Goal: Information Seeking & Learning: Learn about a topic

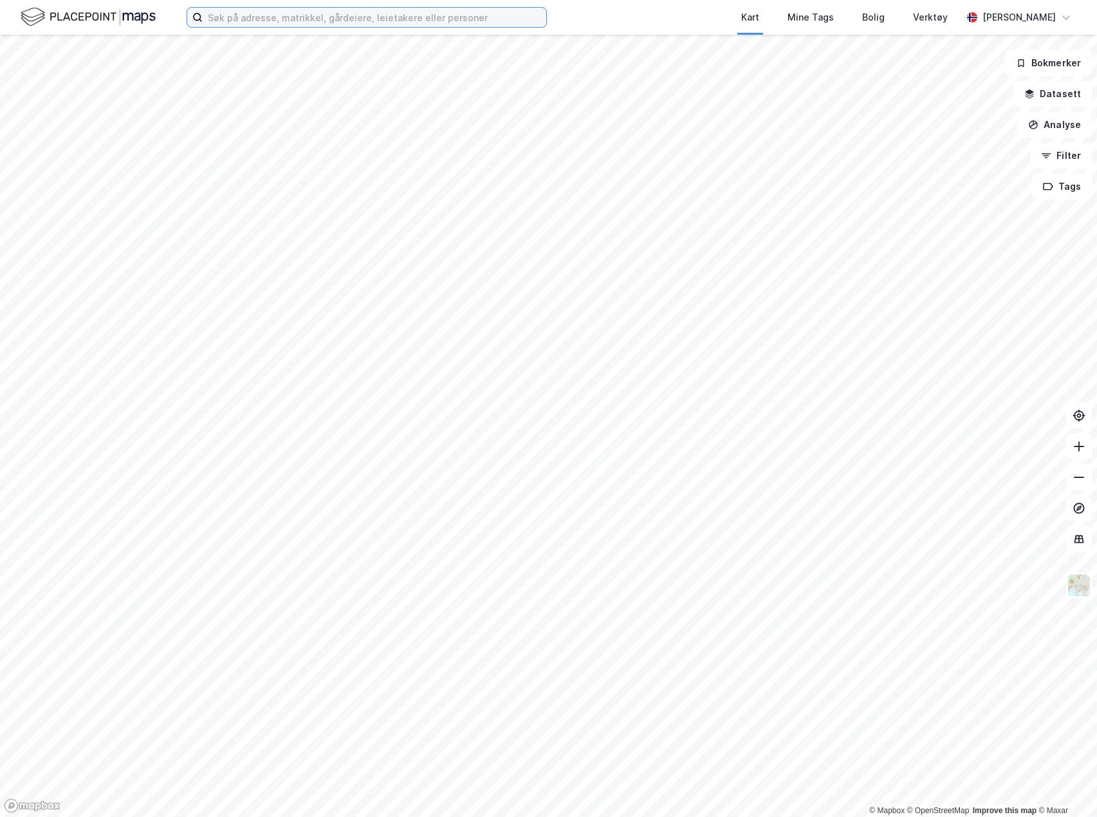
click at [386, 19] on input at bounding box center [375, 17] width 344 height 19
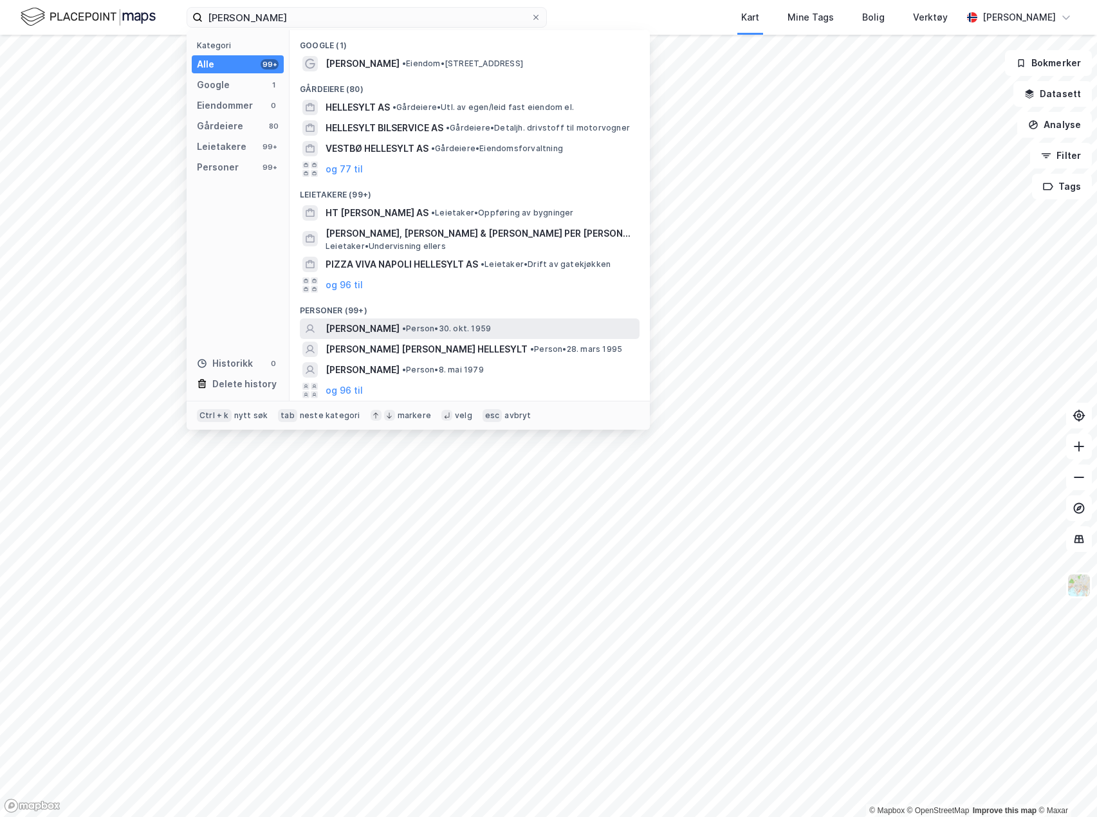
click at [437, 326] on span "• Person • 30. okt. 1959" at bounding box center [446, 329] width 89 height 10
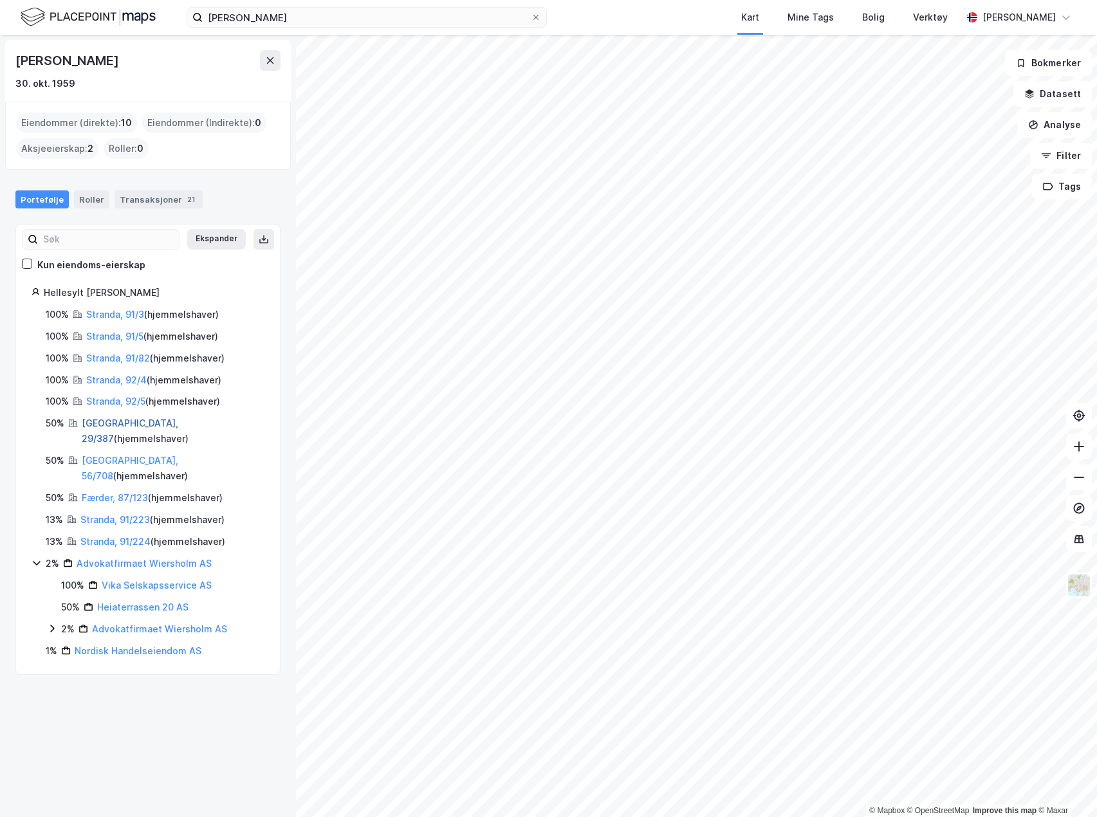
click at [117, 424] on link "[GEOGRAPHIC_DATA], 29/387" at bounding box center [130, 431] width 97 height 26
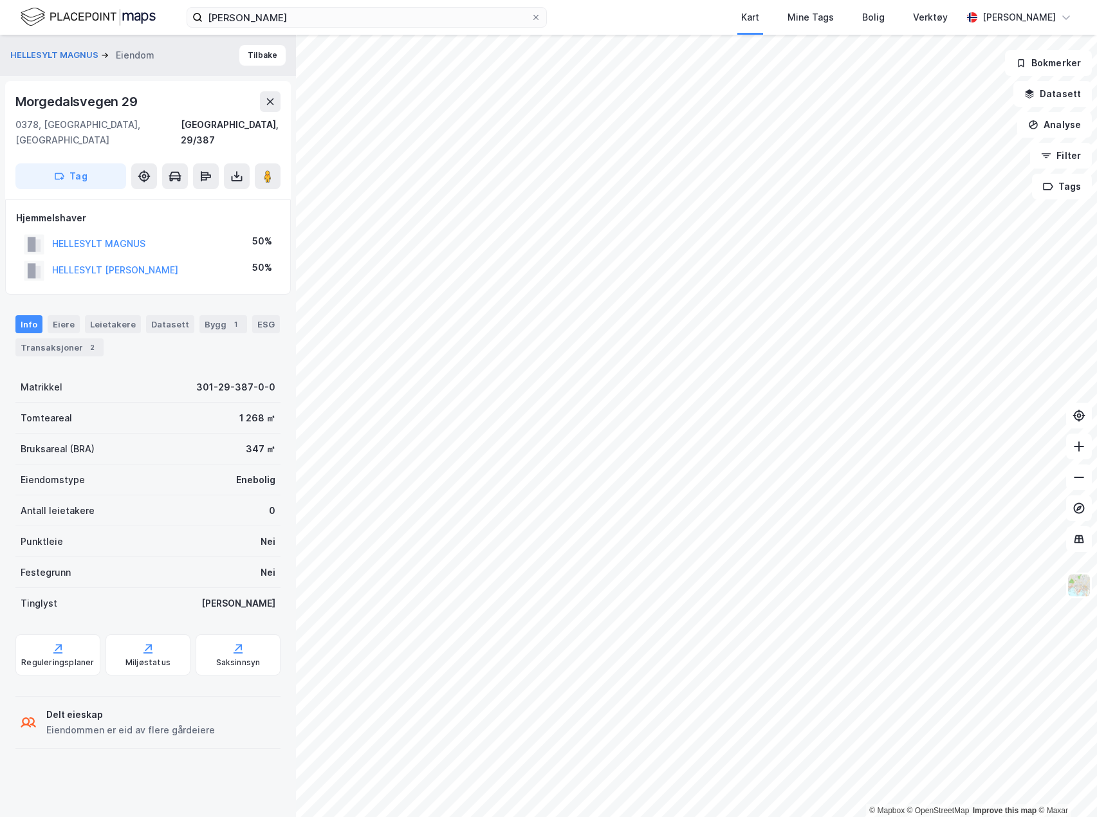
click at [97, 100] on div "Morgedalsvegen 29" at bounding box center [77, 101] width 125 height 21
click at [351, 20] on input "[PERSON_NAME]" at bounding box center [367, 17] width 328 height 19
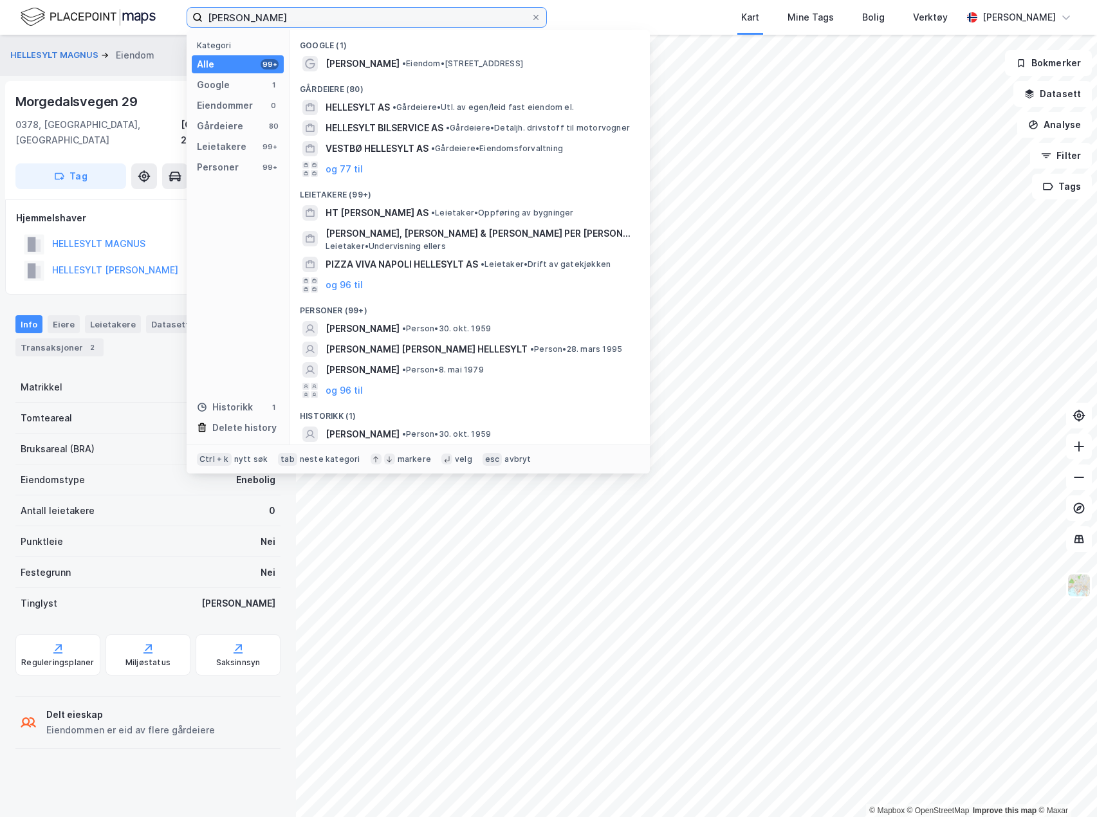
click at [351, 20] on input "[PERSON_NAME]" at bounding box center [367, 17] width 328 height 19
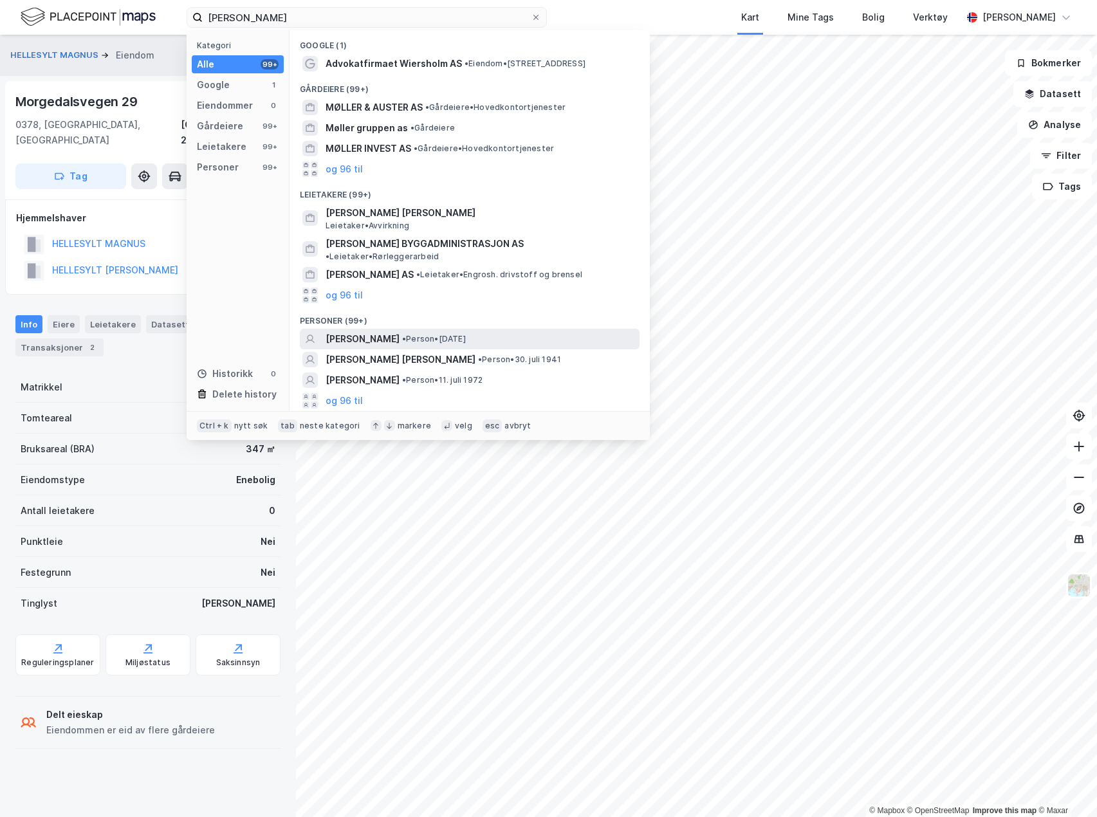
click at [400, 331] on span "[PERSON_NAME]" at bounding box center [363, 338] width 74 height 15
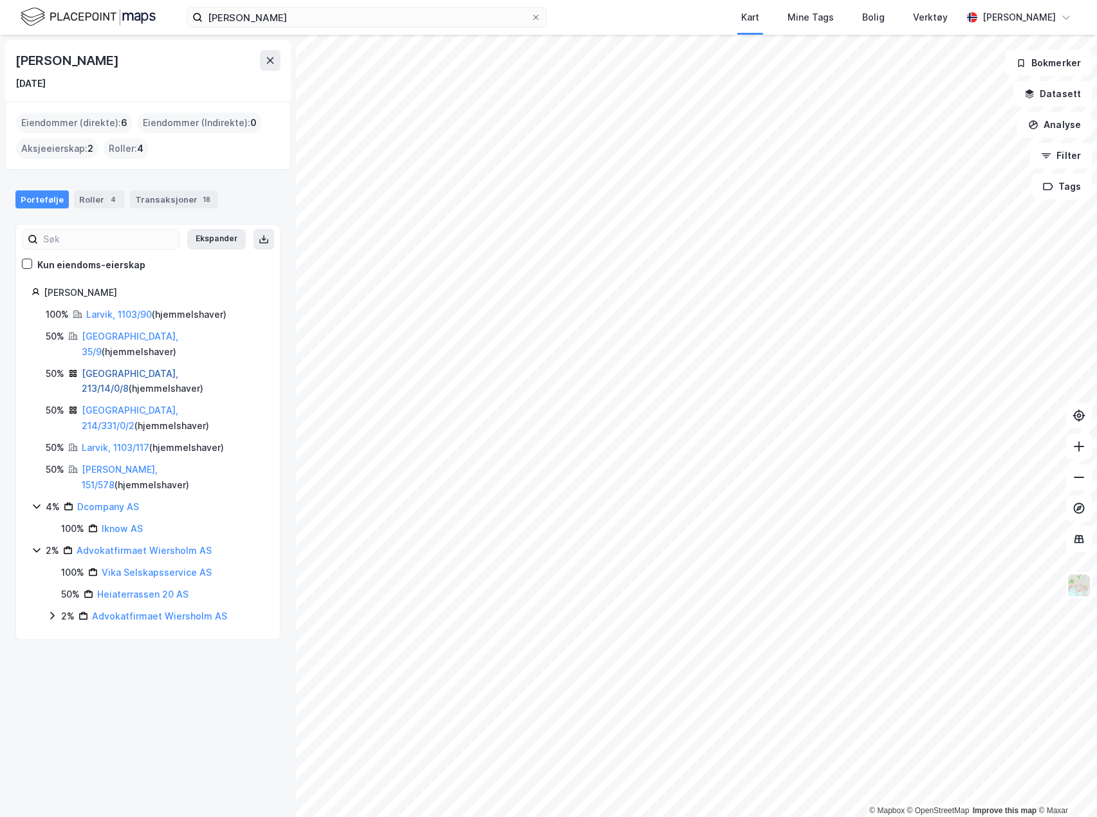
click at [147, 368] on link "[GEOGRAPHIC_DATA], 213/14/0/8" at bounding box center [130, 381] width 97 height 26
click at [113, 405] on link "[GEOGRAPHIC_DATA], 214/331/0/2" at bounding box center [130, 418] width 97 height 26
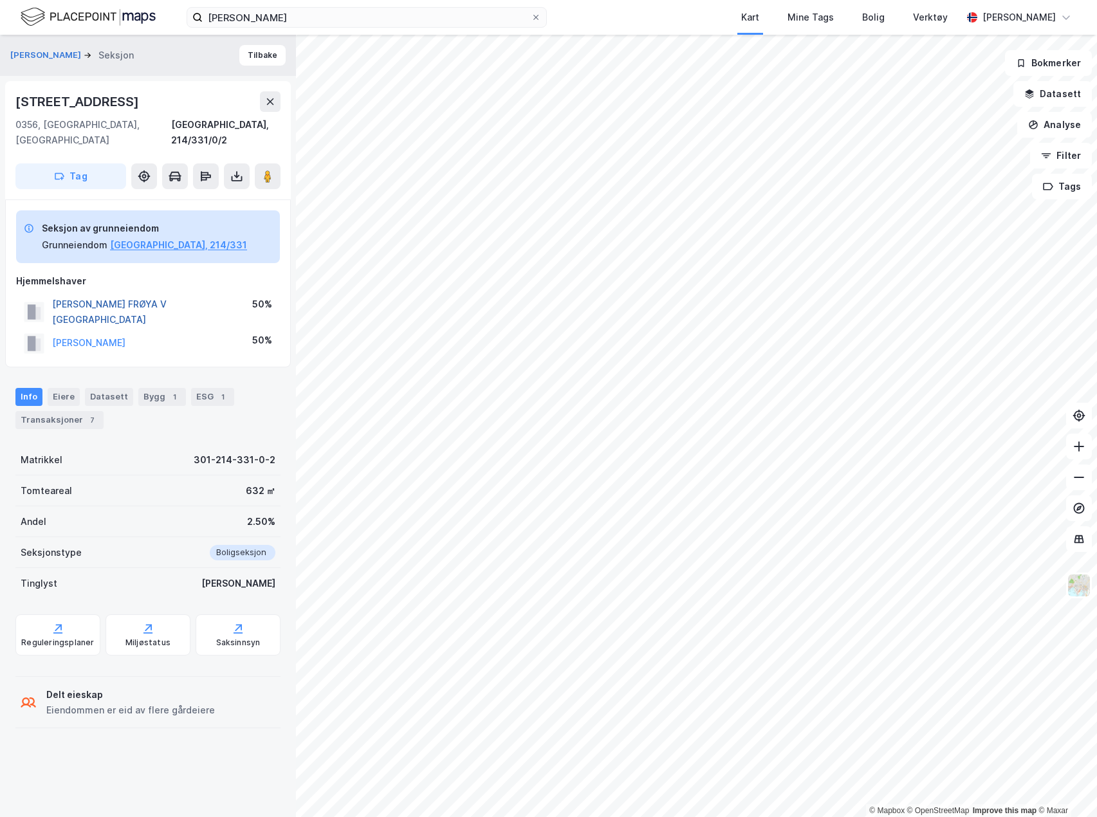
click at [0, 0] on button "[PERSON_NAME] FRØYA V [GEOGRAPHIC_DATA]" at bounding box center [0, 0] width 0 height 0
click at [0, 0] on button "[PERSON_NAME]" at bounding box center [0, 0] width 0 height 0
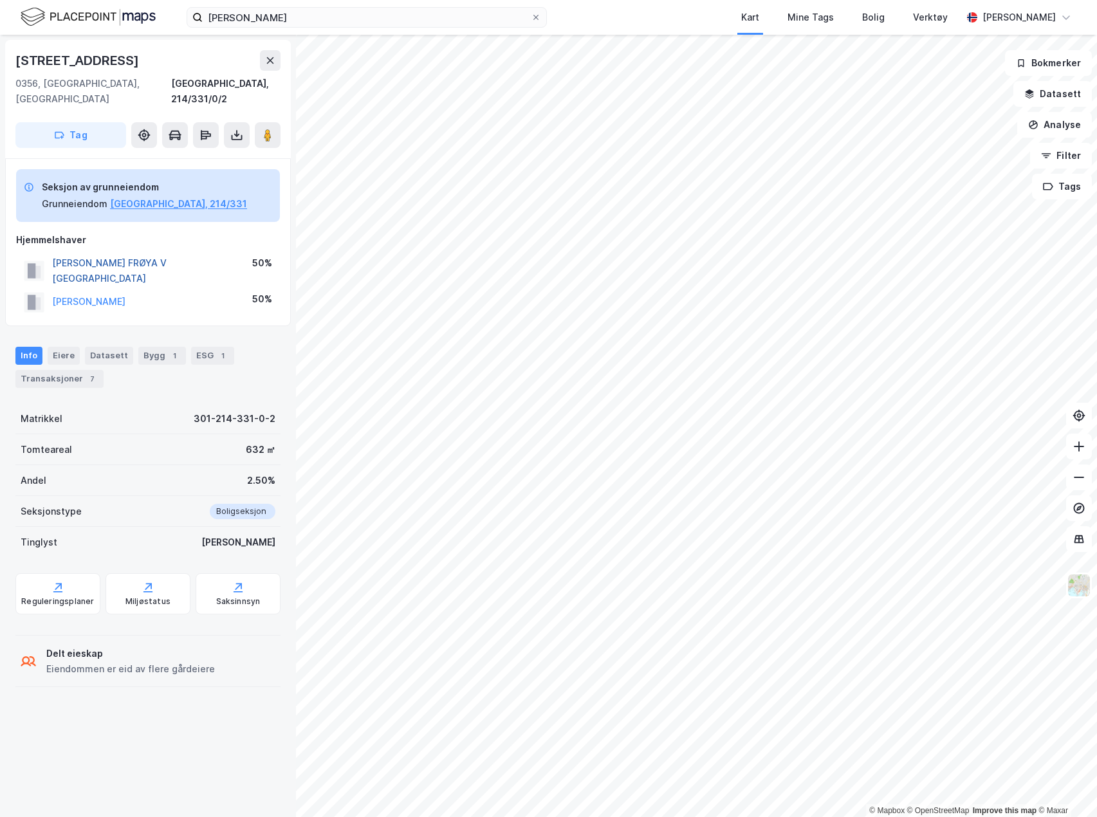
click at [0, 0] on button "[PERSON_NAME] FRØYA V [GEOGRAPHIC_DATA]" at bounding box center [0, 0] width 0 height 0
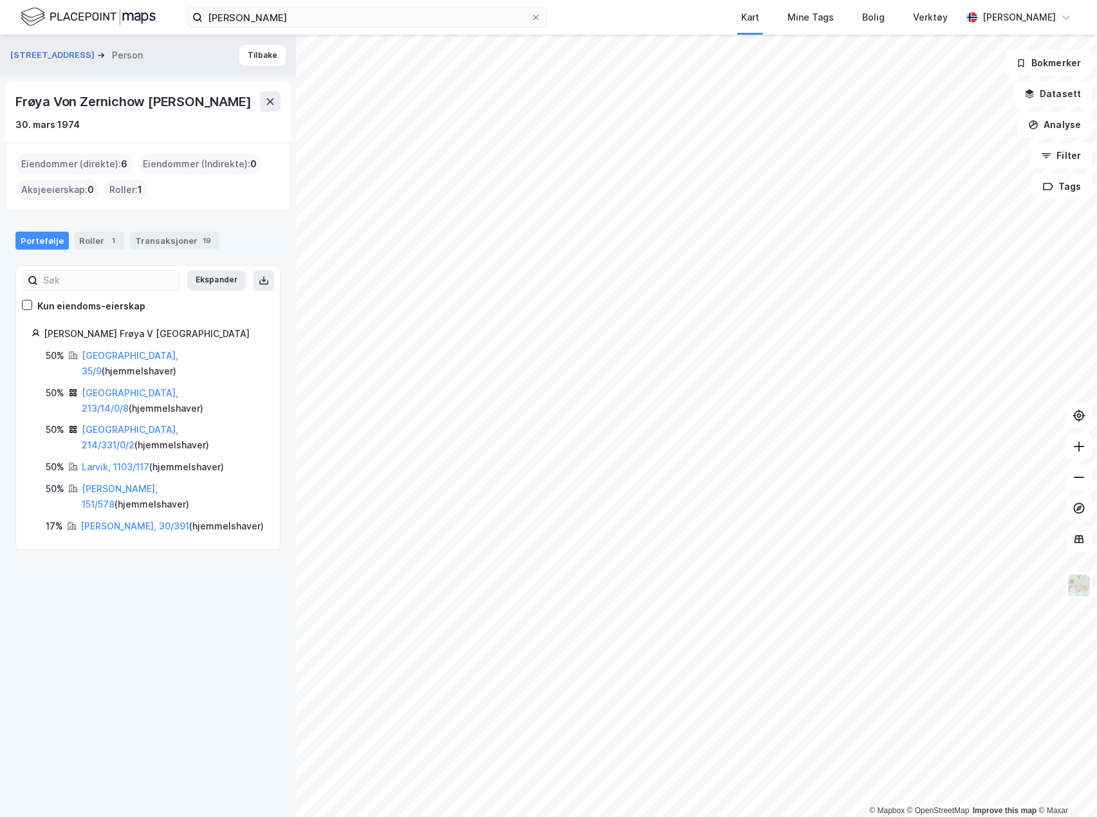
click at [59, 99] on div "Frøya Von Zernichow [PERSON_NAME]" at bounding box center [134, 101] width 238 height 21
click at [239, 16] on input "[PERSON_NAME]" at bounding box center [367, 17] width 328 height 19
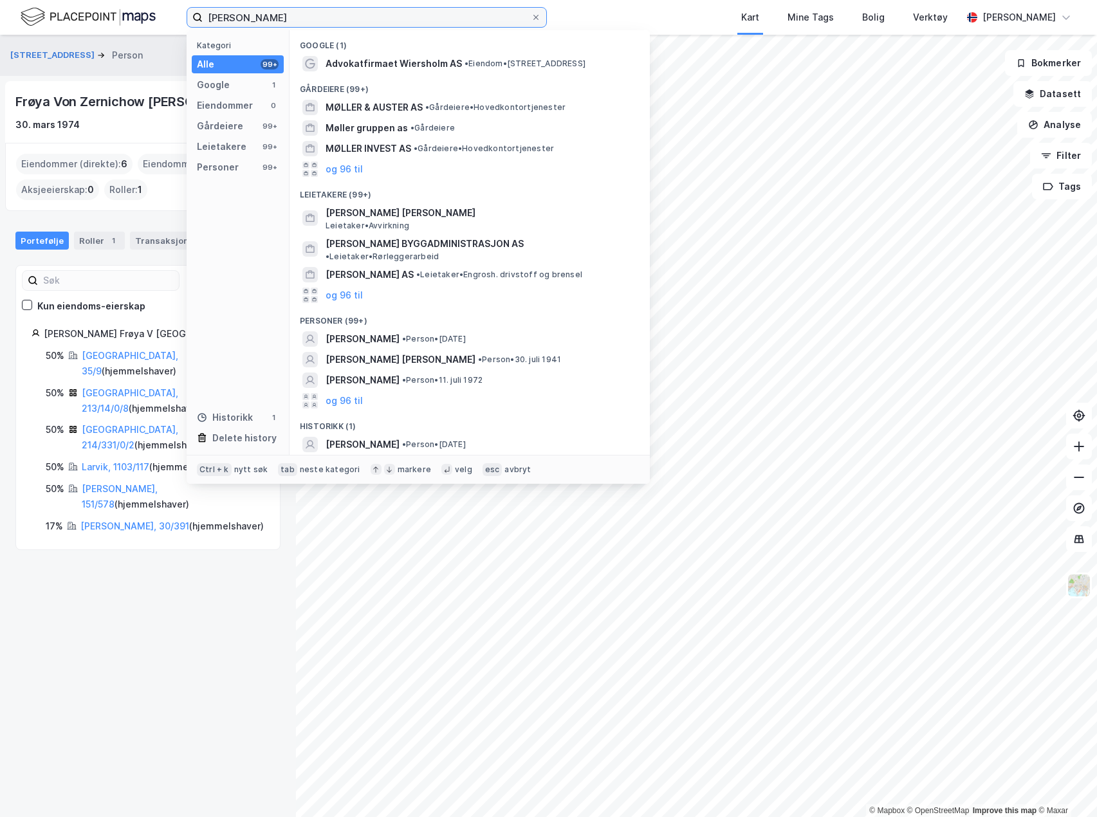
click at [239, 16] on input "[PERSON_NAME]" at bounding box center [367, 17] width 328 height 19
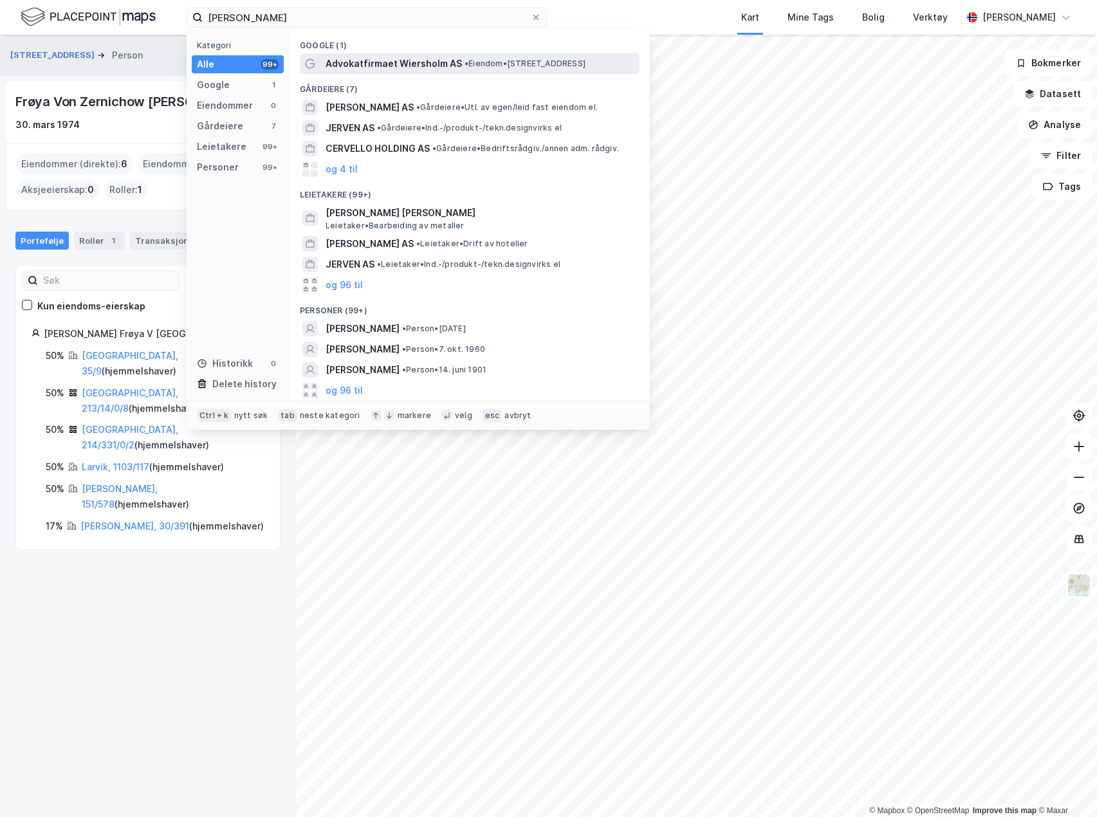
click at [381, 70] on span "Advokatfirmaet Wiersholm AS" at bounding box center [394, 63] width 136 height 15
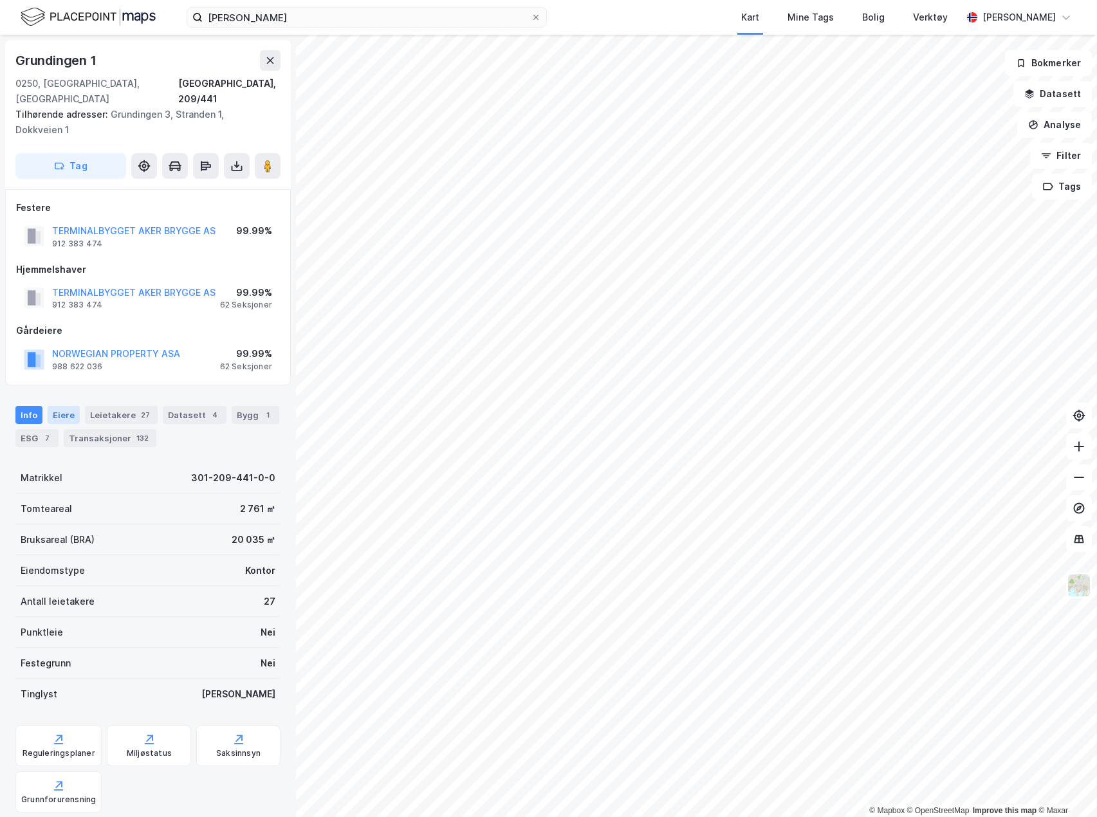
click at [65, 406] on div "Eiere" at bounding box center [64, 415] width 32 height 18
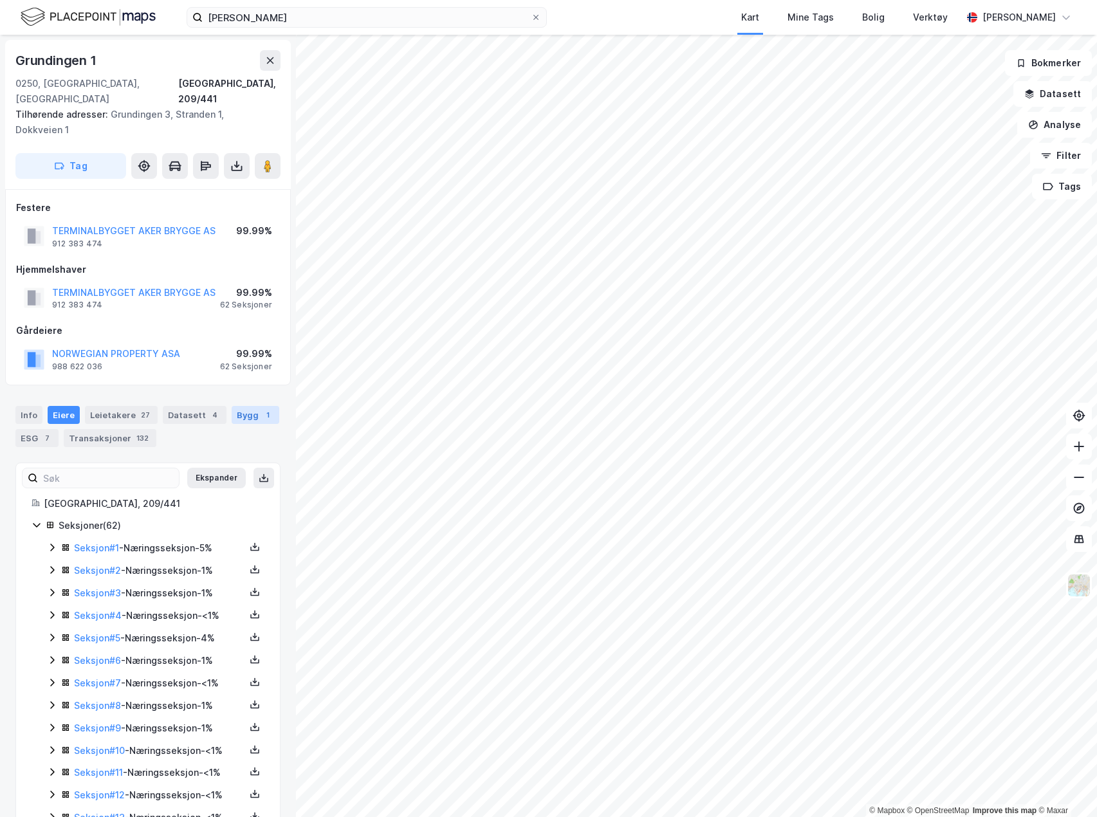
click at [236, 406] on div "Bygg 1" at bounding box center [256, 415] width 48 height 18
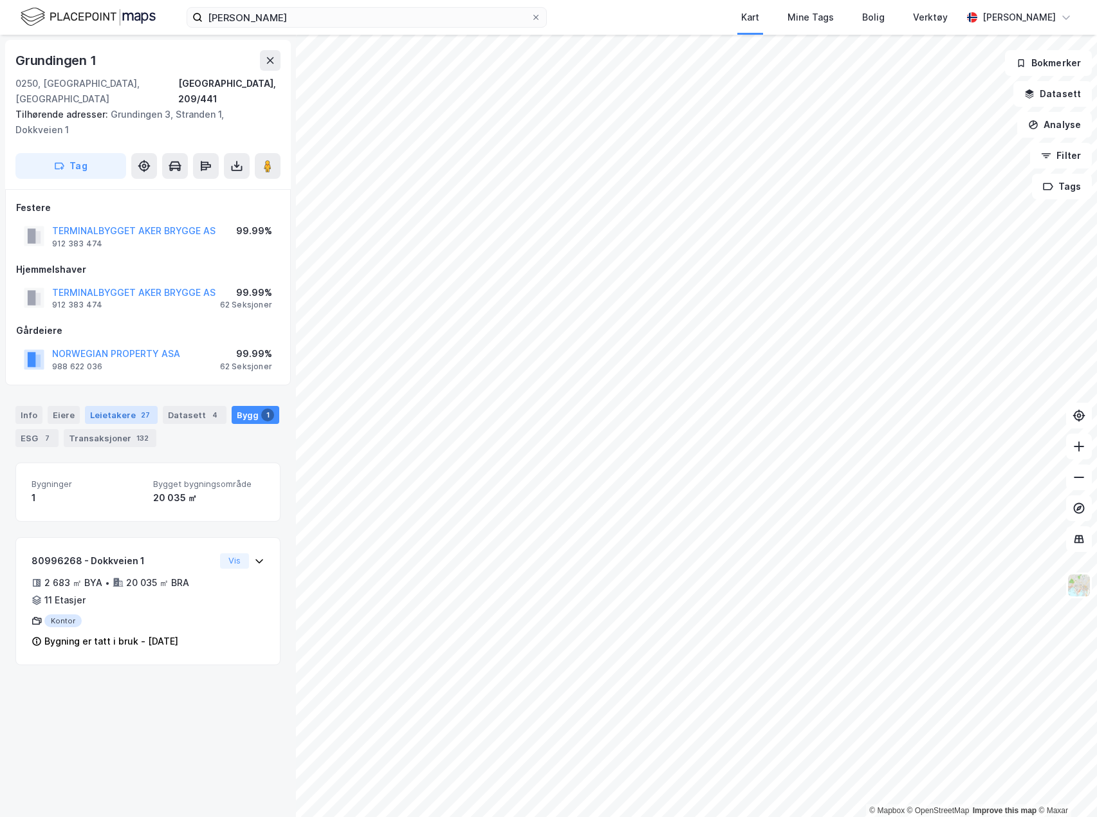
click at [116, 406] on div "Leietakere 27" at bounding box center [121, 415] width 73 height 18
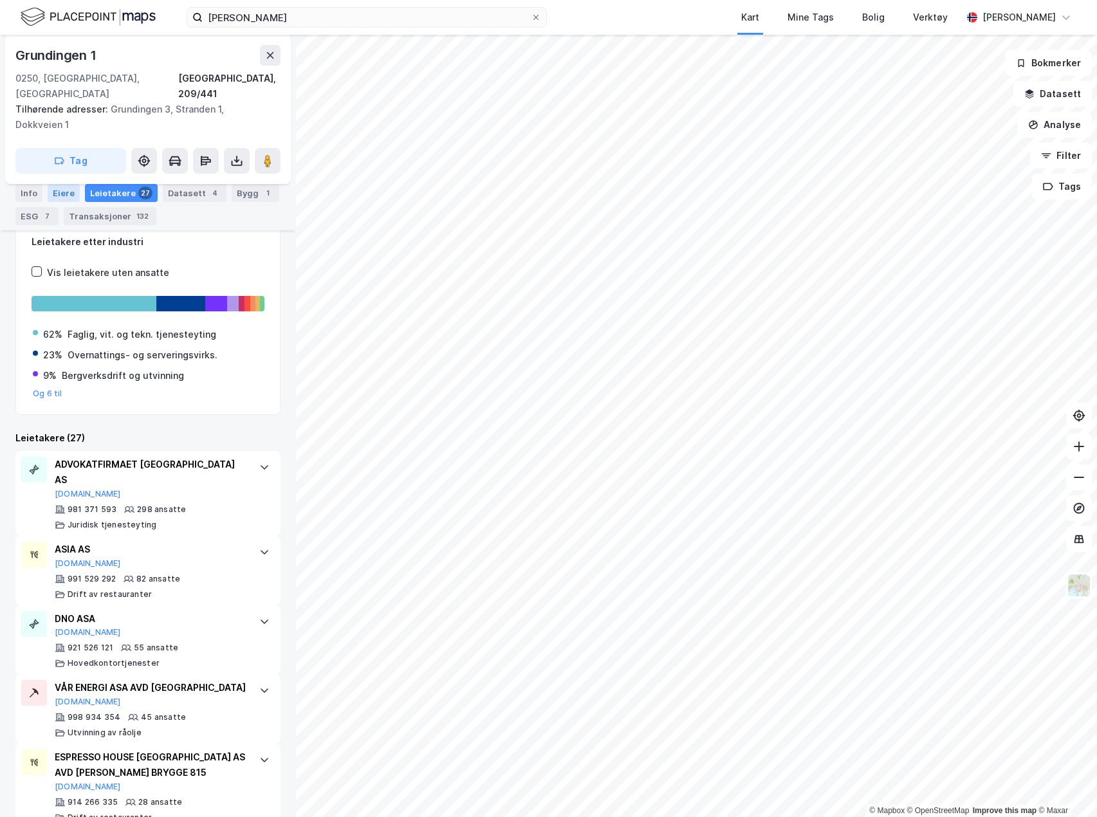
scroll to position [257, 0]
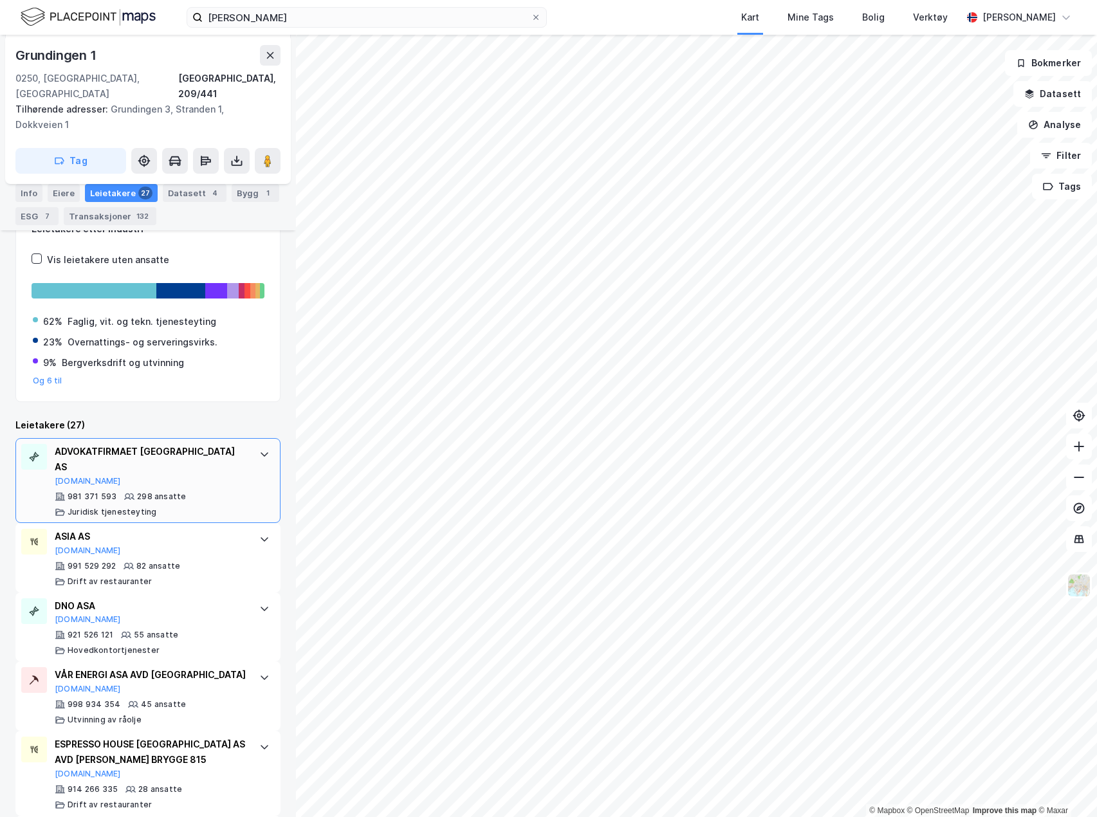
click at [135, 444] on div "ADVOKATFIRMAET [GEOGRAPHIC_DATA] AS" at bounding box center [151, 459] width 192 height 31
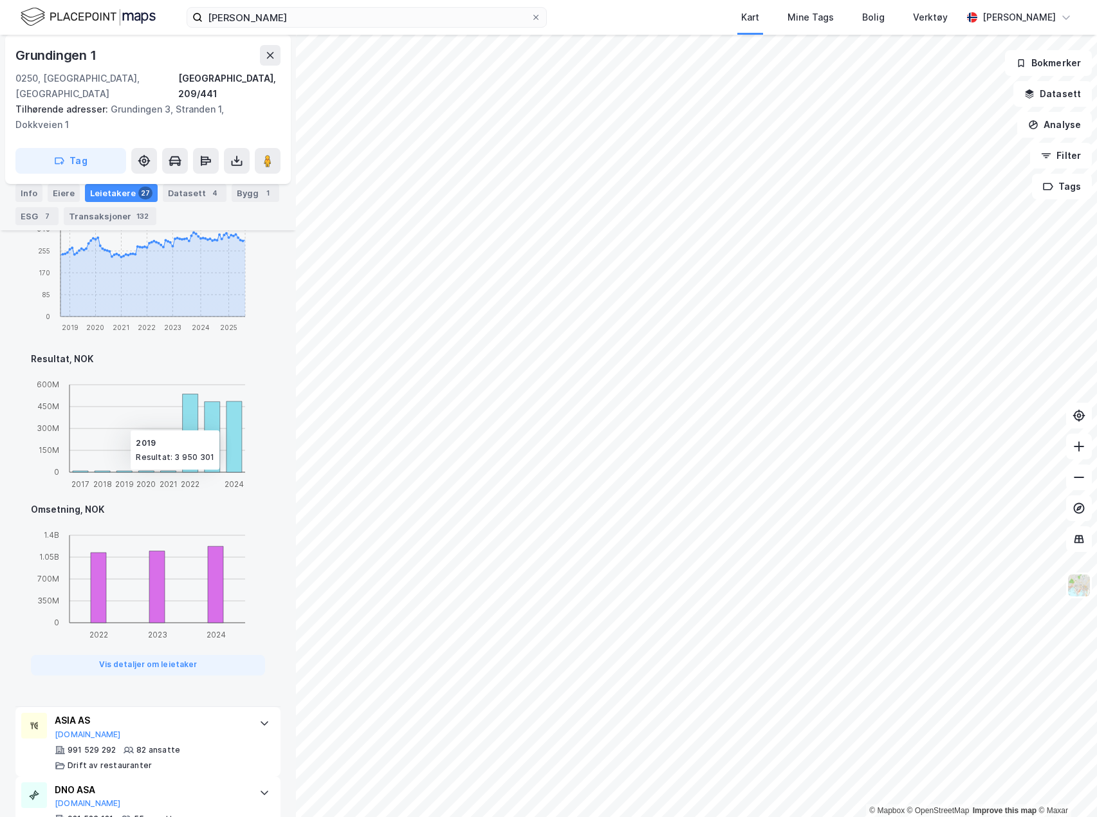
scroll to position [901, 0]
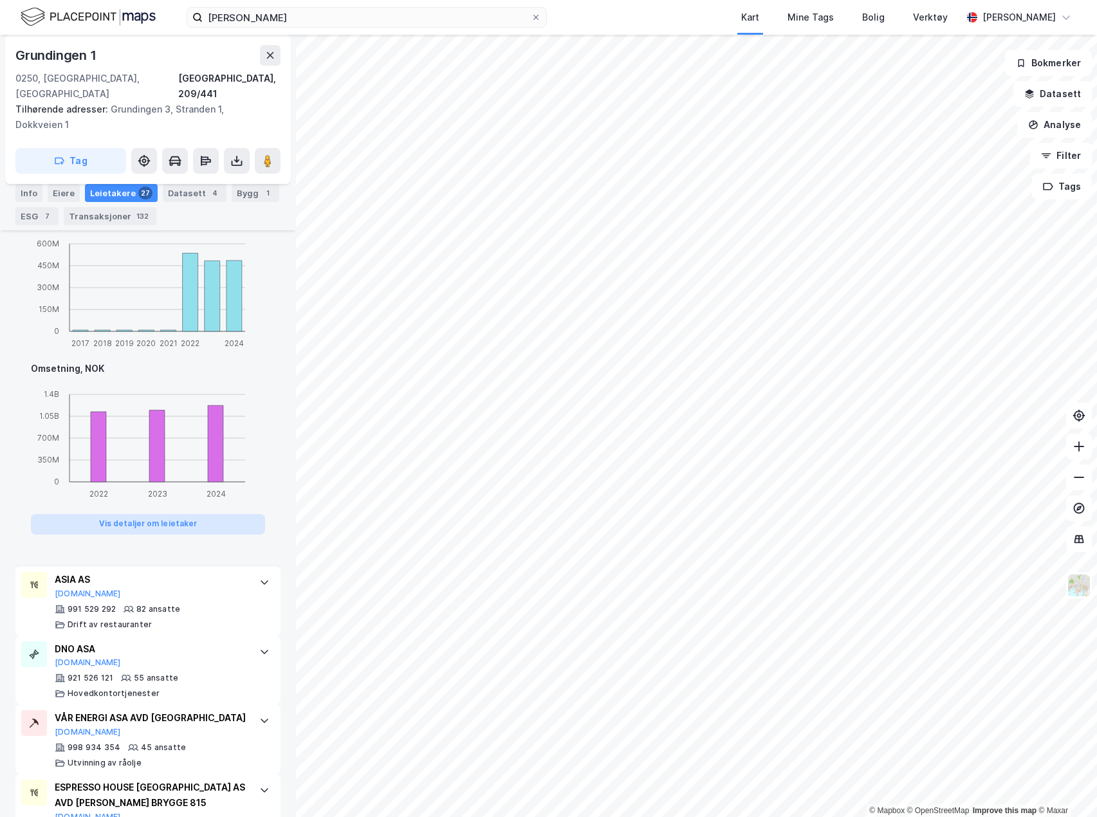
click at [154, 514] on button "Vis detaljer om leietaker" at bounding box center [148, 524] width 234 height 21
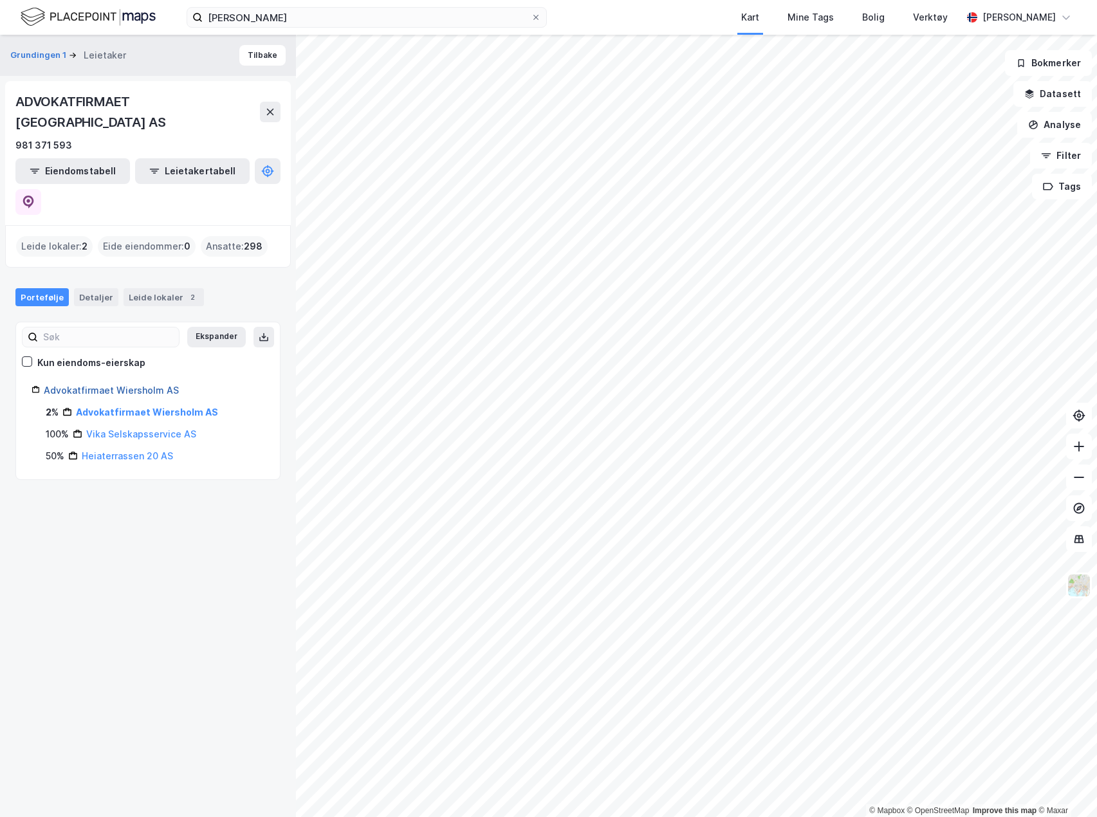
click at [57, 385] on link "Advokatfirmaet Wiersholm AS" at bounding box center [111, 390] width 135 height 11
click at [84, 288] on div "Detaljer" at bounding box center [96, 297] width 44 height 18
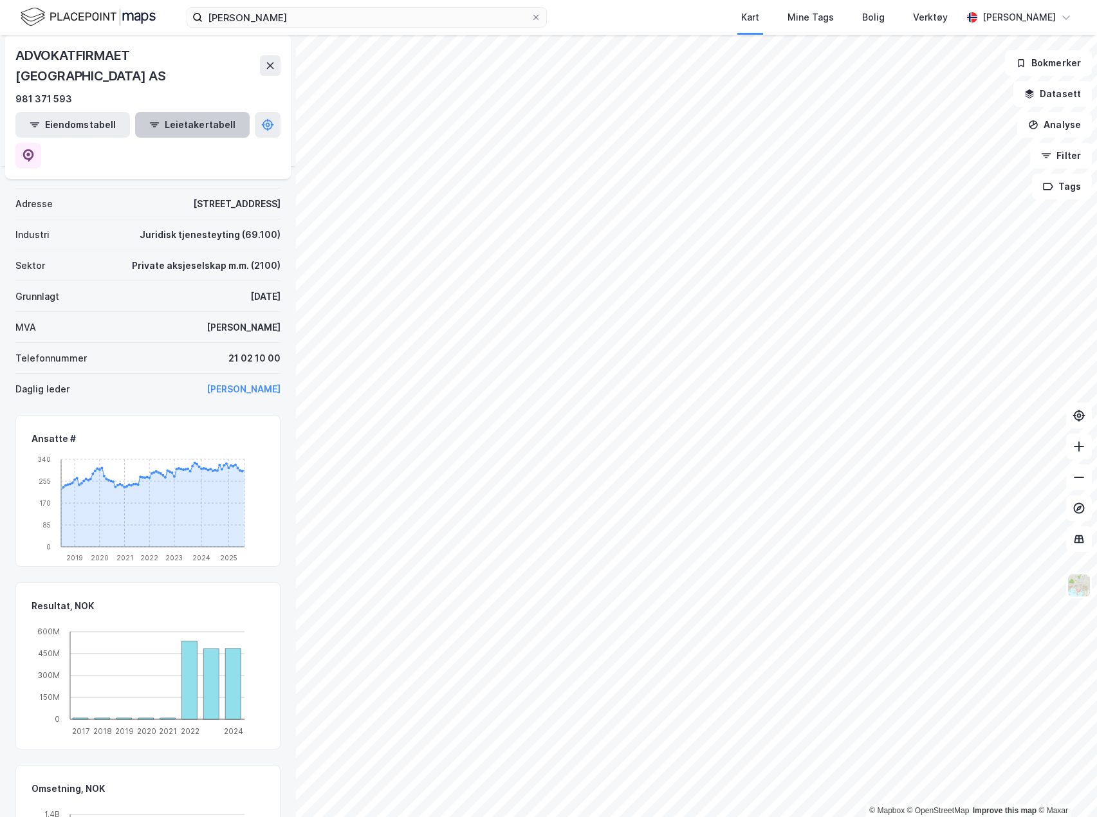
scroll to position [193, 0]
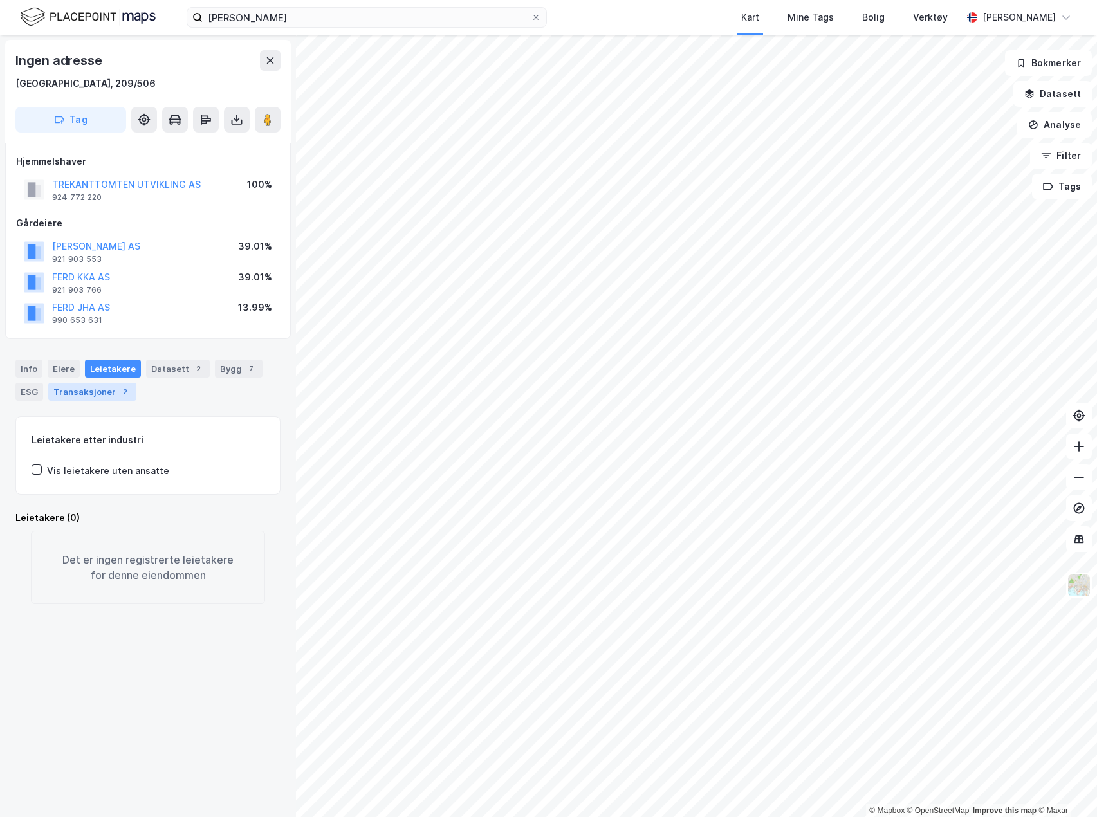
click at [118, 391] on div "2" at bounding box center [124, 392] width 13 height 13
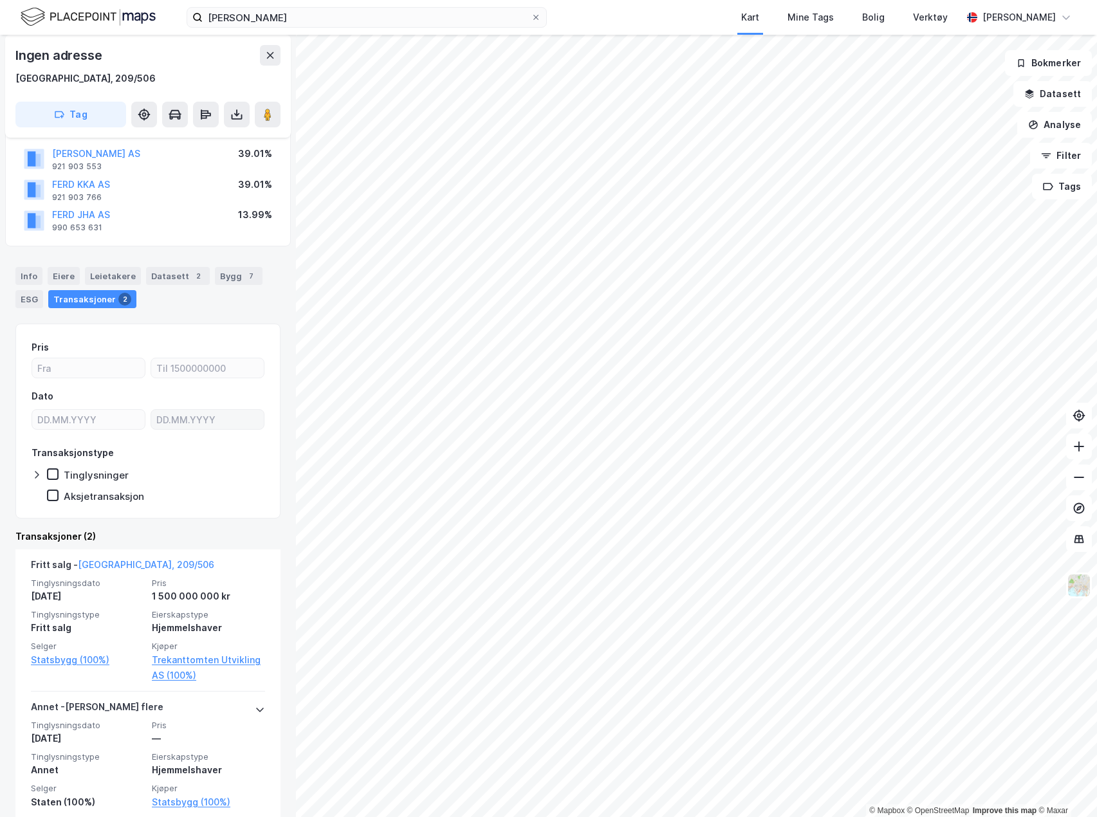
scroll to position [109, 0]
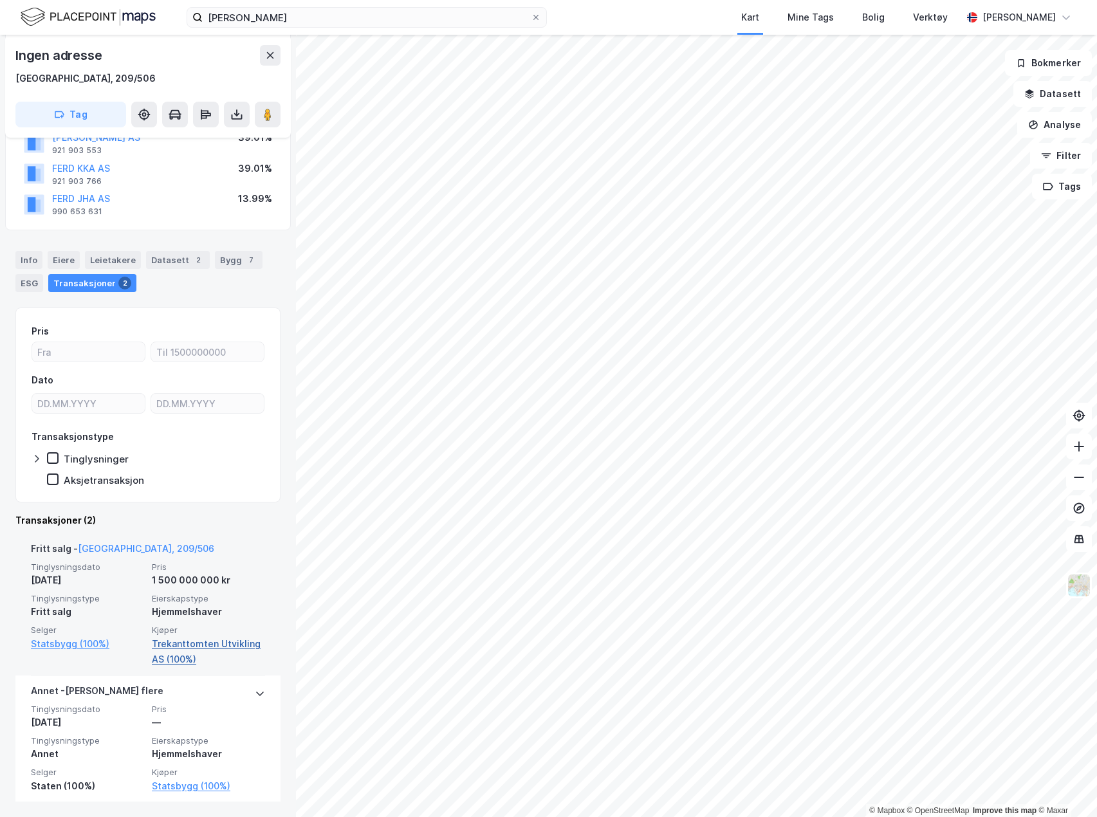
click at [206, 642] on link "Trekanttomten Utvikling AS (100%)" at bounding box center [208, 652] width 113 height 31
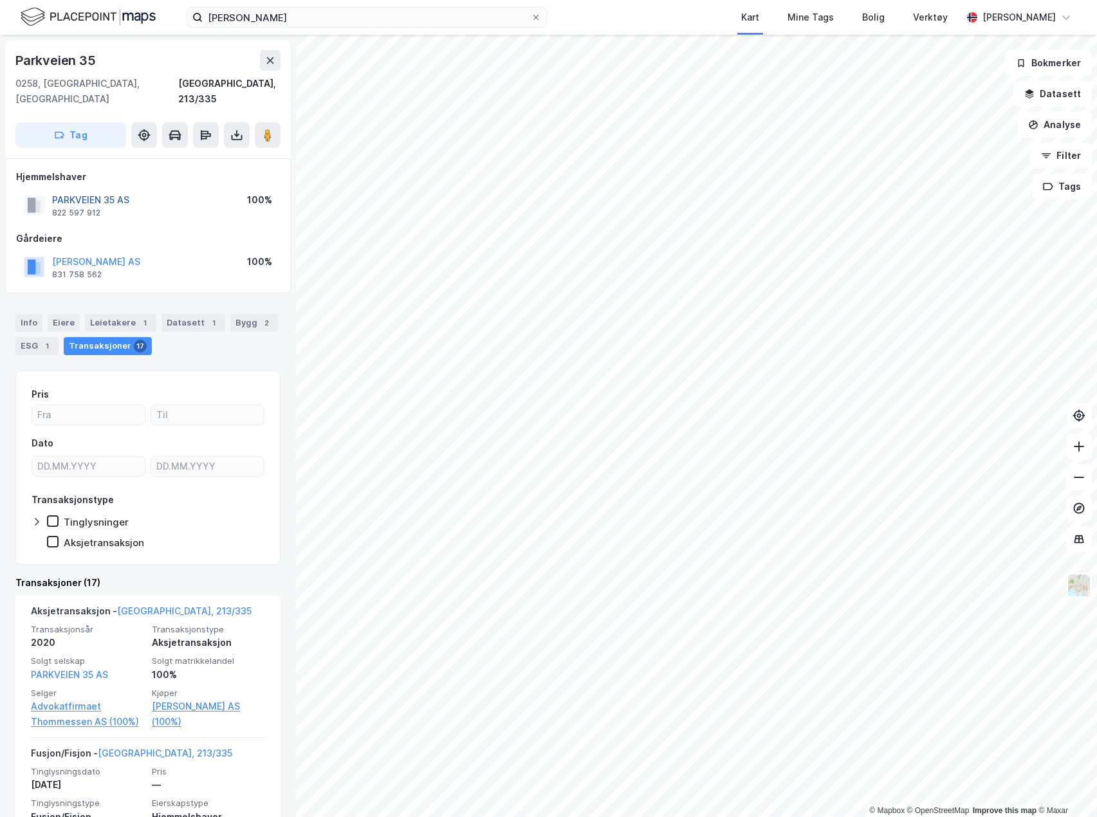
drag, startPoint x: 87, startPoint y: 186, endPoint x: 80, endPoint y: 183, distance: 6.9
click at [0, 0] on button "PARKVEIEN 35 AS" at bounding box center [0, 0] width 0 height 0
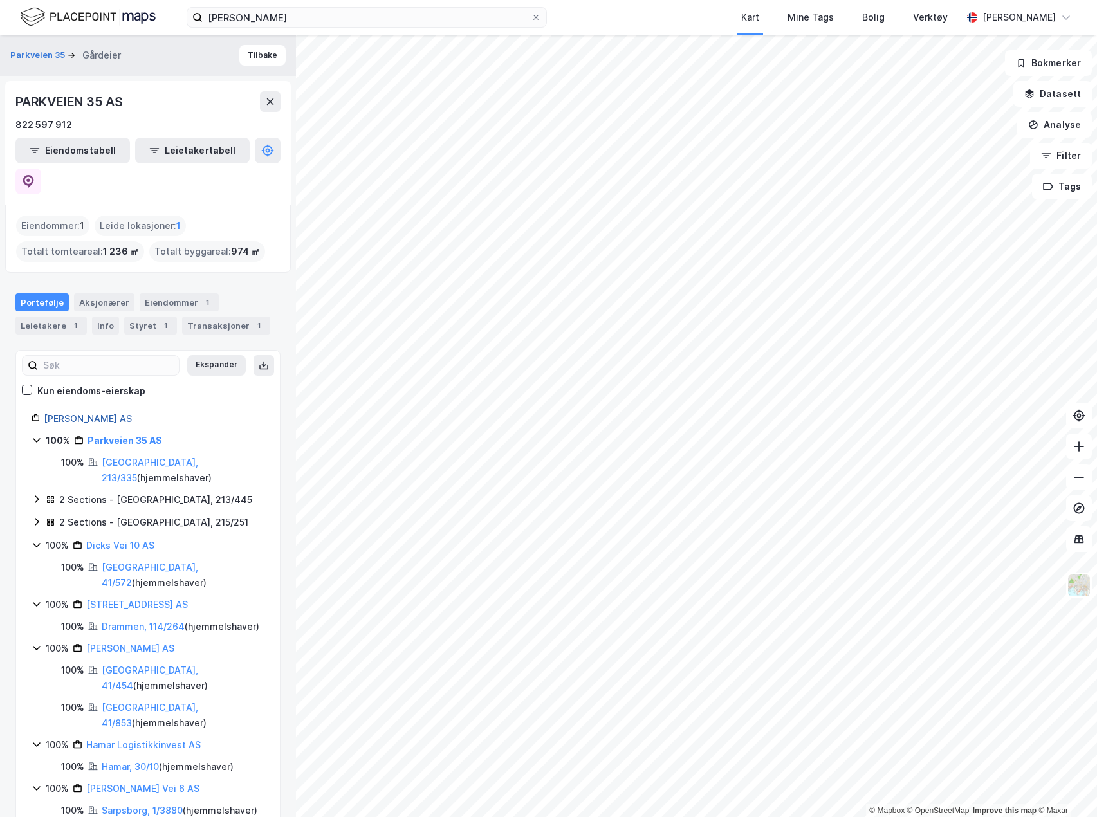
click at [59, 413] on link "[PERSON_NAME] AS" at bounding box center [88, 418] width 88 height 11
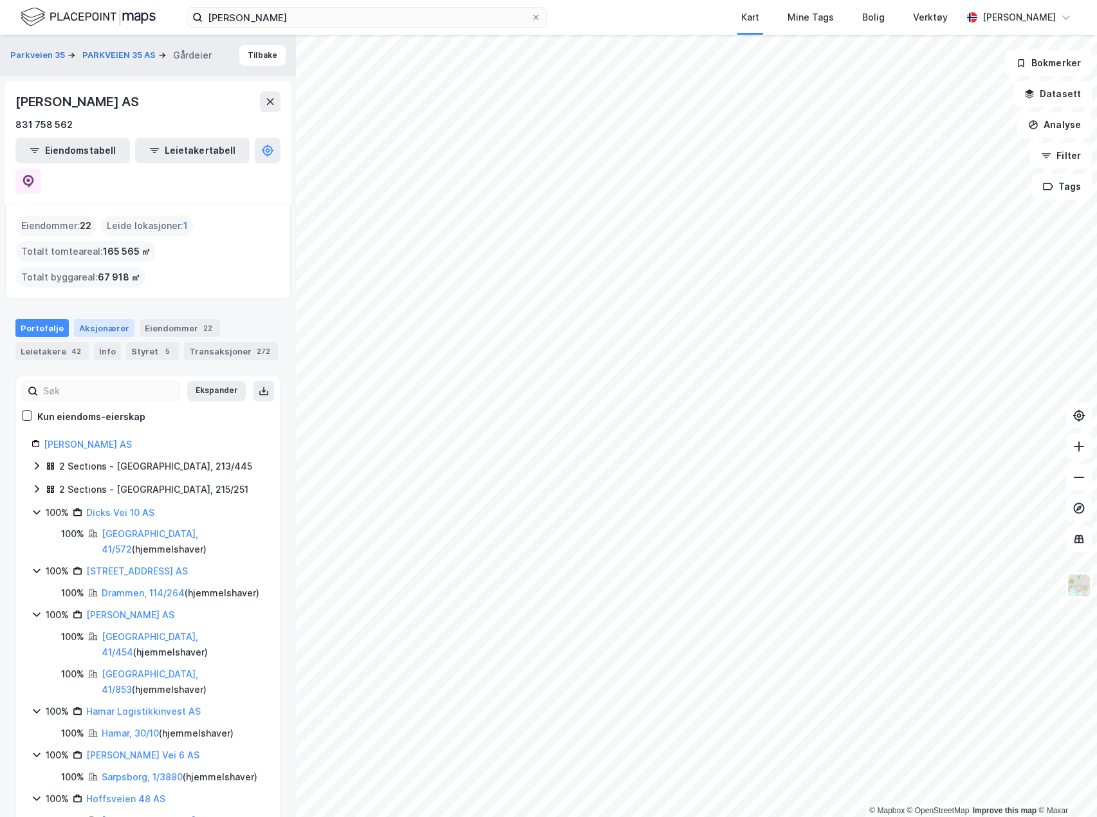
click at [81, 319] on div "Aksjonærer" at bounding box center [104, 328] width 61 height 18
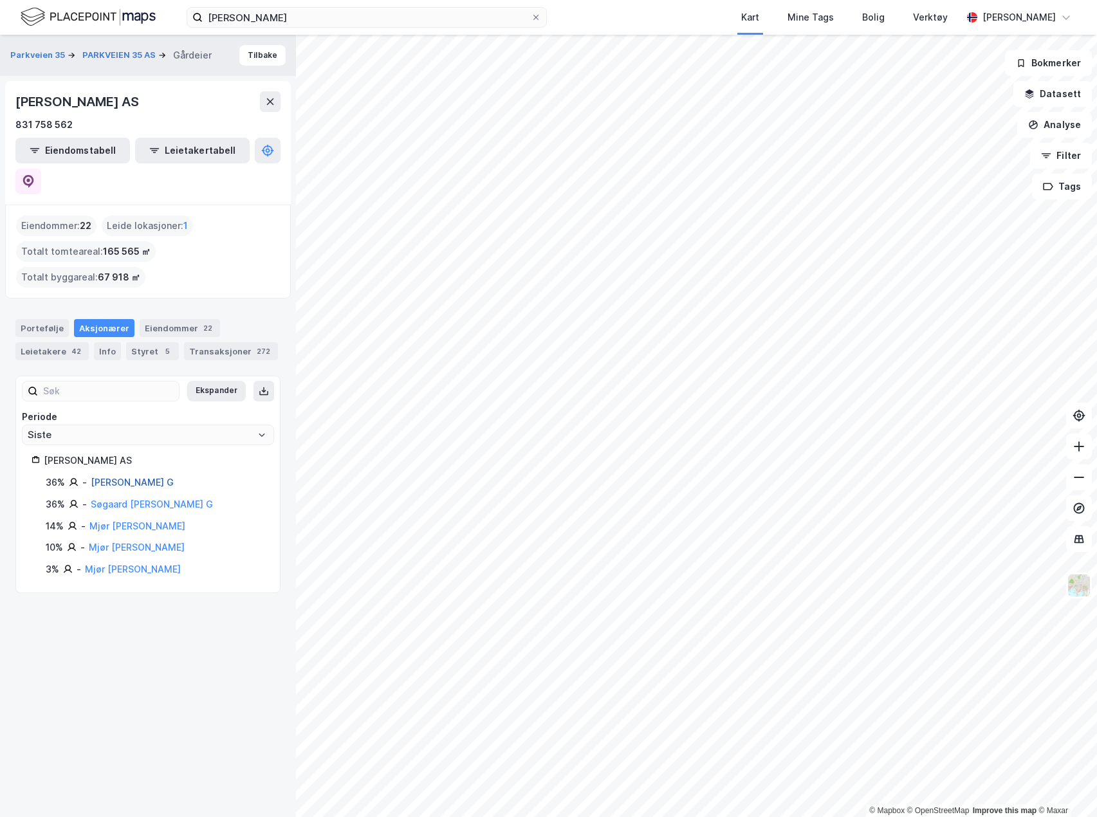
click at [156, 477] on link "[PERSON_NAME] G" at bounding box center [132, 482] width 83 height 11
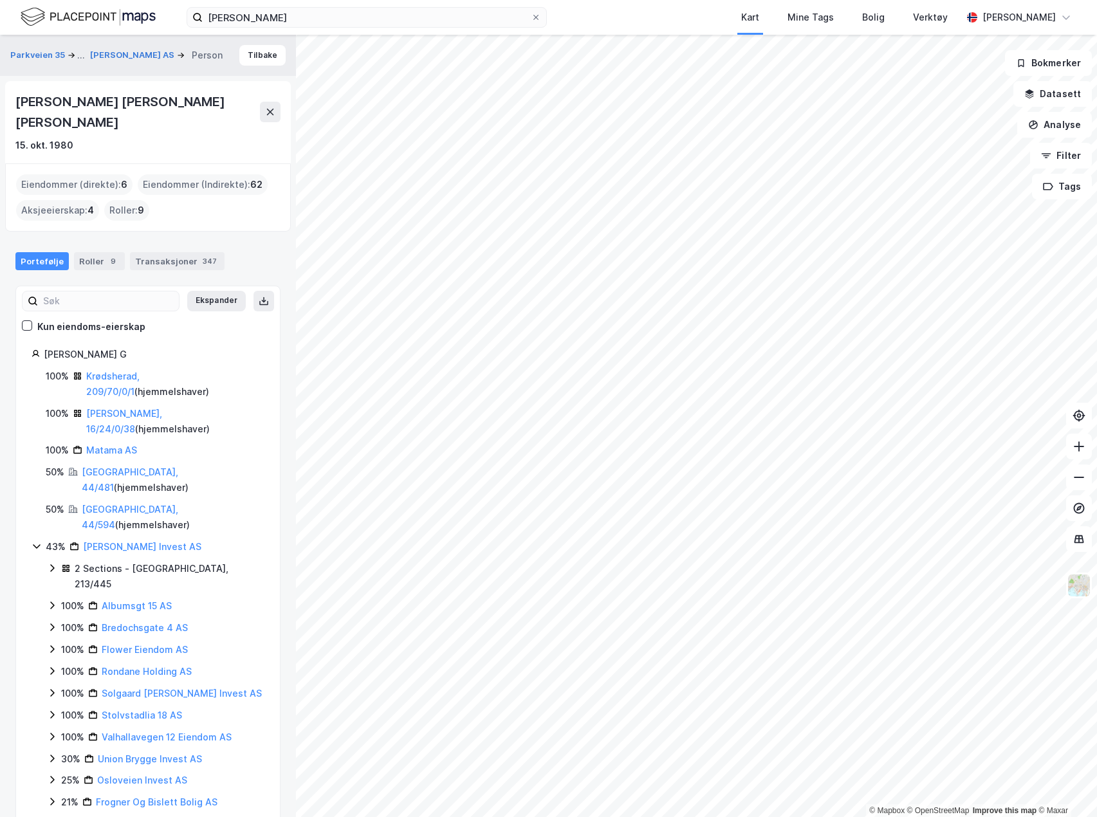
click at [135, 100] on div "[PERSON_NAME] [PERSON_NAME] [PERSON_NAME]" at bounding box center [137, 111] width 245 height 41
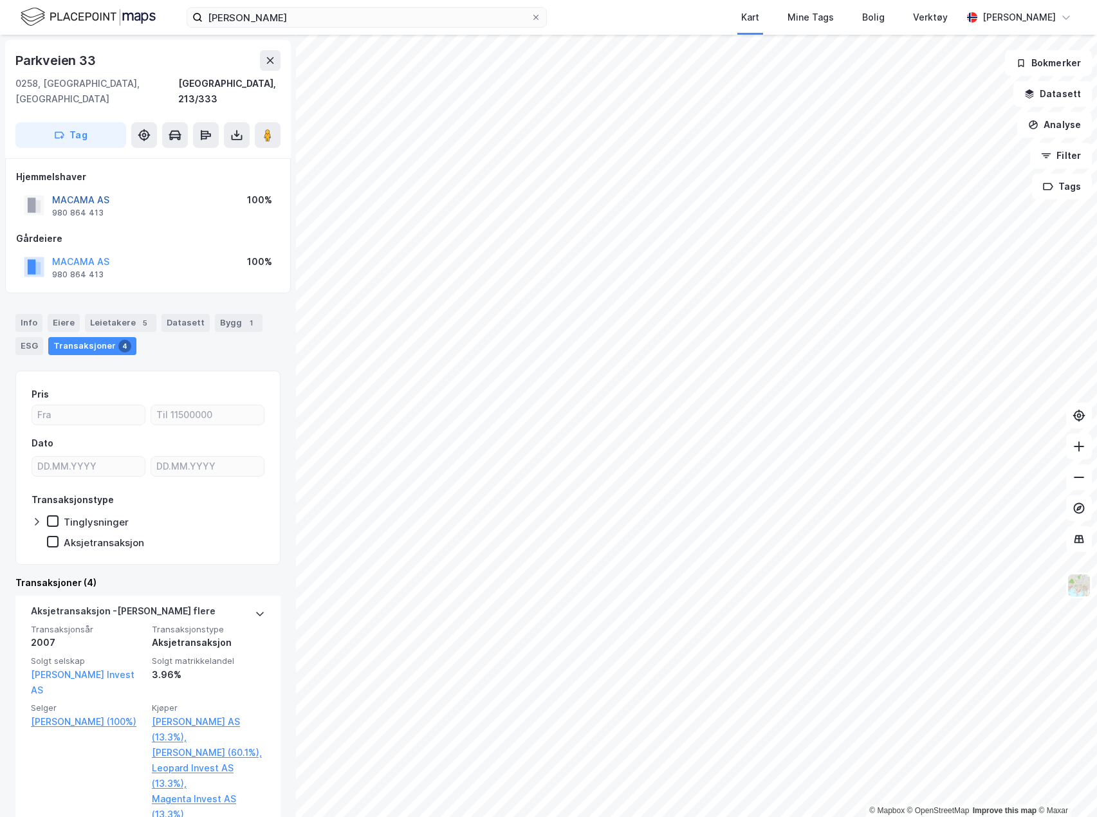
click at [0, 0] on button "MACAMA AS" at bounding box center [0, 0] width 0 height 0
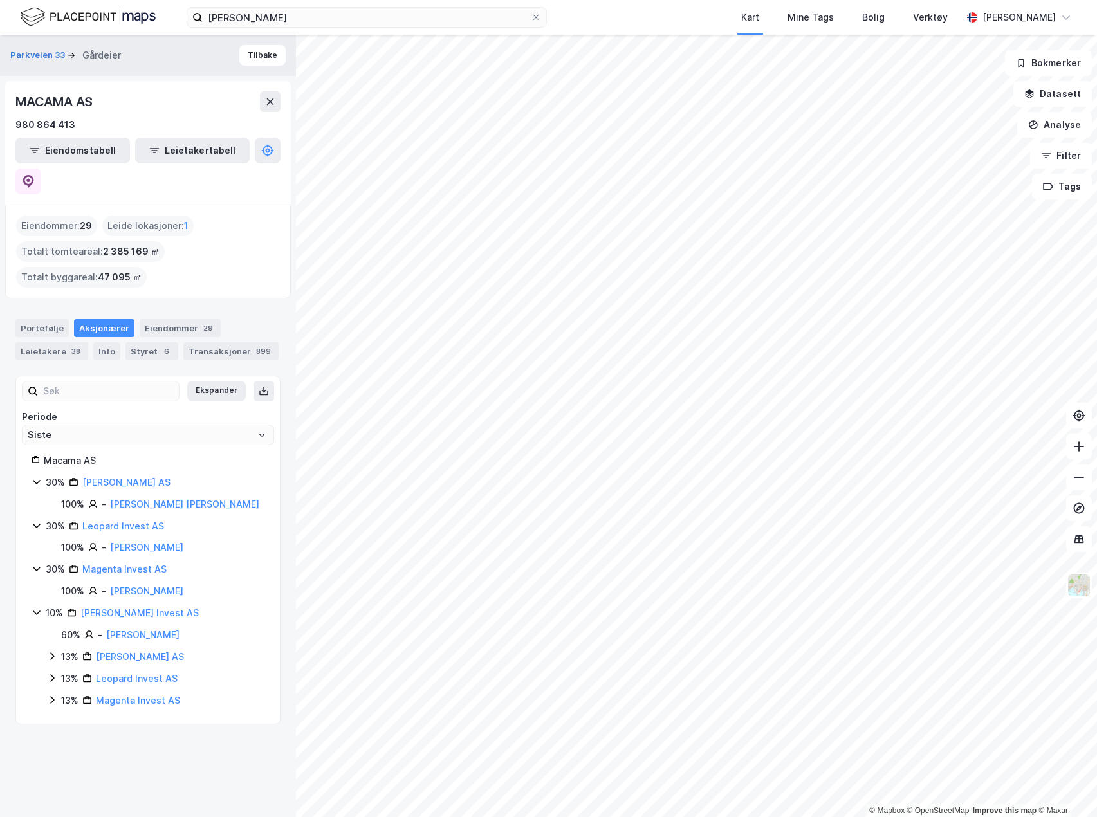
click at [71, 453] on div "Macama AS" at bounding box center [154, 460] width 221 height 15
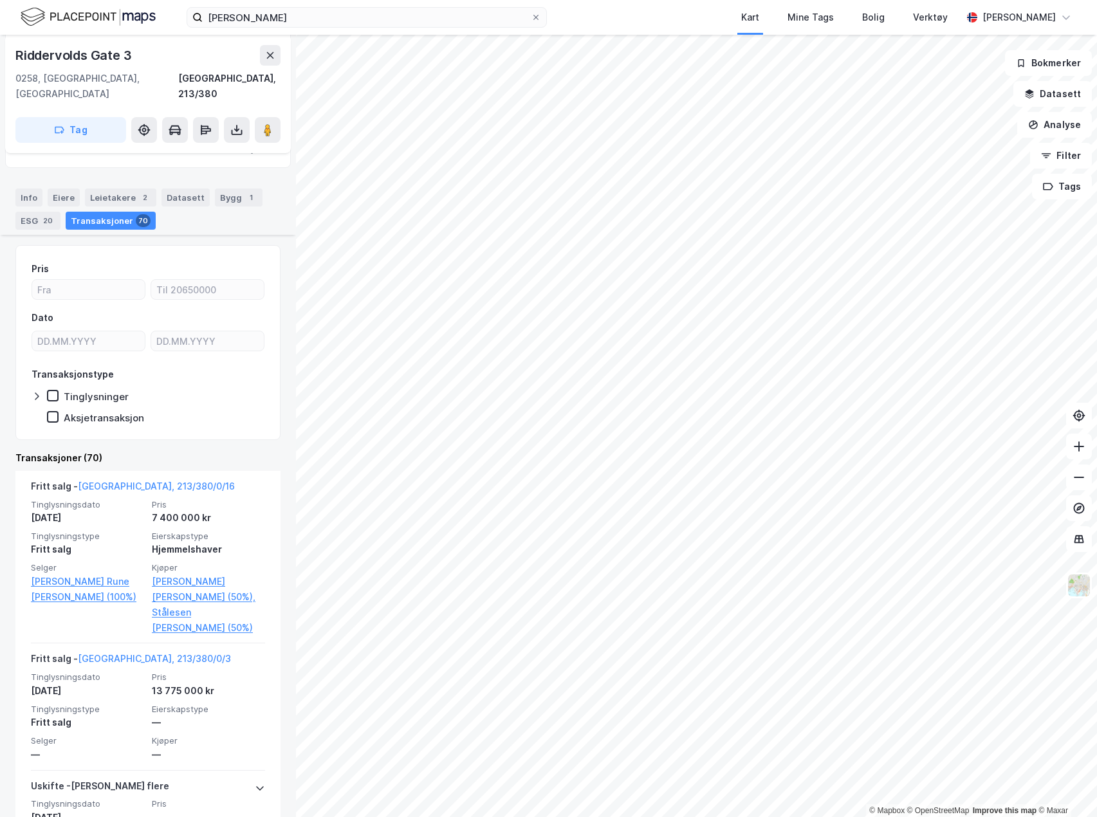
scroll to position [257, 0]
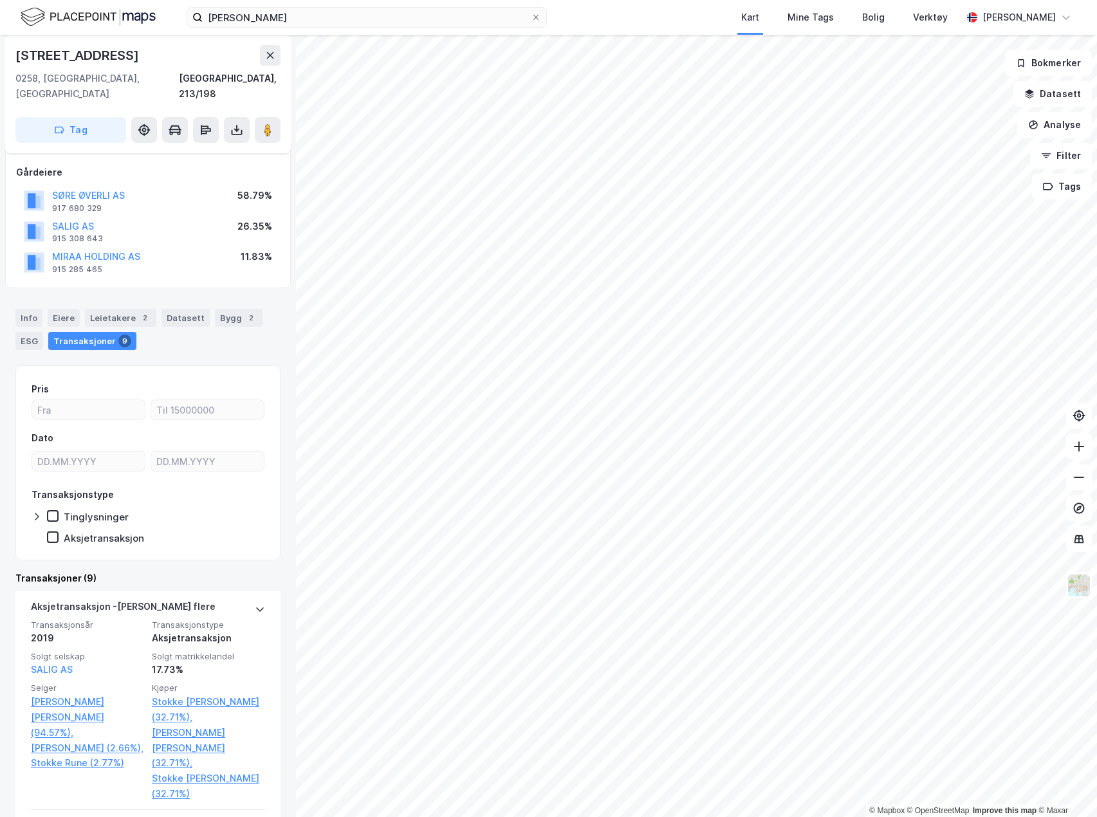
scroll to position [129, 0]
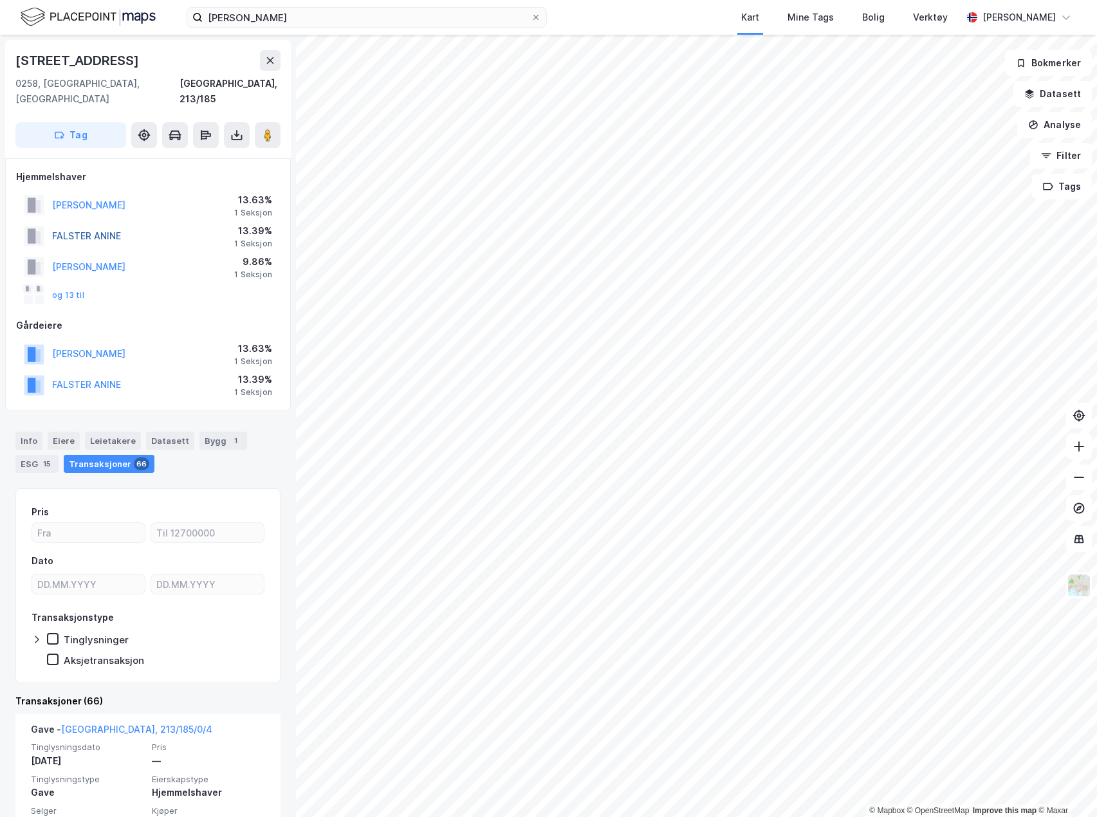
click at [0, 0] on button "FALSTER ANINE" at bounding box center [0, 0] width 0 height 0
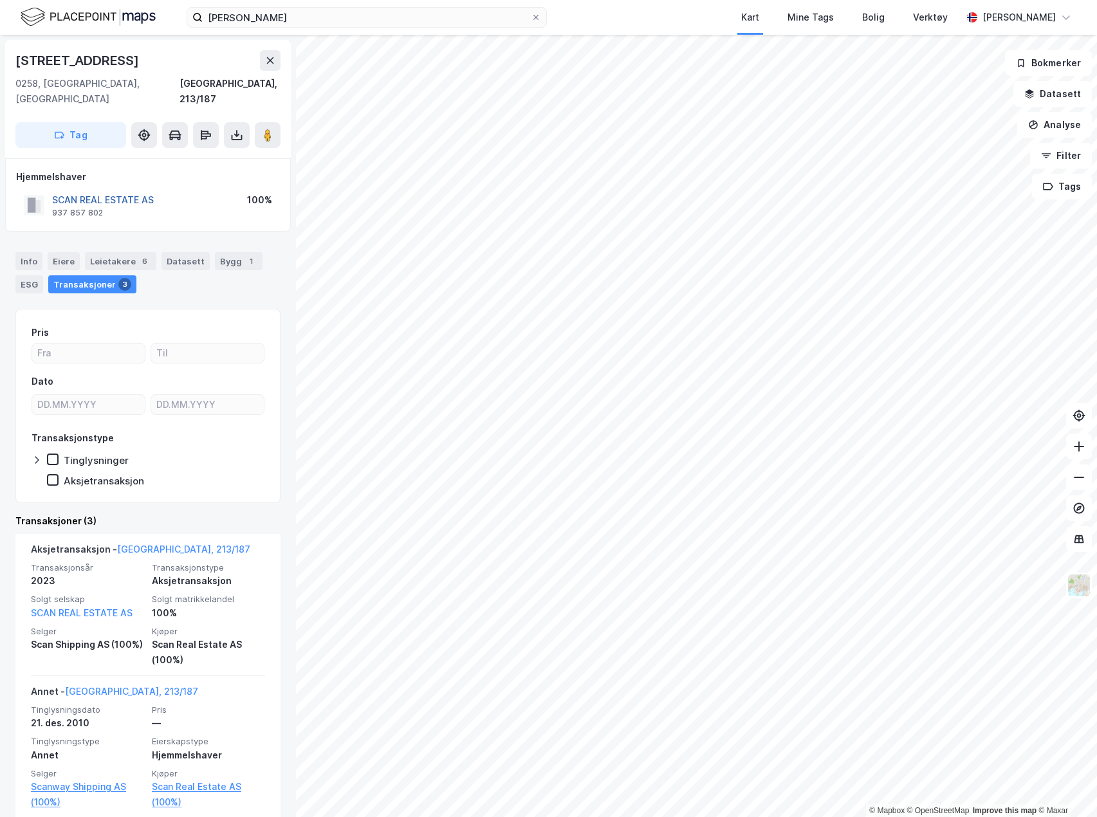
click at [0, 0] on button "SCAN REAL ESTATE AS" at bounding box center [0, 0] width 0 height 0
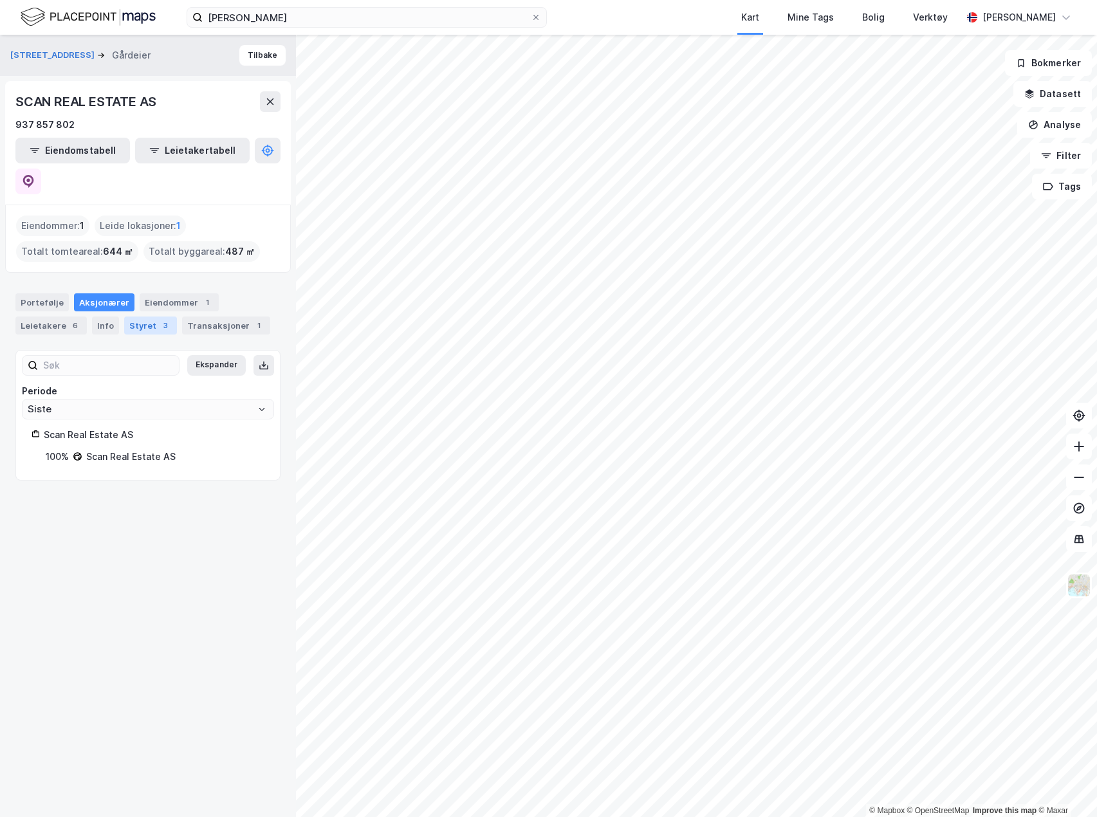
click at [155, 317] on div "Styret 3" at bounding box center [150, 326] width 53 height 18
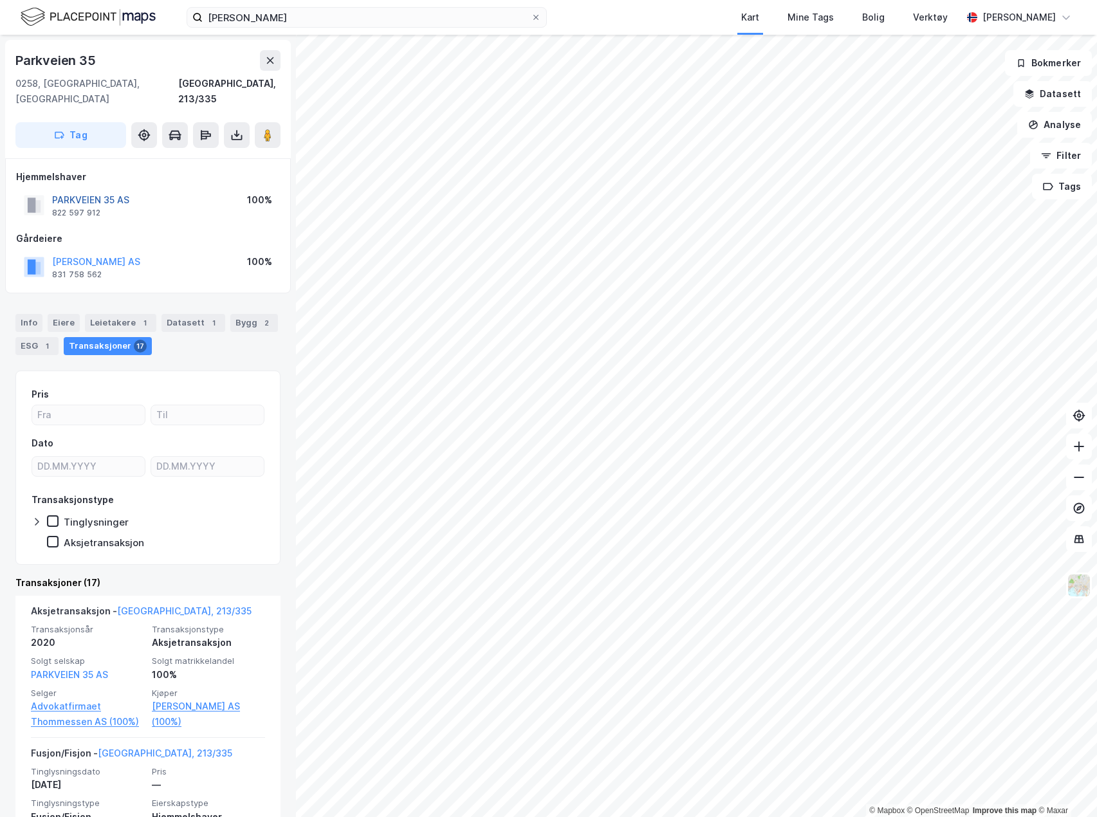
click at [0, 0] on button "PARKVEIEN 35 AS" at bounding box center [0, 0] width 0 height 0
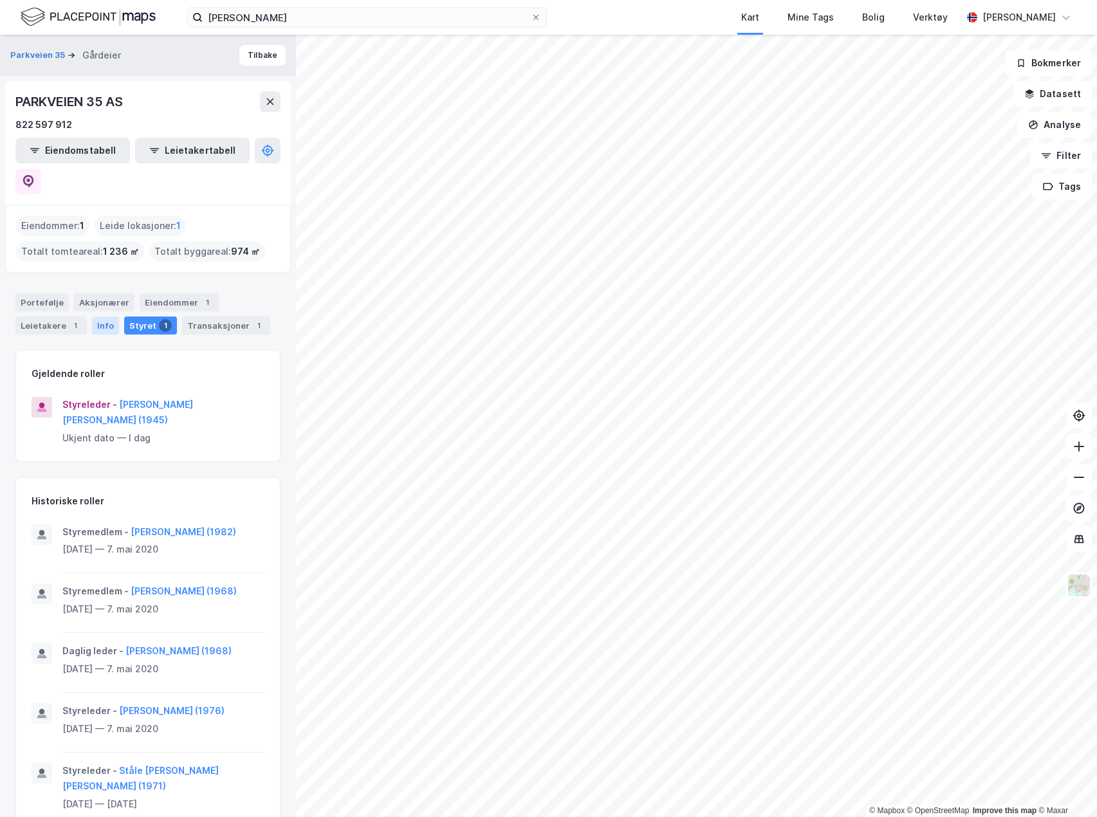
click at [98, 317] on div "Info" at bounding box center [105, 326] width 27 height 18
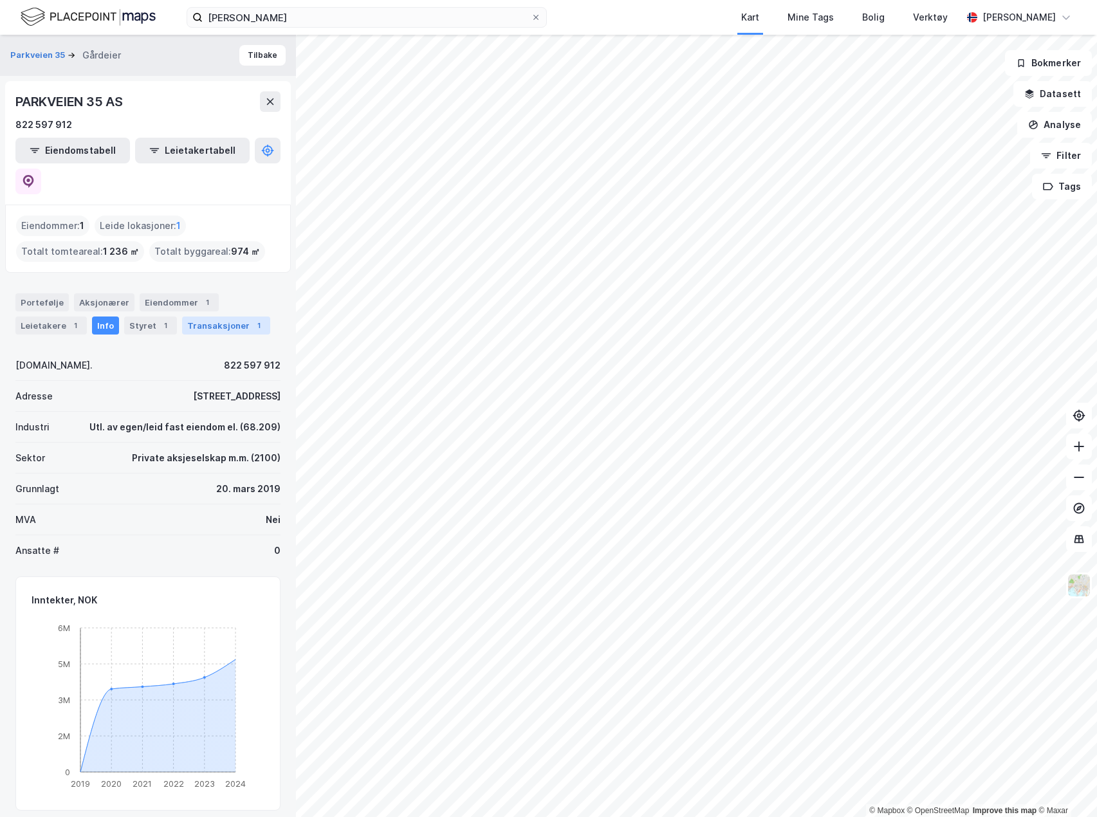
click at [225, 317] on div "Transaksjoner 1" at bounding box center [226, 326] width 88 height 18
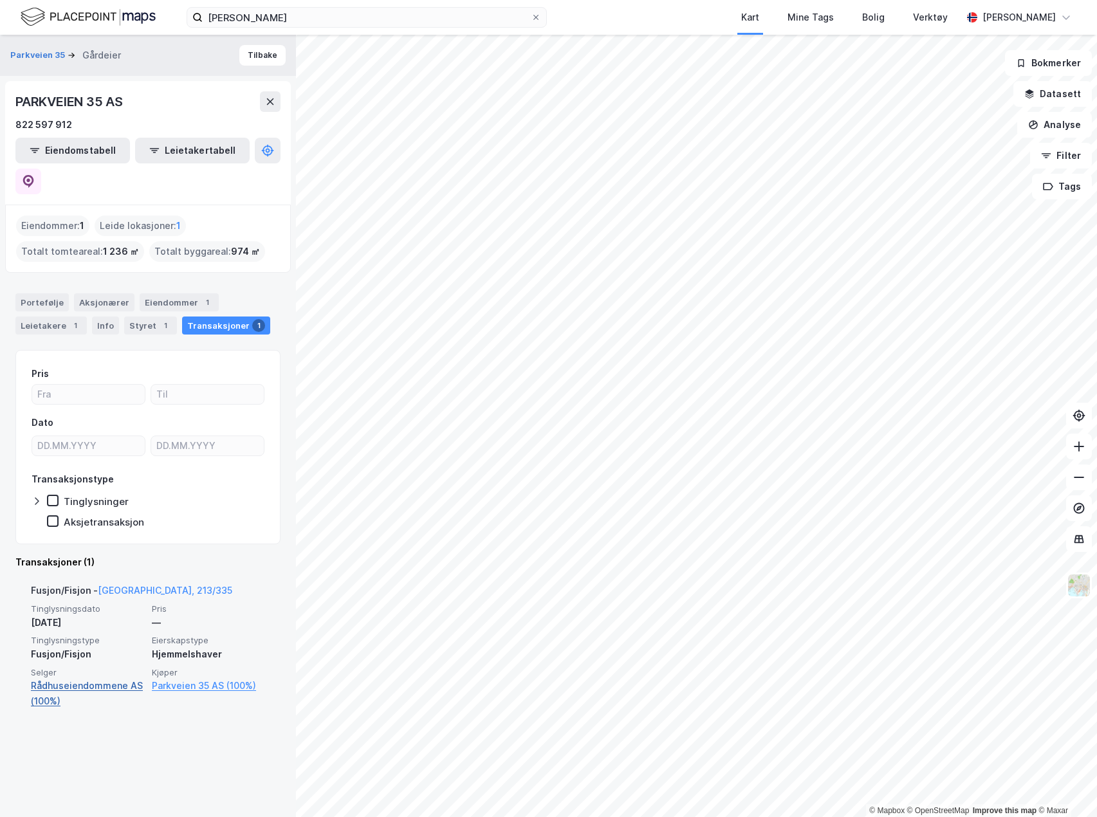
click at [118, 678] on link "Rådhuseiendommene AS (100%)" at bounding box center [87, 693] width 113 height 31
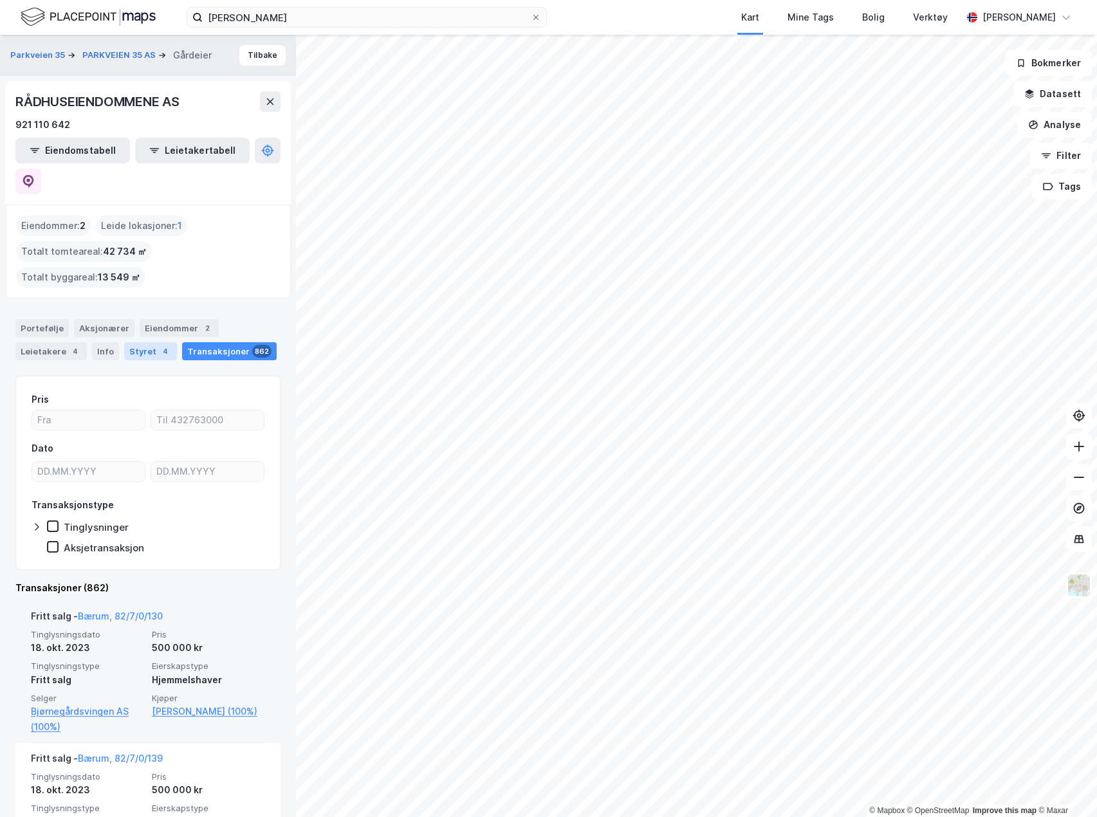
click at [133, 342] on div "Styret 4" at bounding box center [150, 351] width 53 height 18
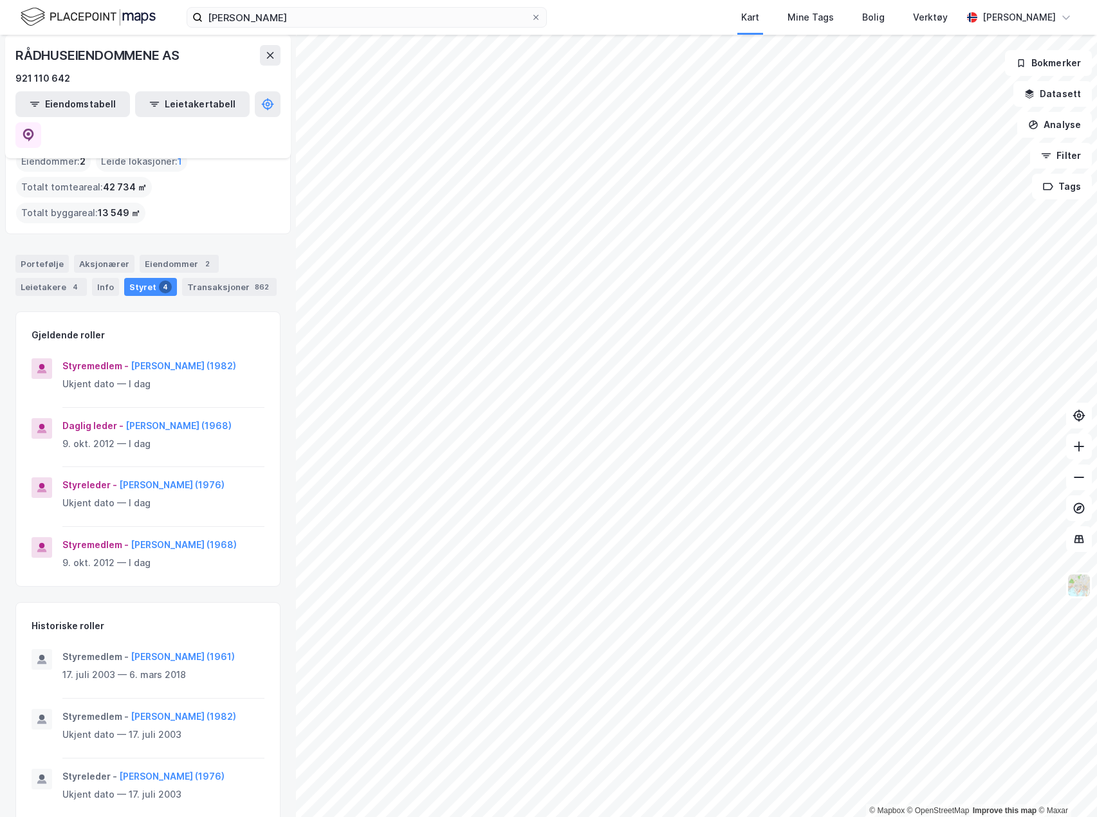
scroll to position [115, 0]
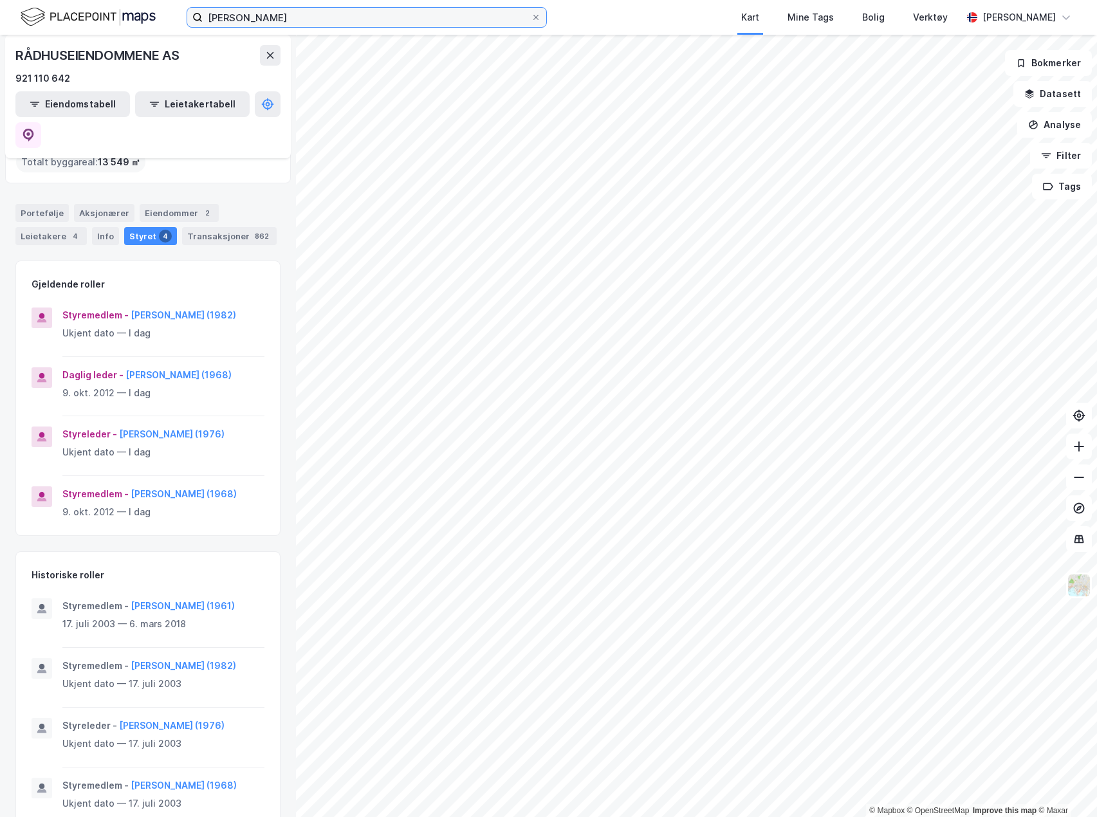
click at [402, 21] on input "[PERSON_NAME]" at bounding box center [367, 17] width 328 height 19
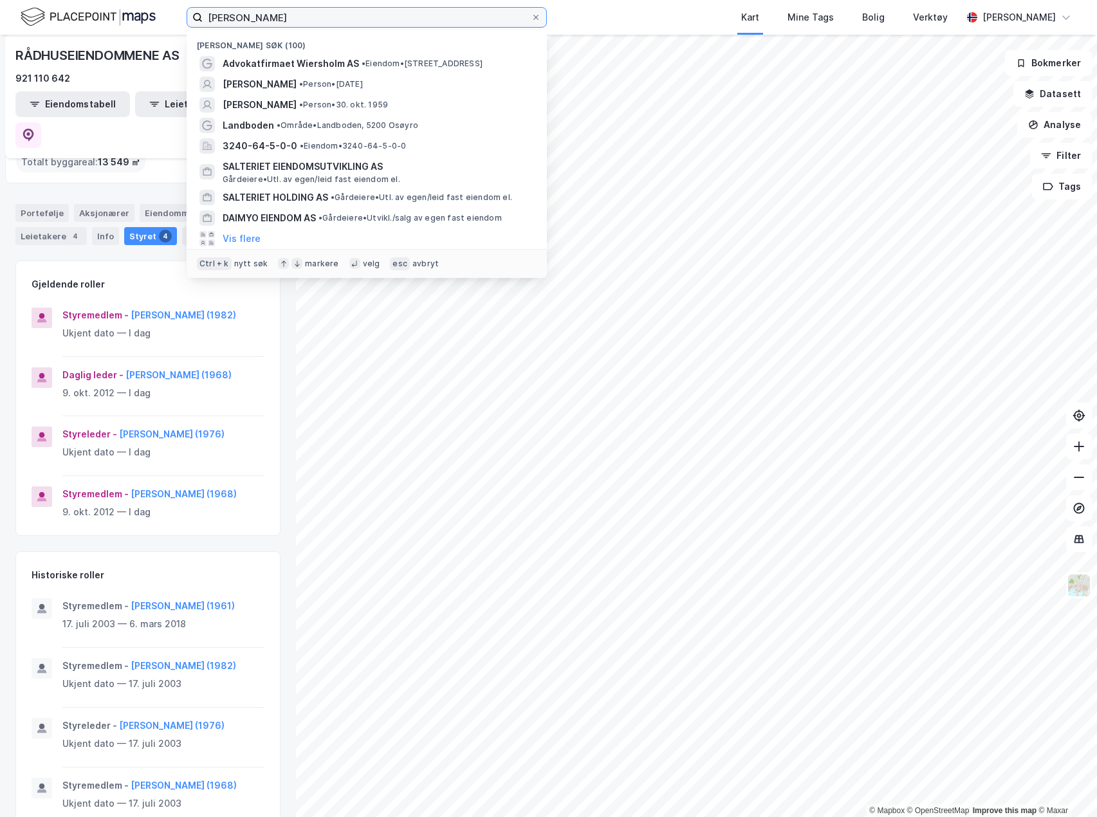
click at [402, 21] on input "[PERSON_NAME]" at bounding box center [367, 17] width 328 height 19
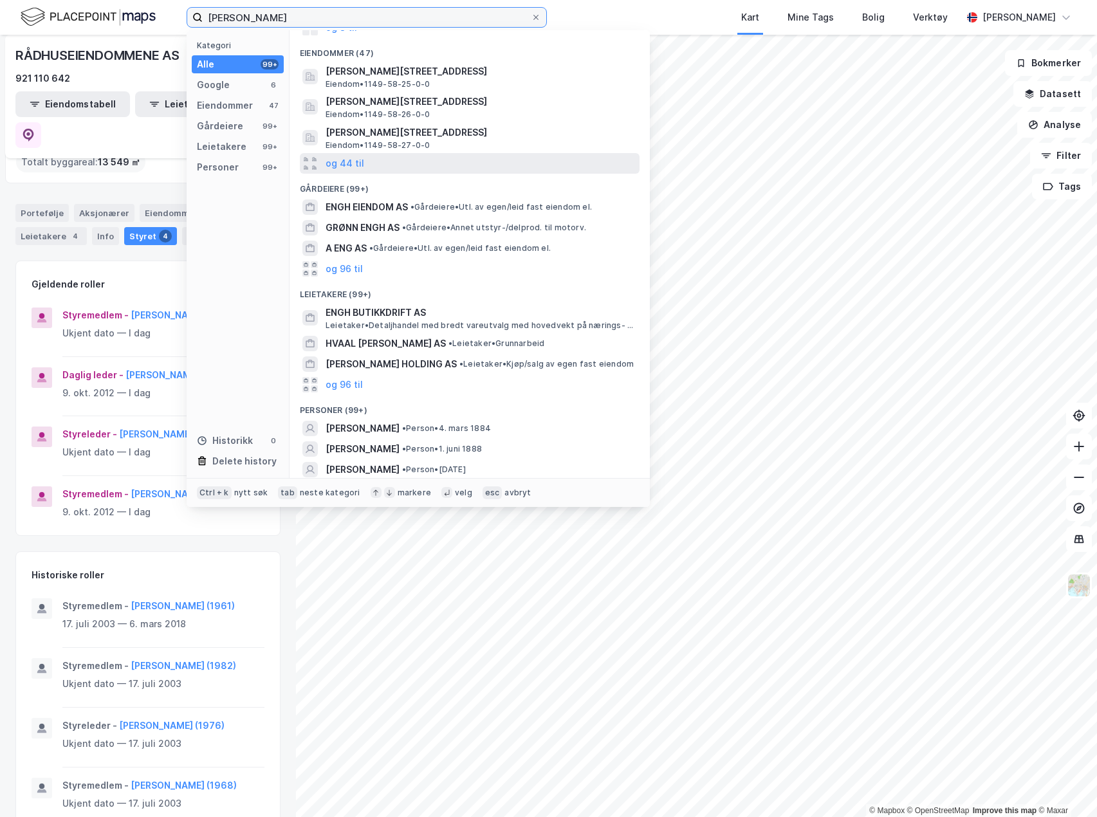
scroll to position [151, 0]
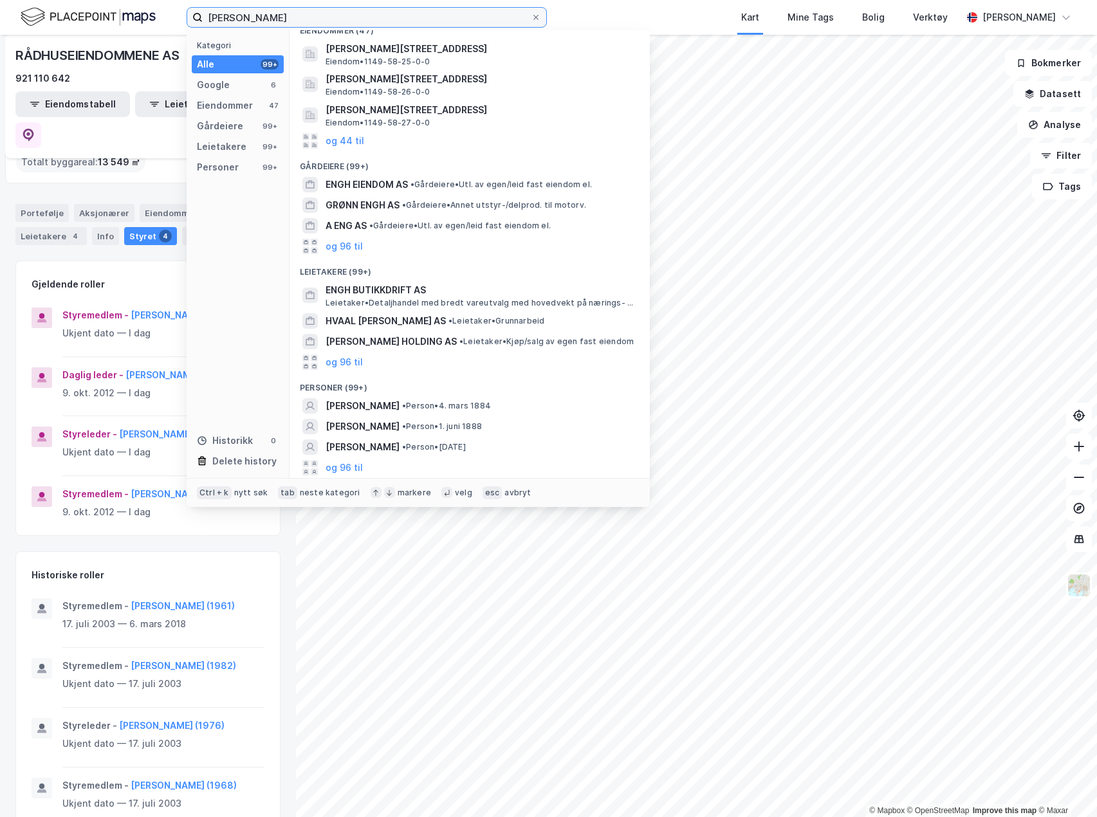
click at [232, 19] on input "[PERSON_NAME]" at bounding box center [367, 17] width 328 height 19
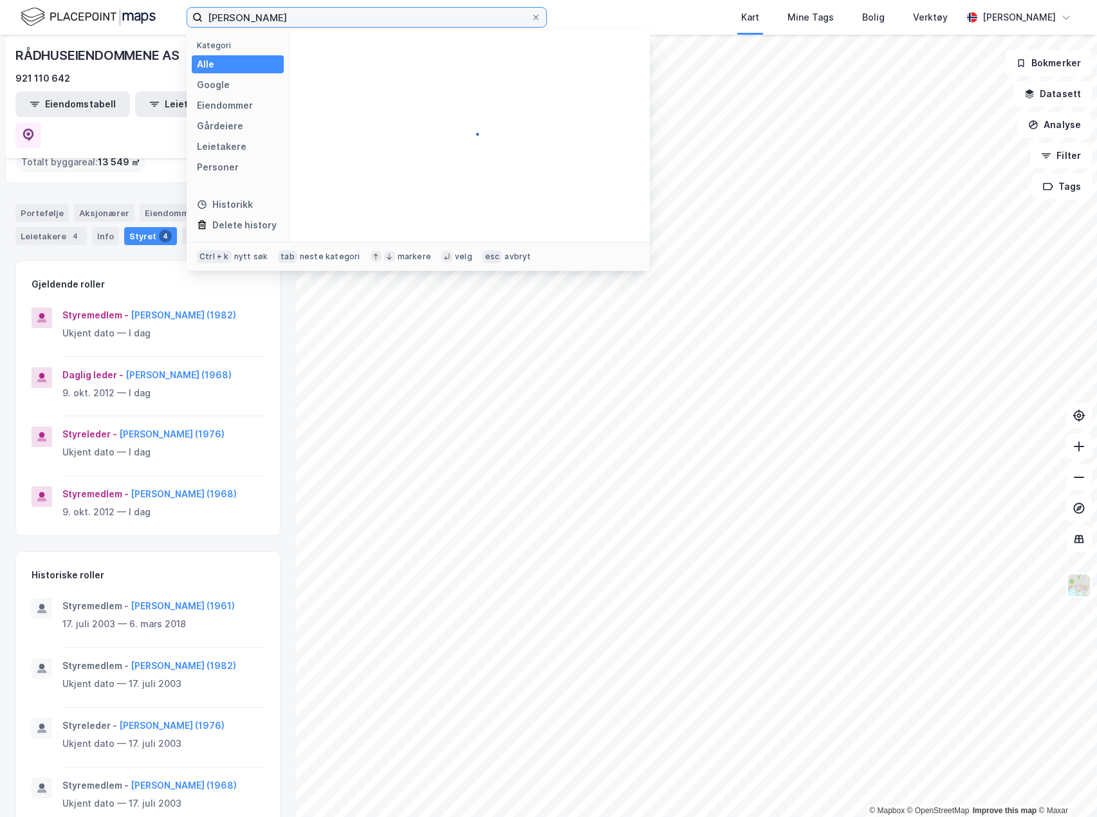
scroll to position [0, 0]
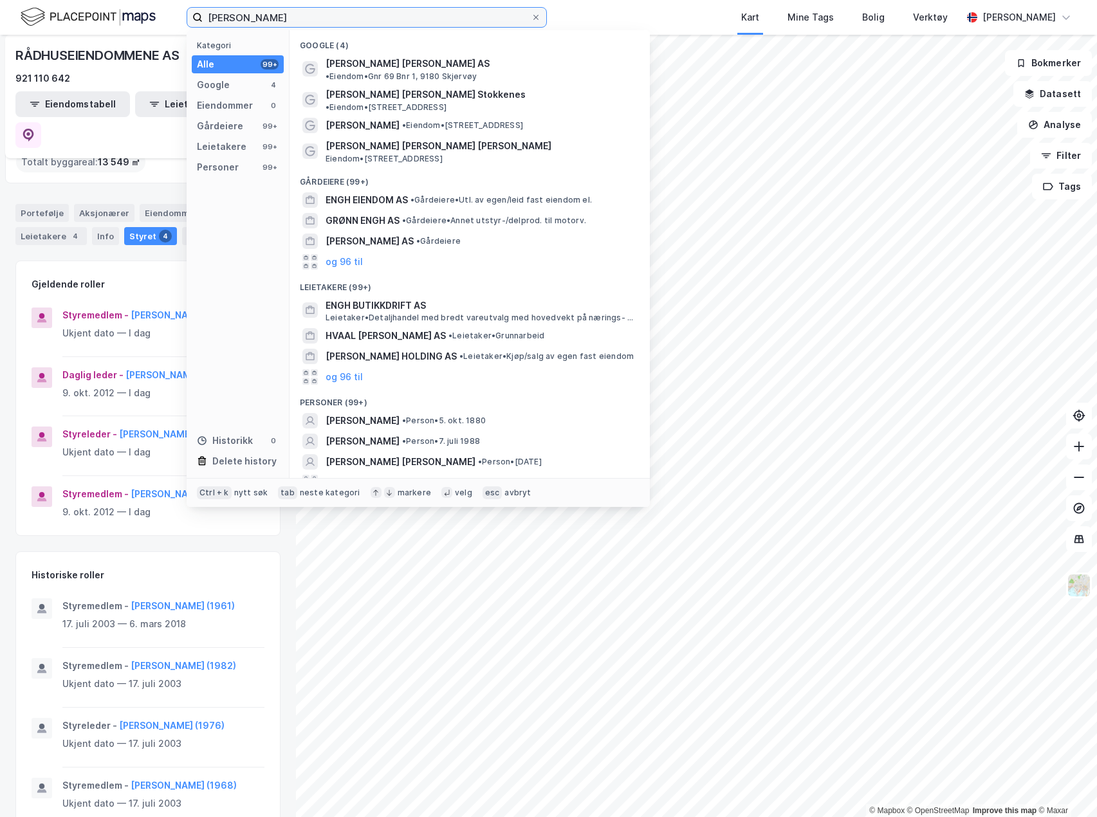
click at [239, 16] on input "[PERSON_NAME]" at bounding box center [367, 17] width 328 height 19
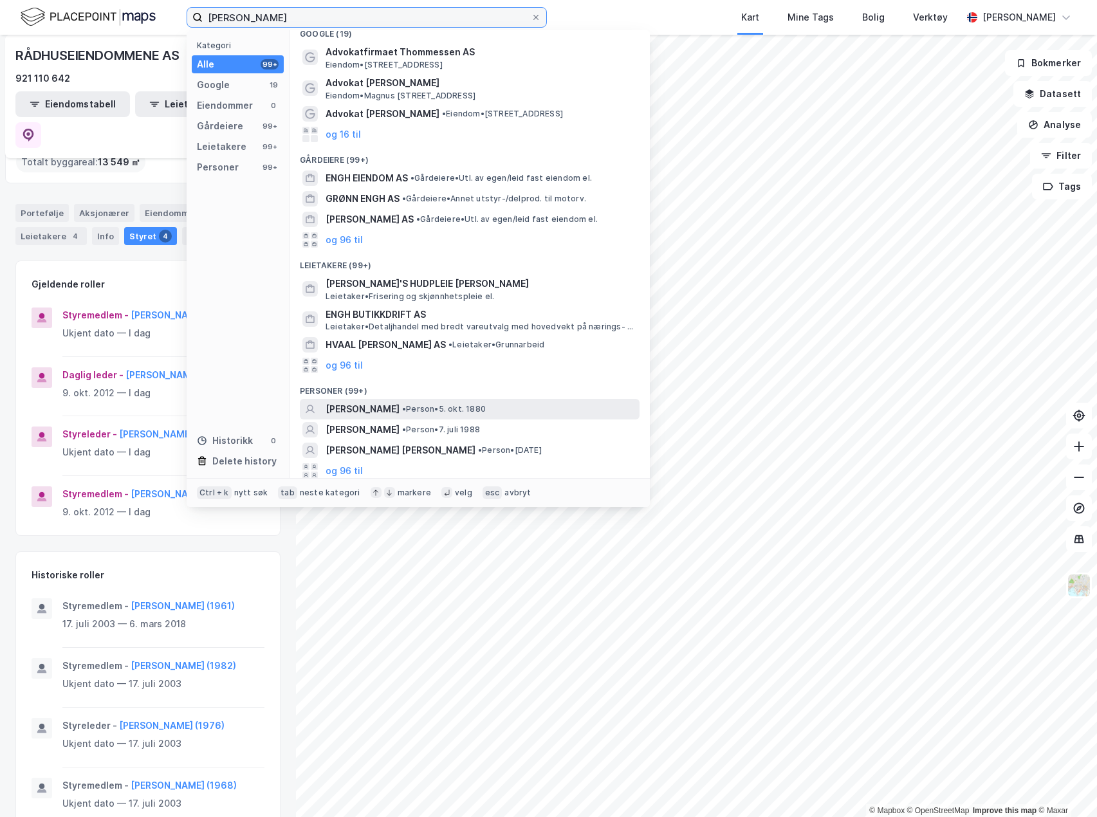
scroll to position [15, 0]
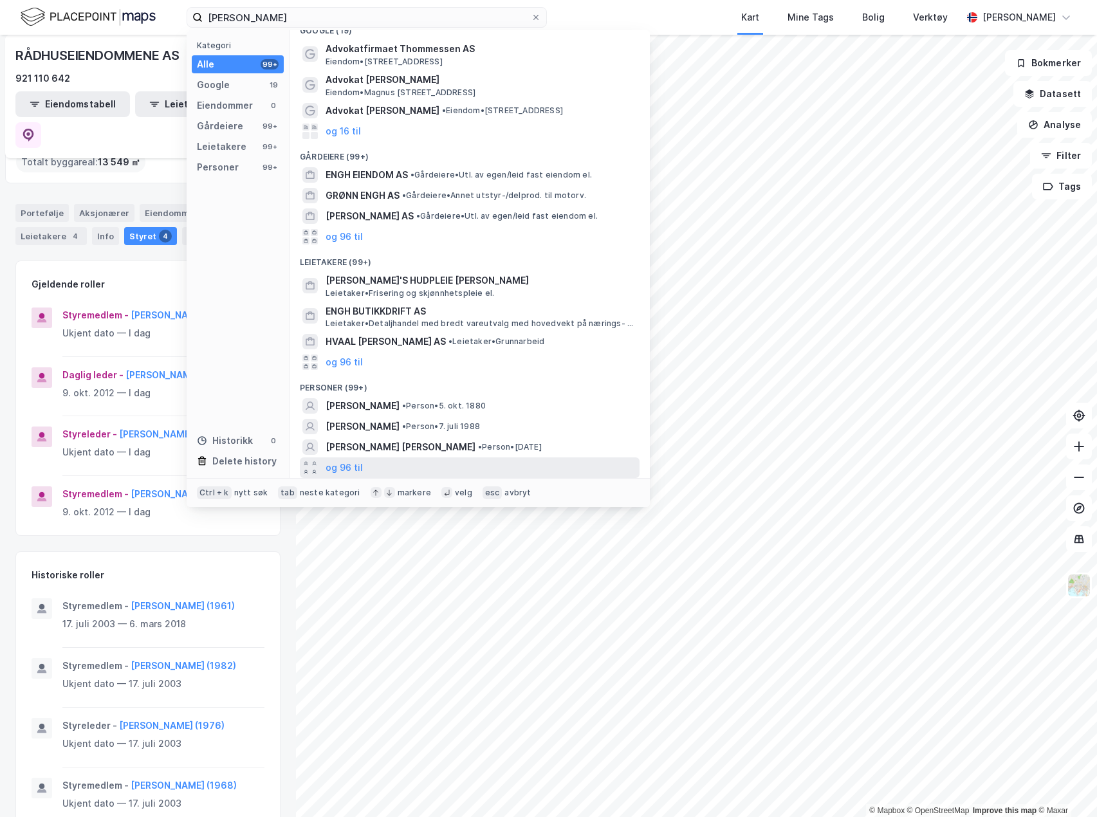
click at [392, 465] on div "og 96 til" at bounding box center [470, 468] width 340 height 21
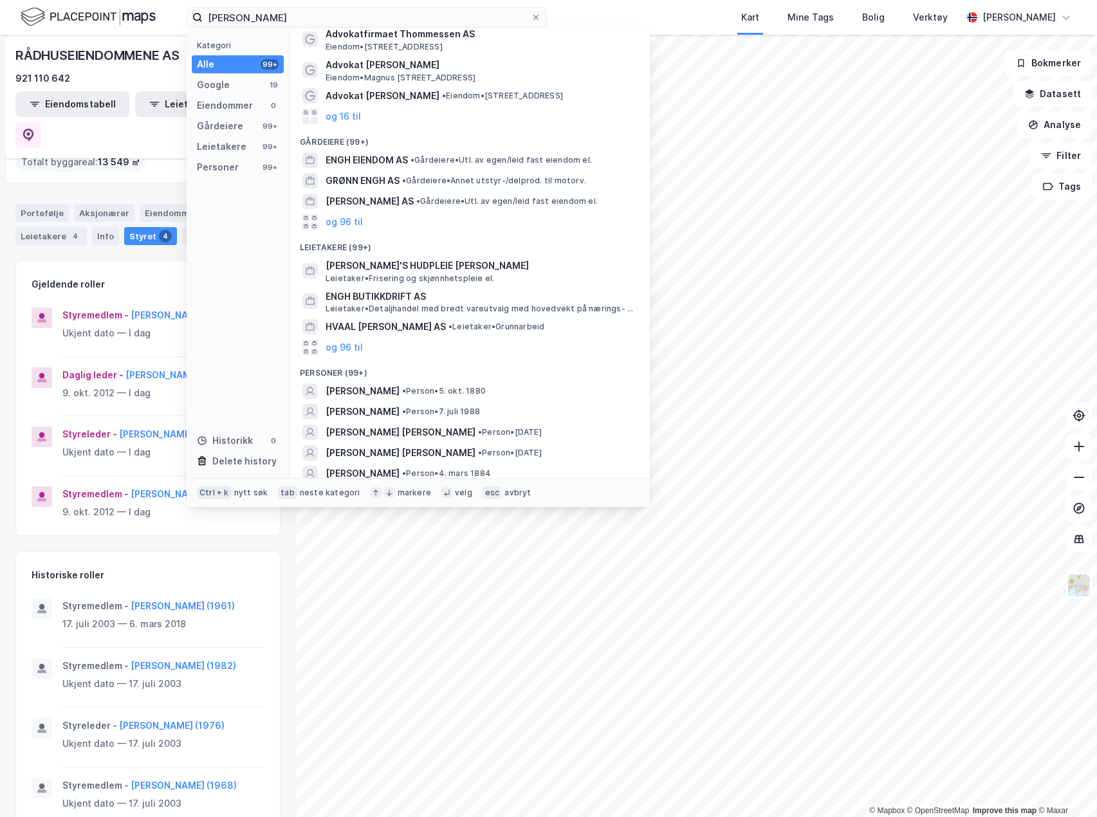
scroll to position [0, 0]
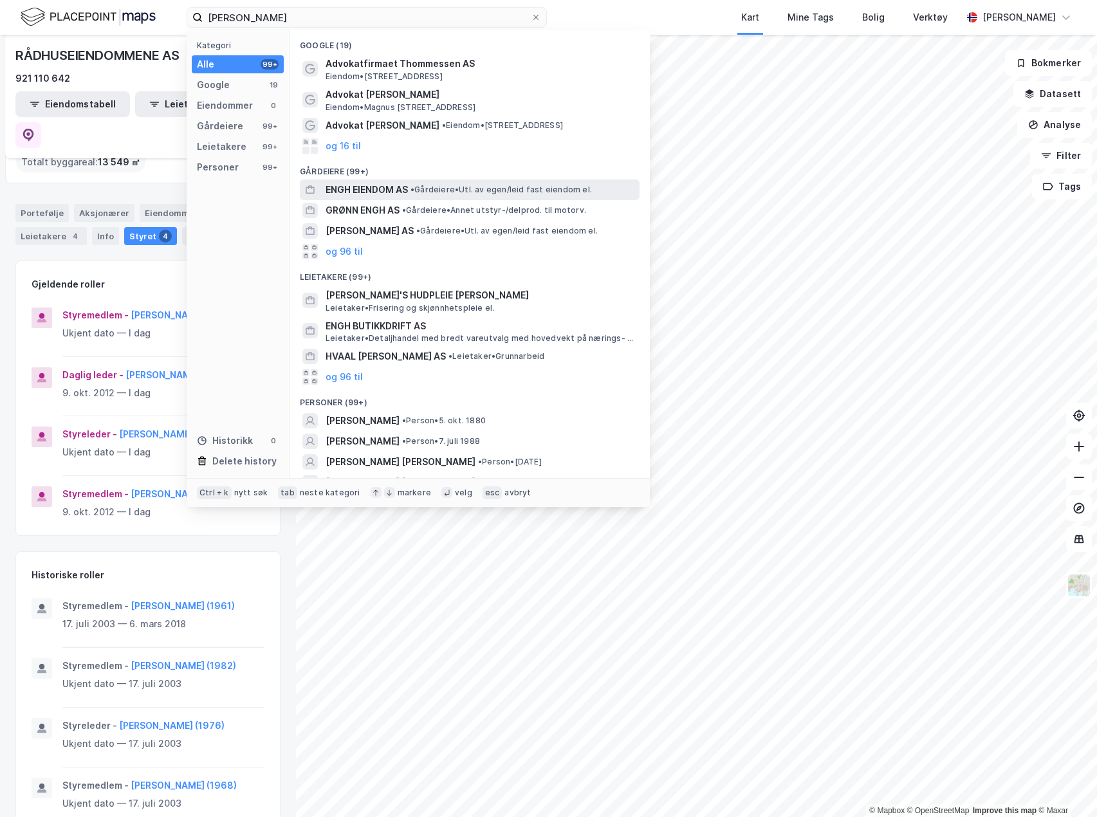
click at [483, 189] on span "• Gårdeiere • Utl. av egen/leid fast eiendom el." at bounding box center [502, 190] width 182 height 10
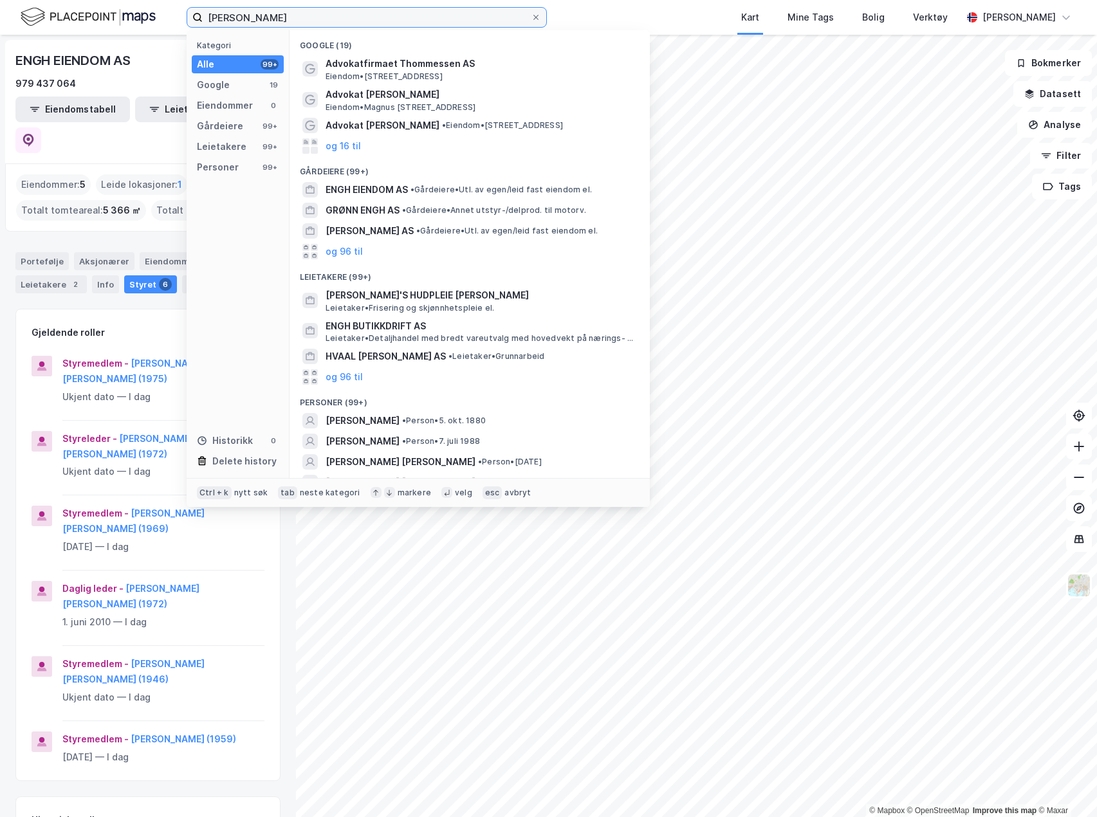
click at [307, 9] on input "[PERSON_NAME]" at bounding box center [367, 17] width 328 height 19
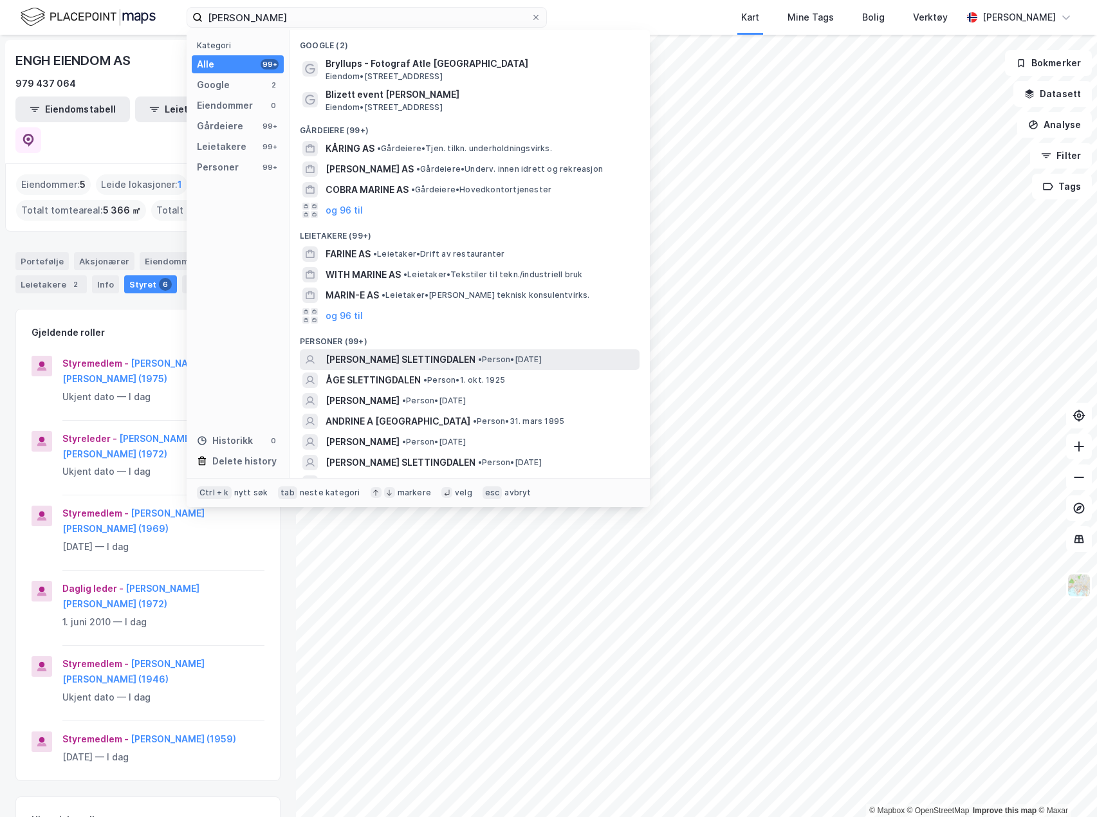
click at [391, 356] on span "[PERSON_NAME] SLETTINGDALEN" at bounding box center [401, 359] width 150 height 15
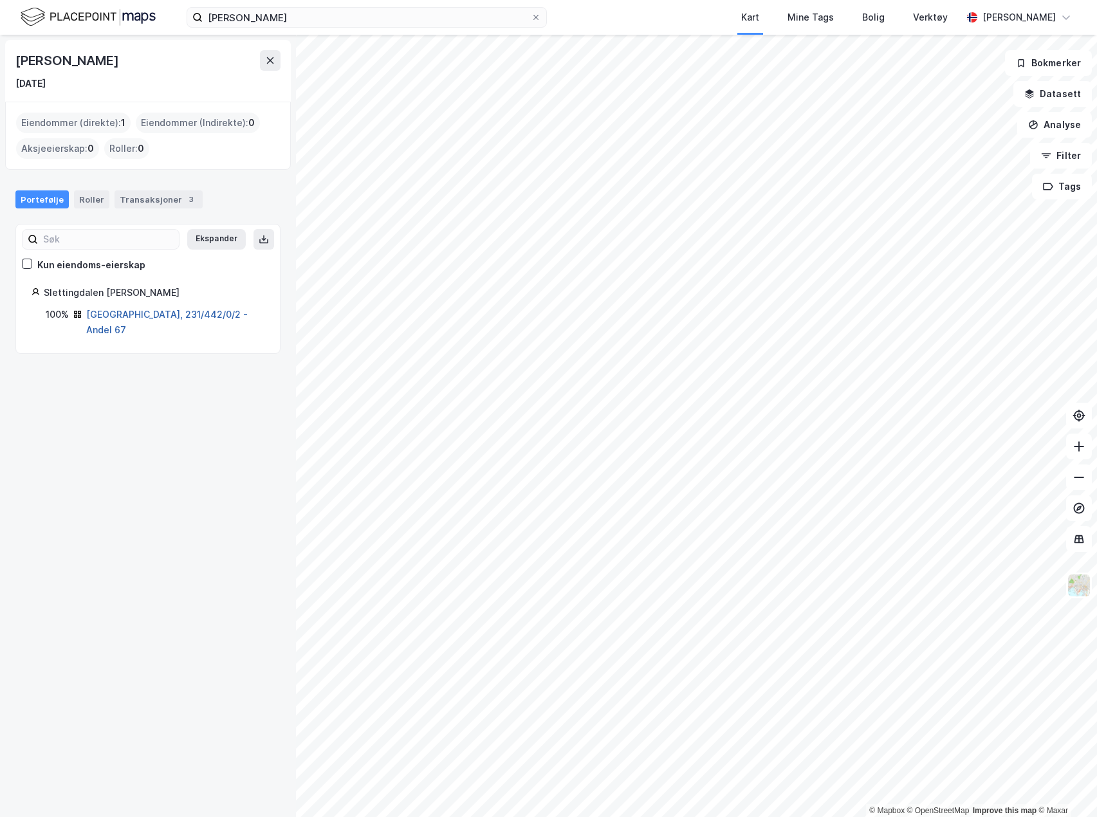
click at [151, 312] on link "[GEOGRAPHIC_DATA], 231/442/0/2 - Andel 67" at bounding box center [167, 322] width 162 height 26
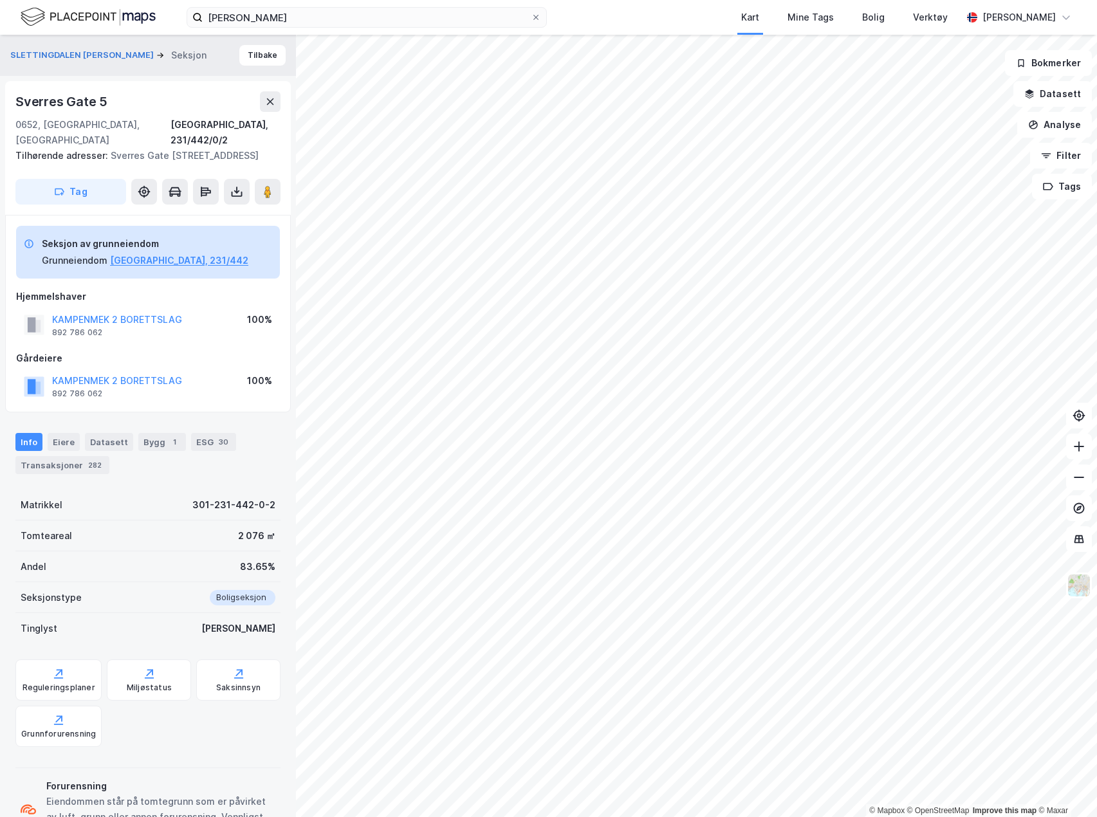
scroll to position [39, 0]
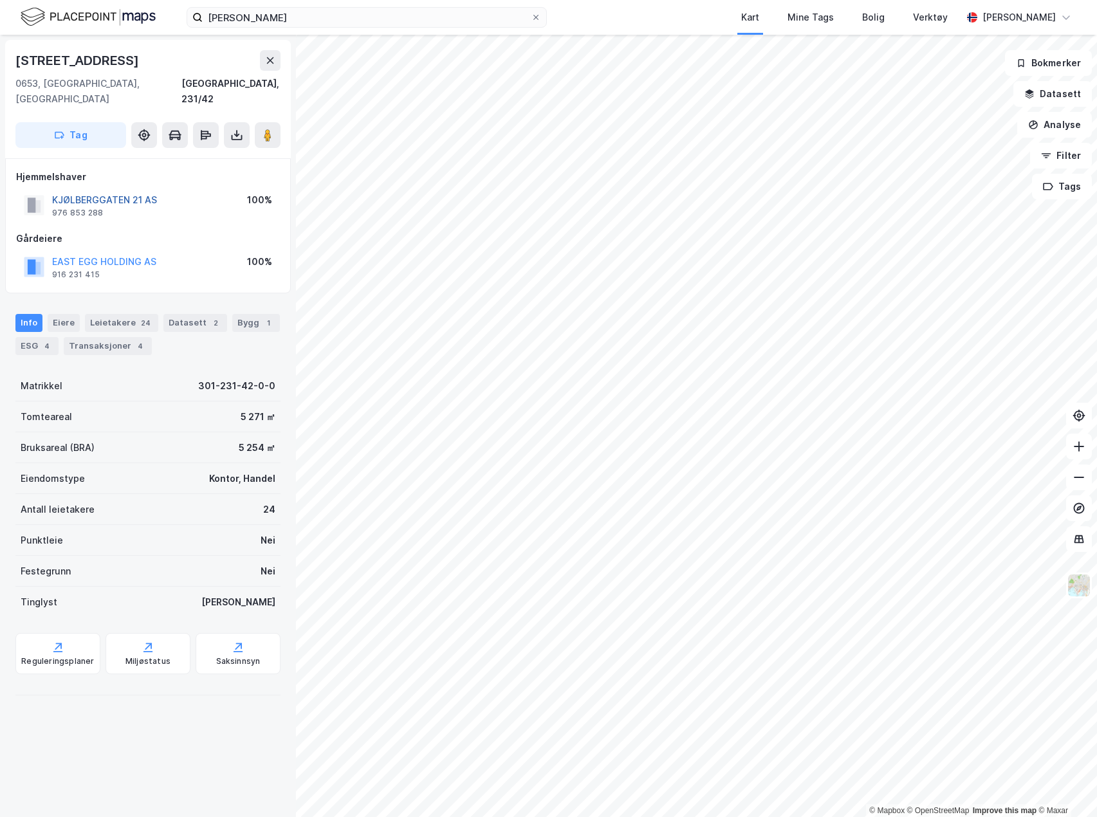
click at [0, 0] on button "KJØLBERGGATEN 21 AS" at bounding box center [0, 0] width 0 height 0
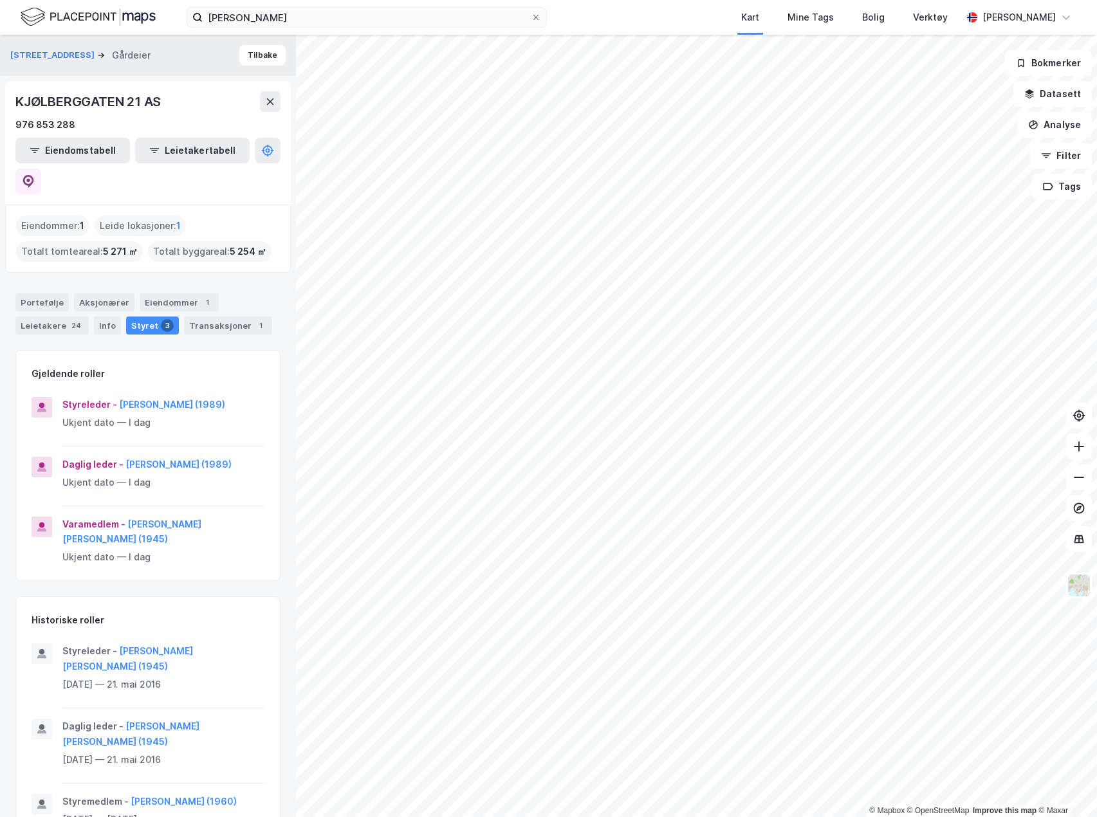
drag, startPoint x: 189, startPoint y: 376, endPoint x: 197, endPoint y: 343, distance: 33.7
click at [197, 351] on div "Gjeldende roller" at bounding box center [148, 366] width 264 height 31
click at [106, 294] on div "Aksjonærer" at bounding box center [104, 303] width 61 height 18
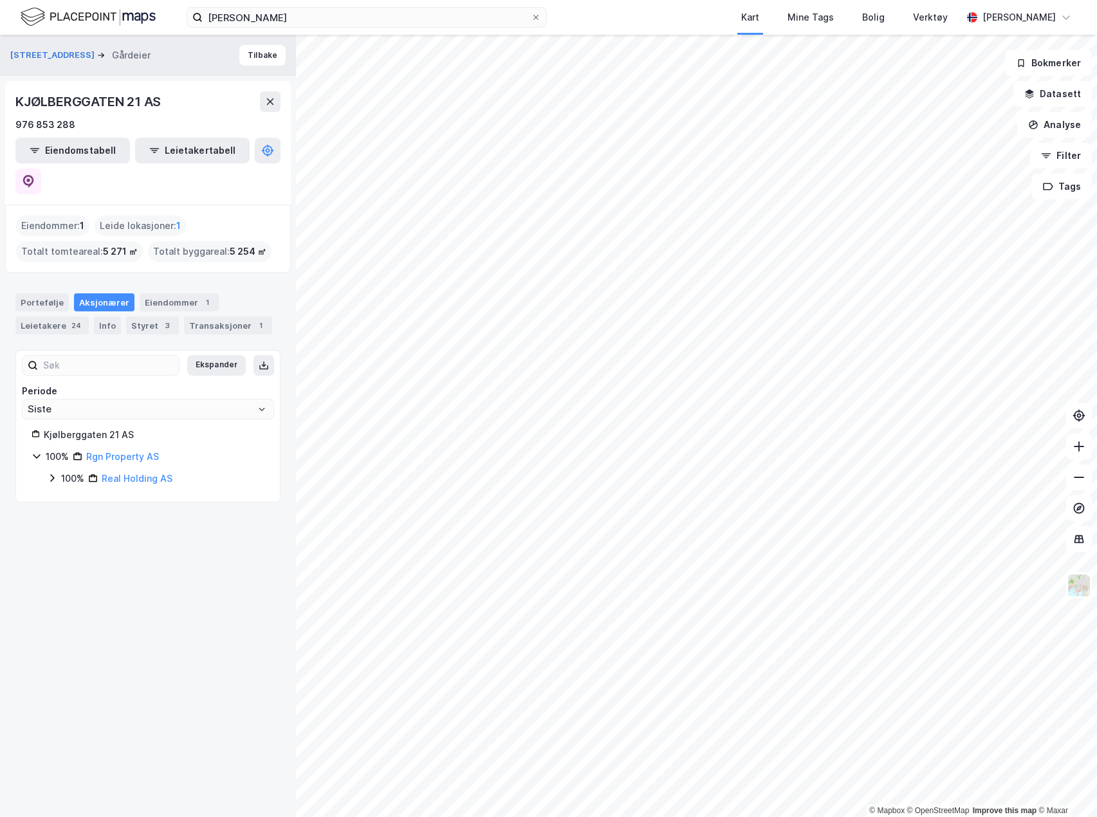
click at [51, 474] on icon at bounding box center [52, 478] width 4 height 8
click at [70, 495] on icon at bounding box center [67, 500] width 10 height 10
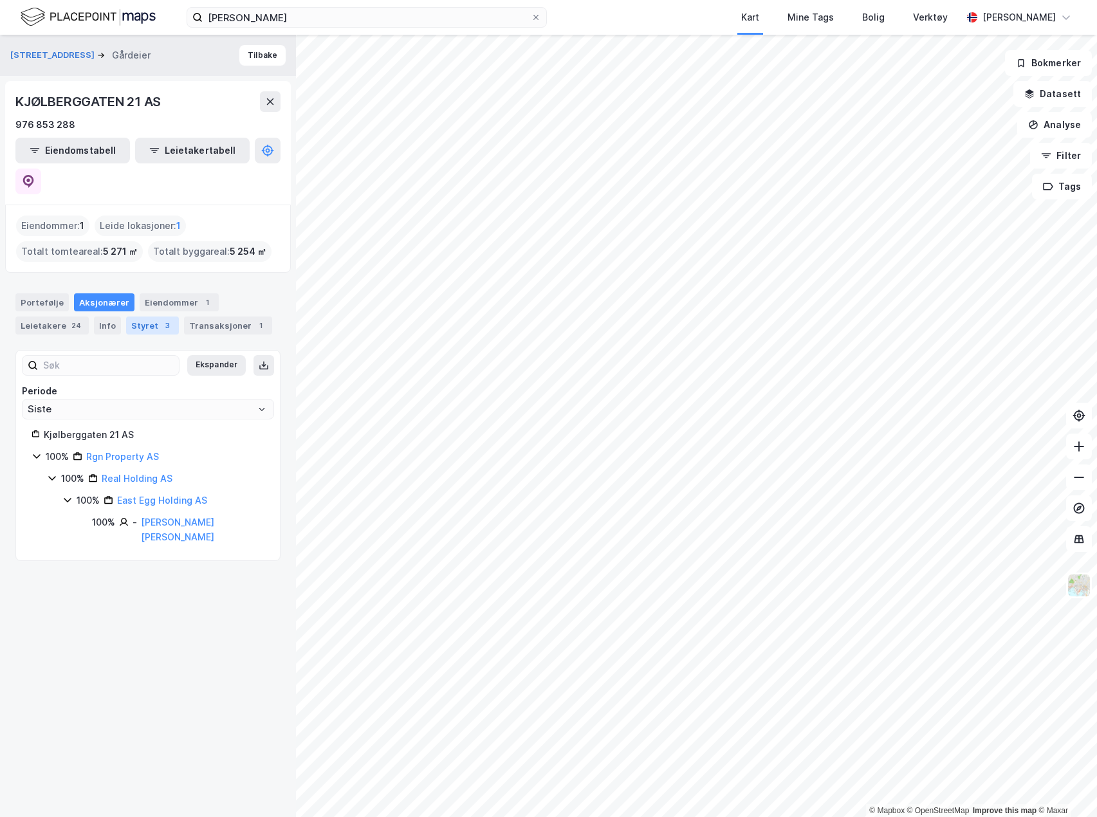
click at [153, 317] on div "Styret 3" at bounding box center [152, 326] width 53 height 18
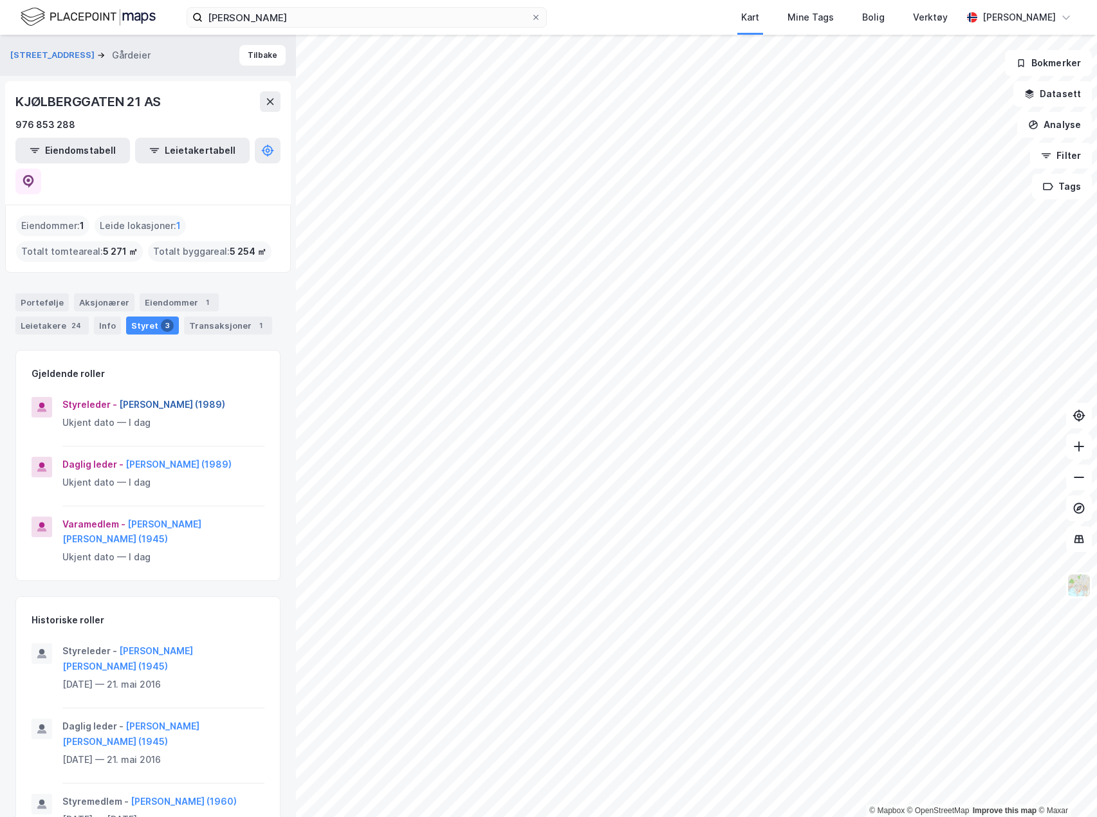
click at [0, 0] on button "[PERSON_NAME] (1989)" at bounding box center [0, 0] width 0 height 0
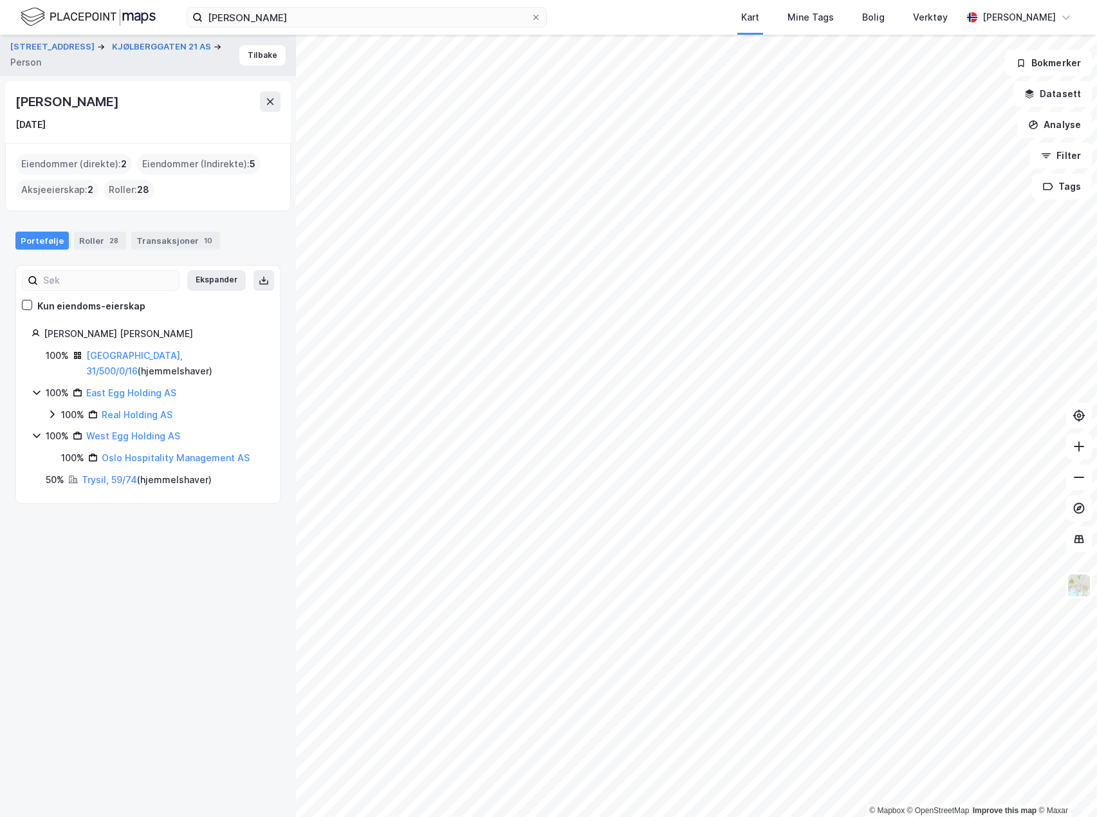
click at [75, 93] on div "[PERSON_NAME]" at bounding box center [68, 101] width 106 height 21
click at [83, 101] on div "[PERSON_NAME]" at bounding box center [68, 101] width 106 height 21
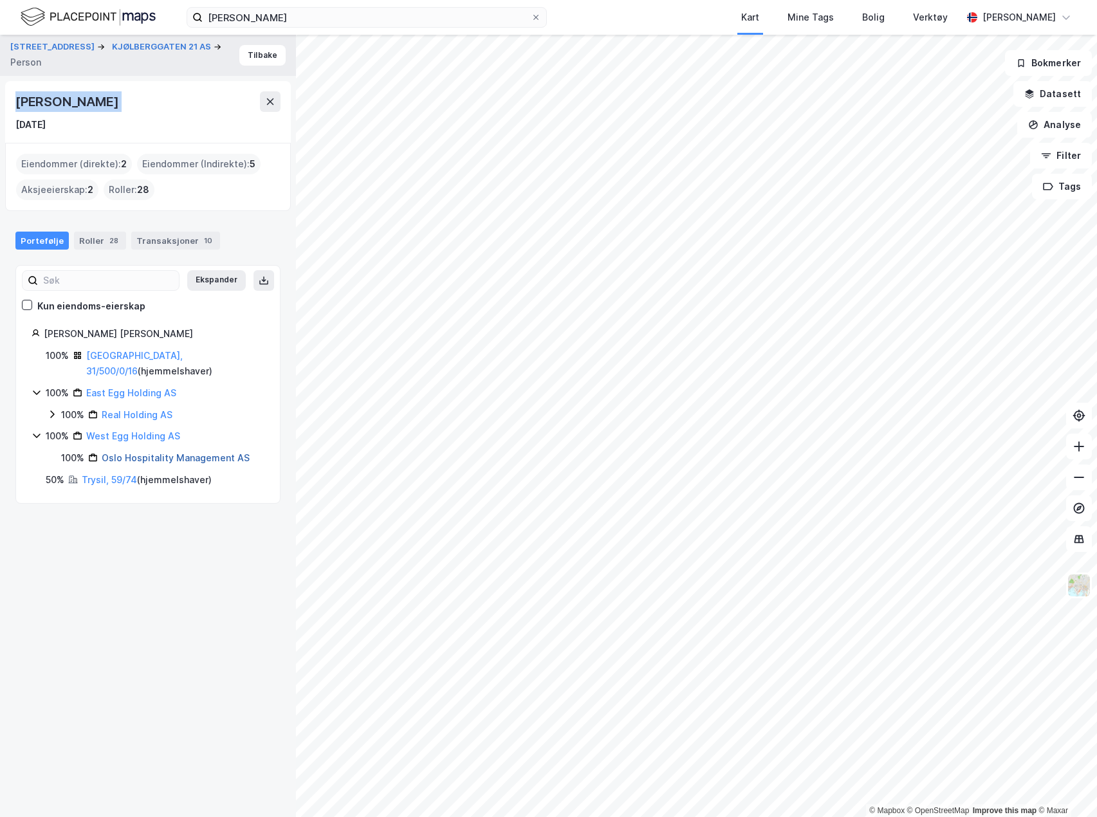
click at [133, 452] on link "Oslo Hospitality Management AS" at bounding box center [176, 457] width 148 height 11
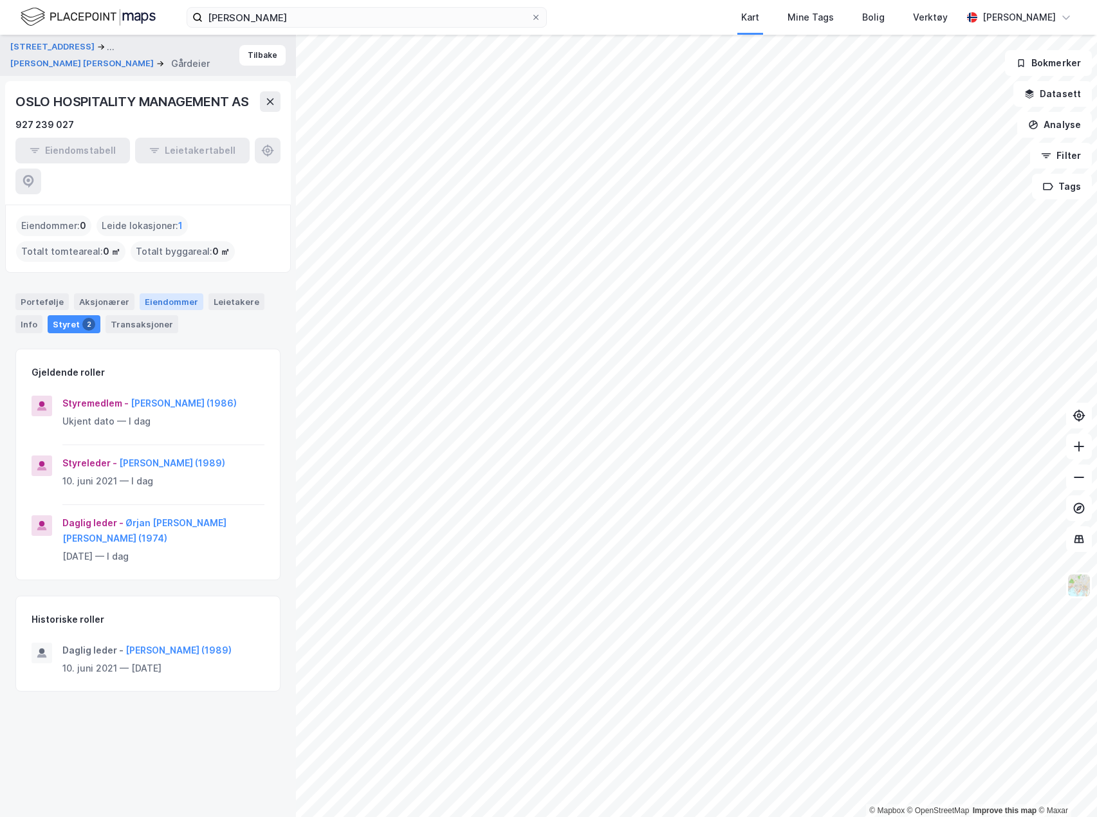
click at [153, 294] on div "Eiendommer" at bounding box center [172, 302] width 64 height 17
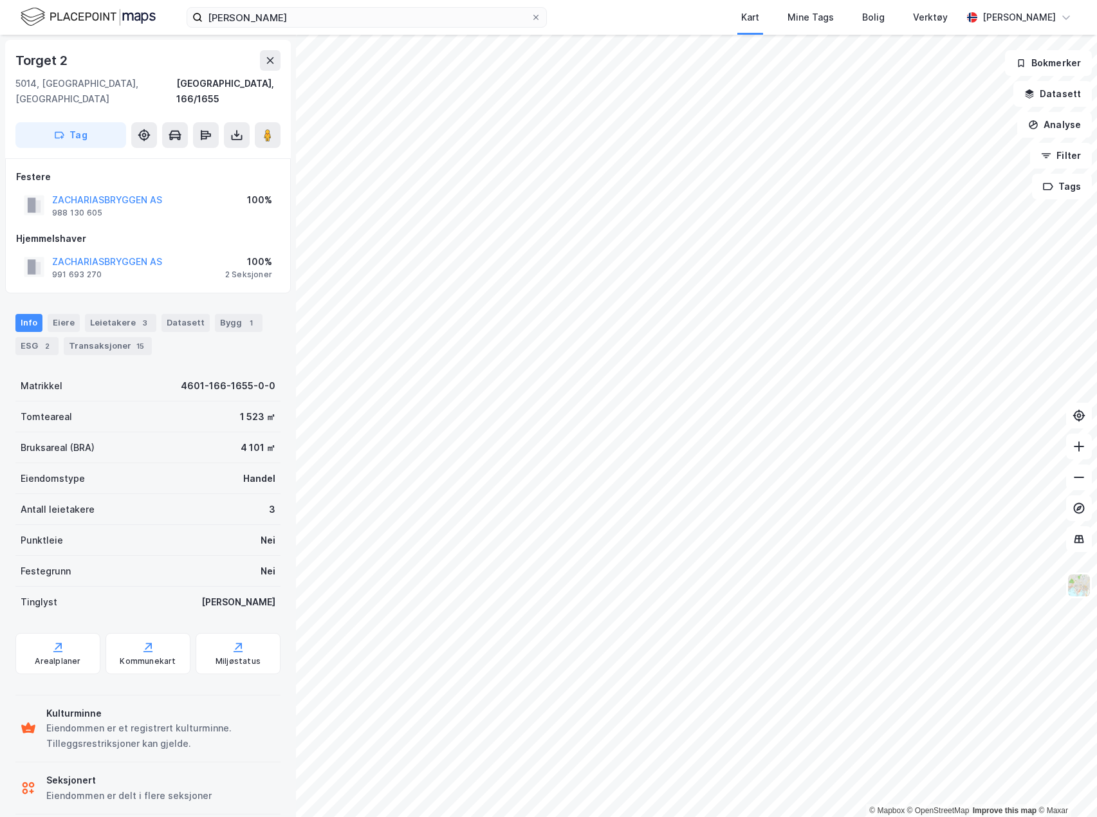
scroll to position [1, 0]
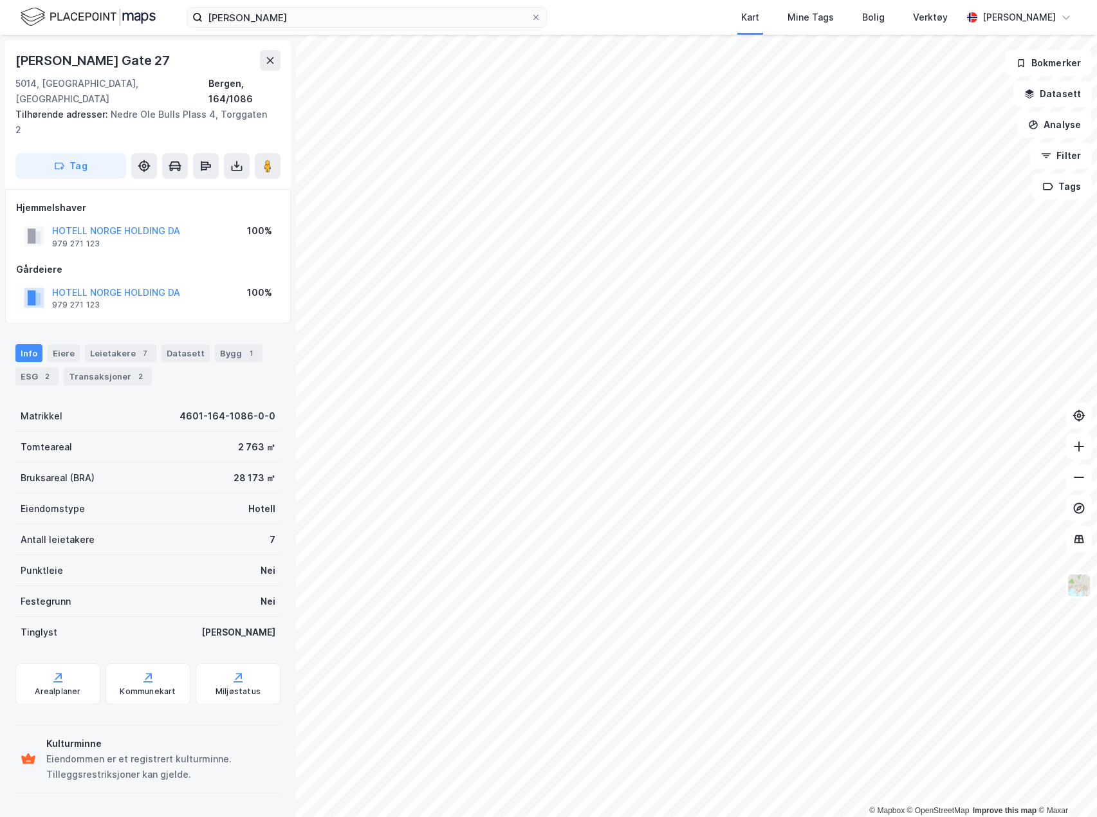
click at [144, 223] on div "HOTELL NORGE HOLDING DA" at bounding box center [116, 230] width 128 height 15
click at [0, 0] on button "HOTELL NORGE HOLDING DA" at bounding box center [0, 0] width 0 height 0
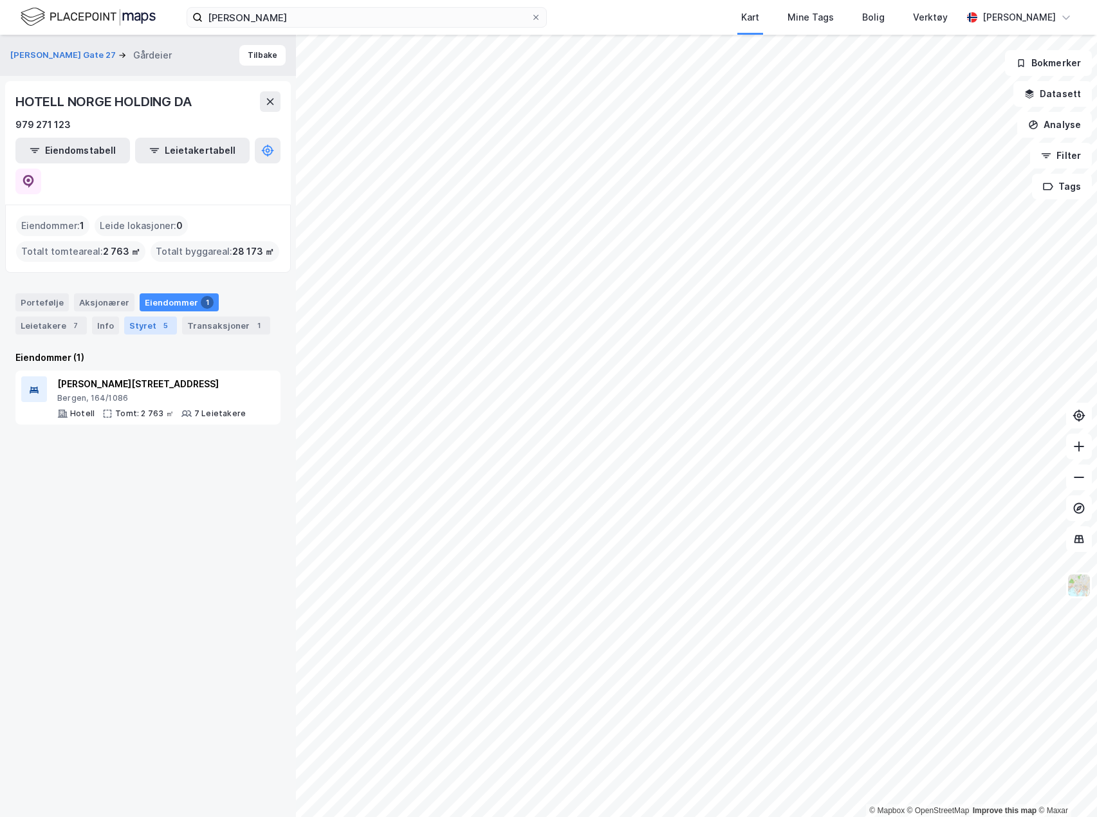
click at [128, 317] on div "Styret 5" at bounding box center [150, 326] width 53 height 18
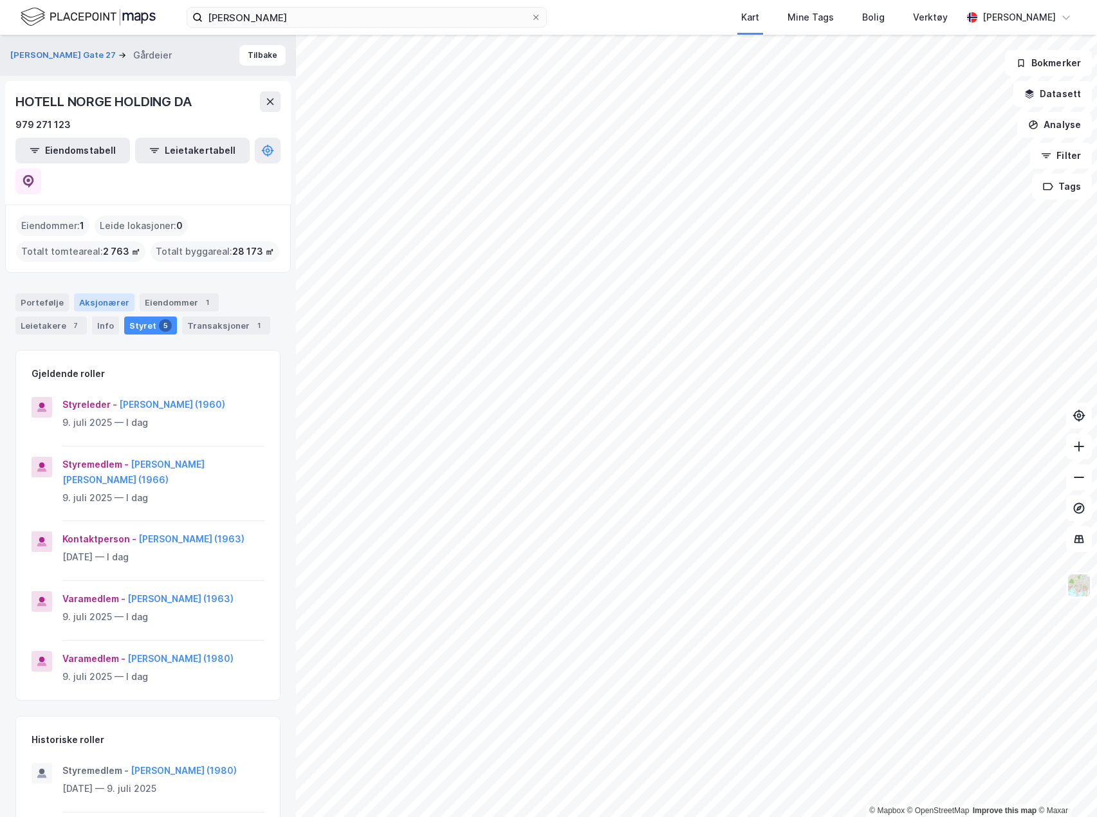
click at [109, 294] on div "Aksjonærer" at bounding box center [104, 303] width 61 height 18
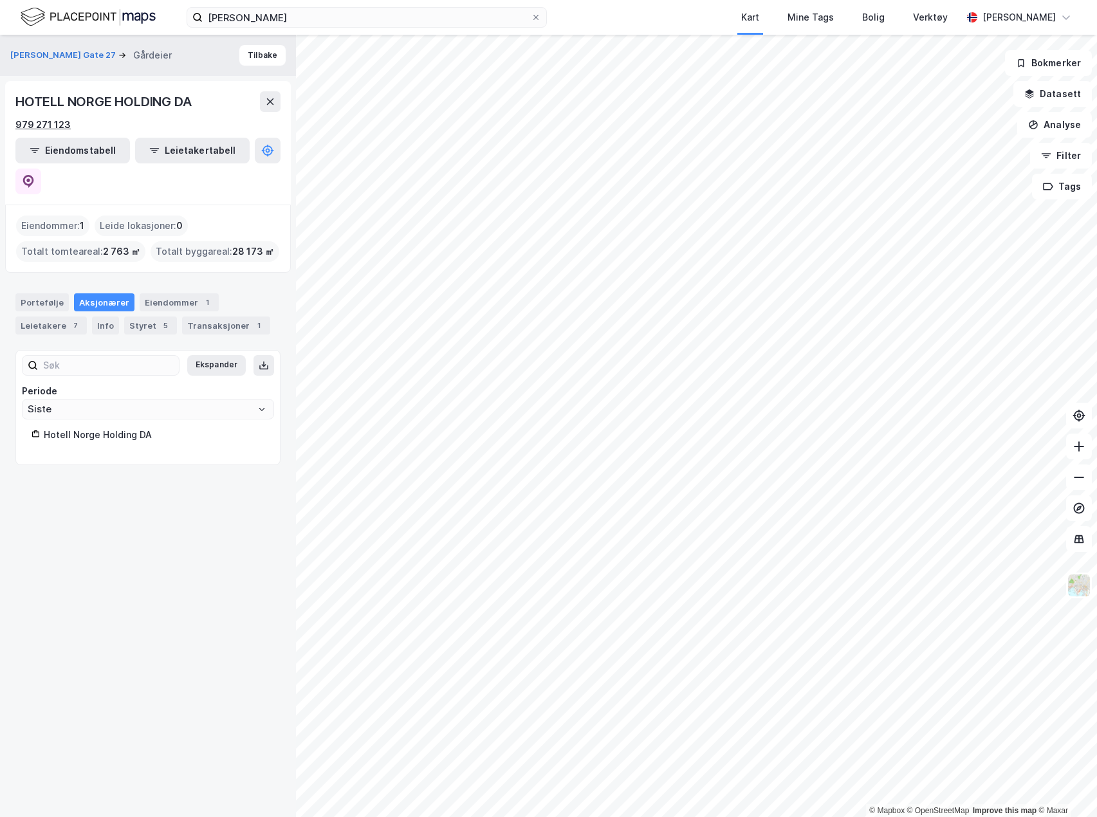
click at [59, 121] on div "979 271 123" at bounding box center [42, 124] width 55 height 15
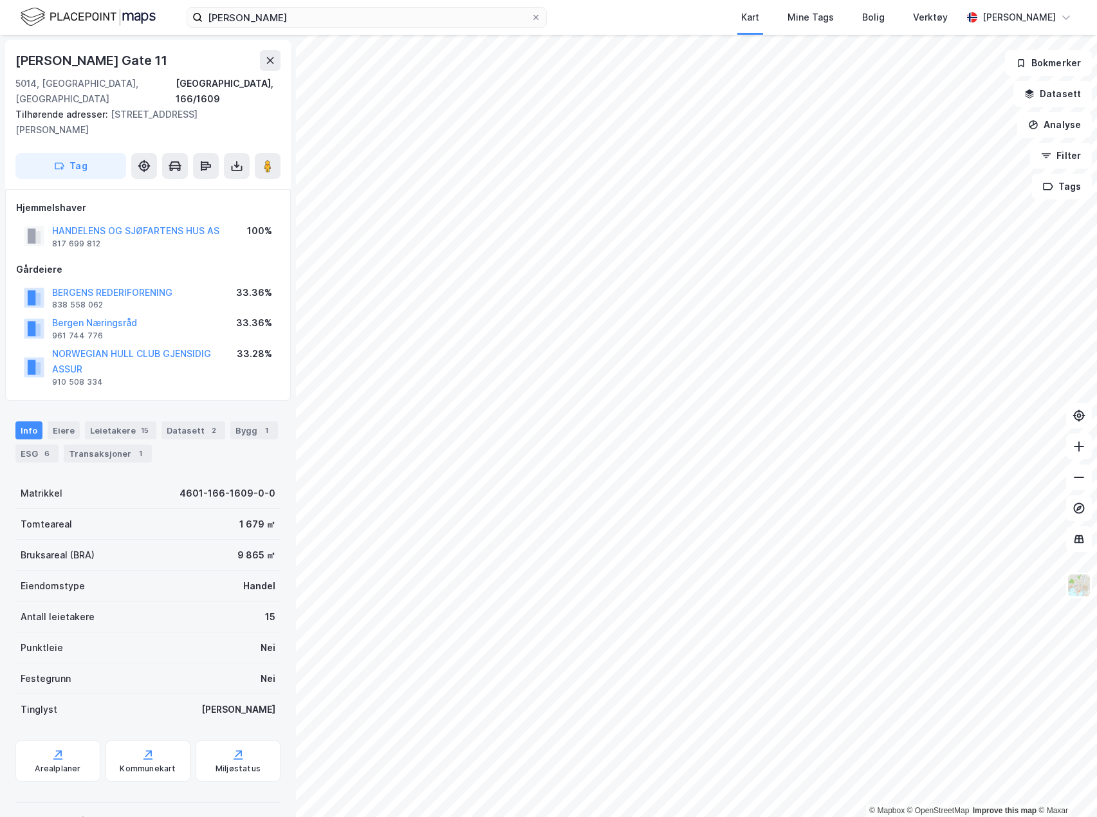
scroll to position [1, 0]
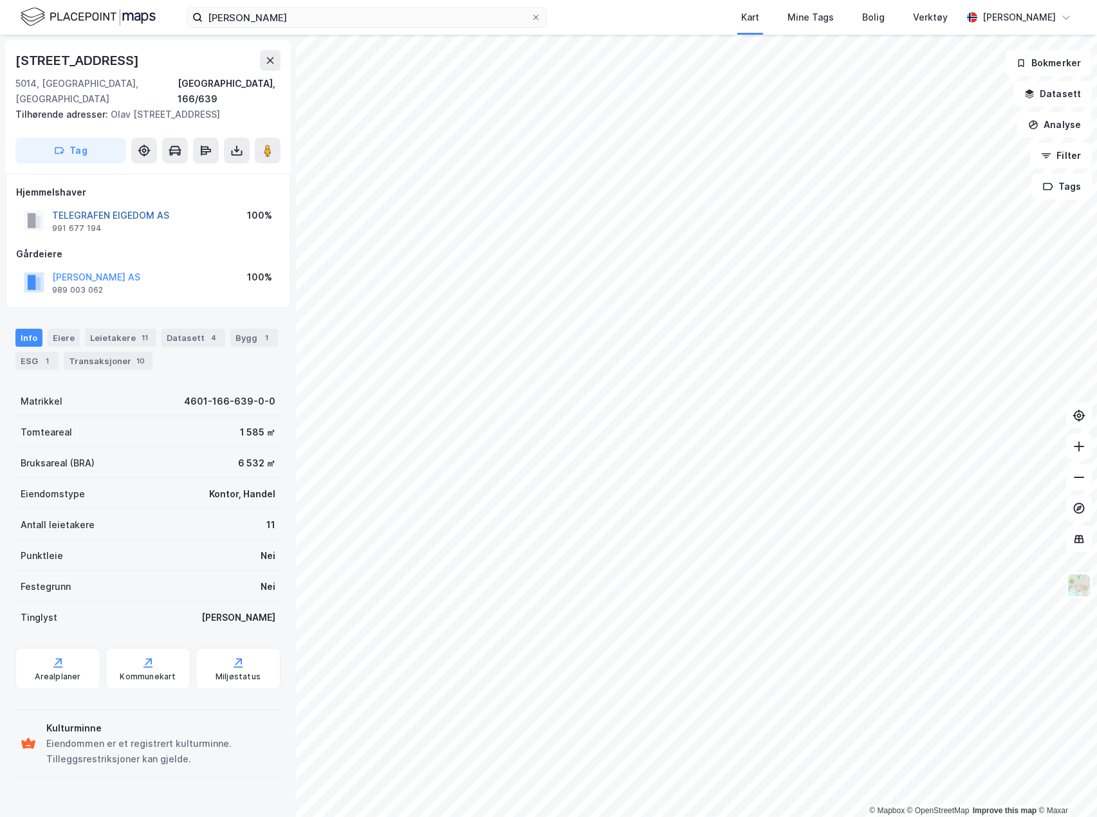
click at [0, 0] on button "TELEGRAFEN EIGEDOM AS" at bounding box center [0, 0] width 0 height 0
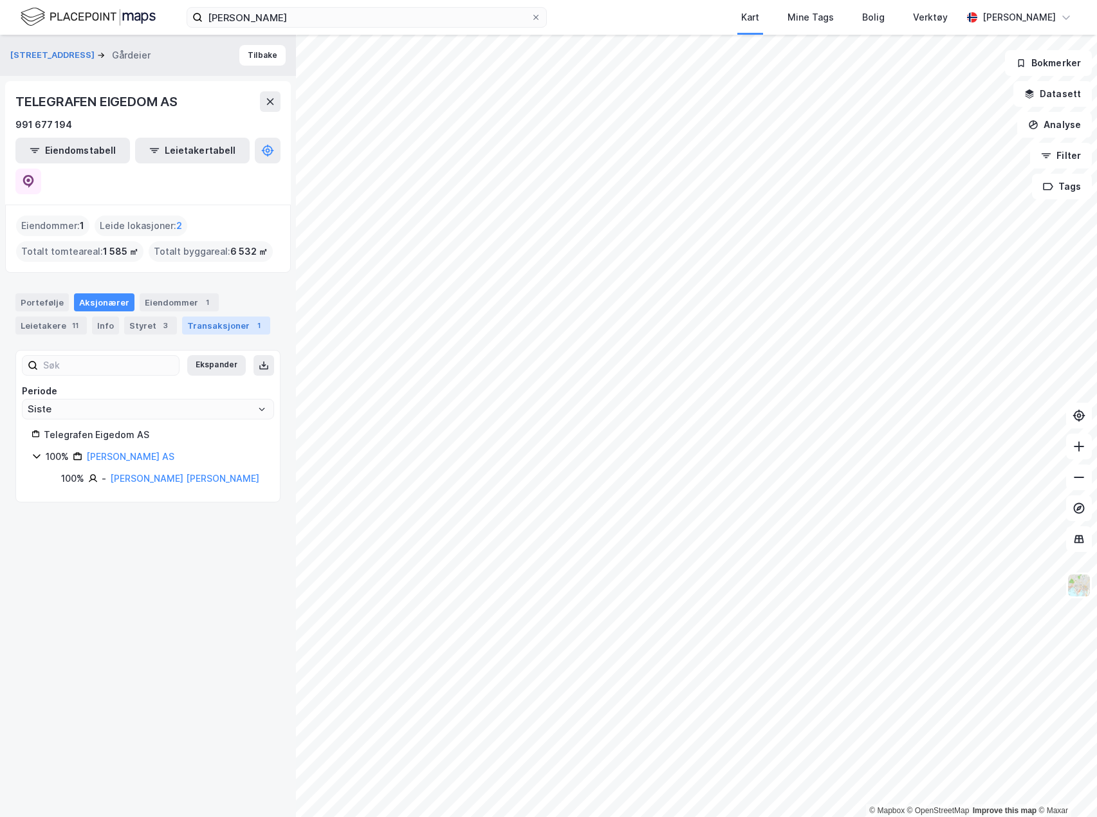
click at [196, 317] on div "Transaksjoner 1" at bounding box center [226, 326] width 88 height 18
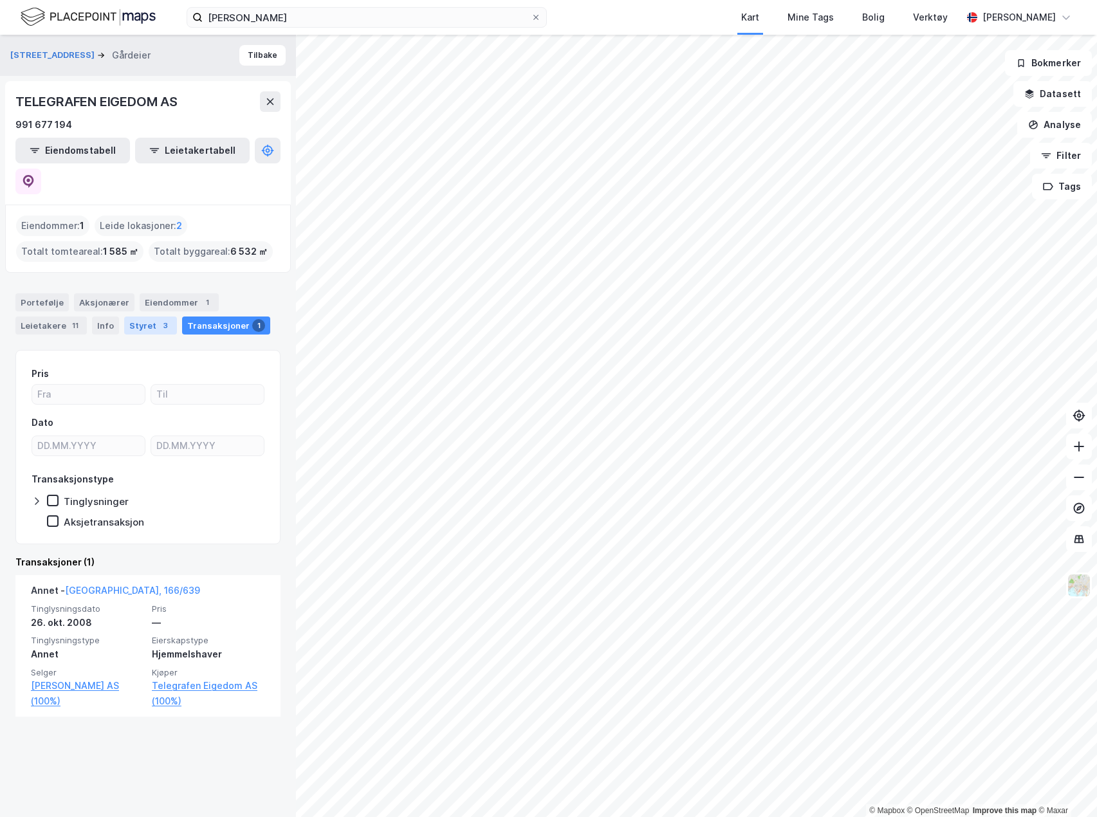
click at [152, 317] on div "Styret 3" at bounding box center [150, 326] width 53 height 18
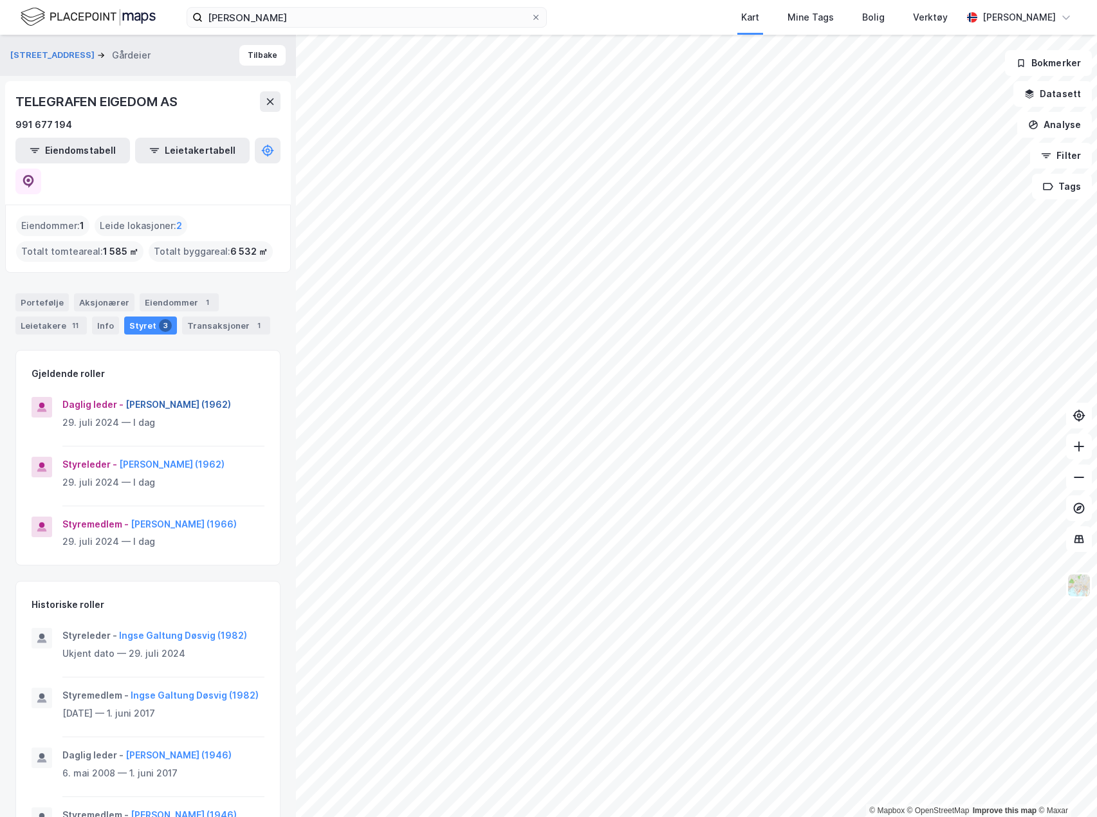
click at [0, 0] on button "[PERSON_NAME] (1962)" at bounding box center [0, 0] width 0 height 0
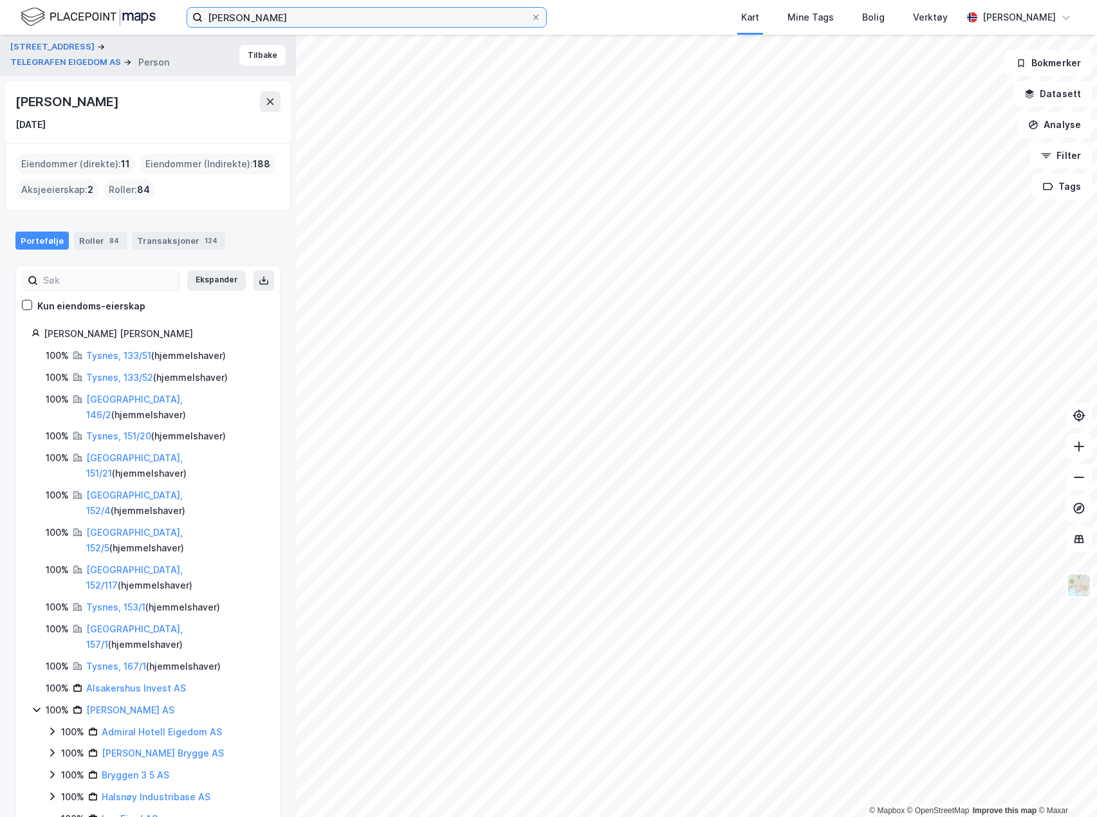
click at [360, 21] on input "[PERSON_NAME]" at bounding box center [367, 17] width 328 height 19
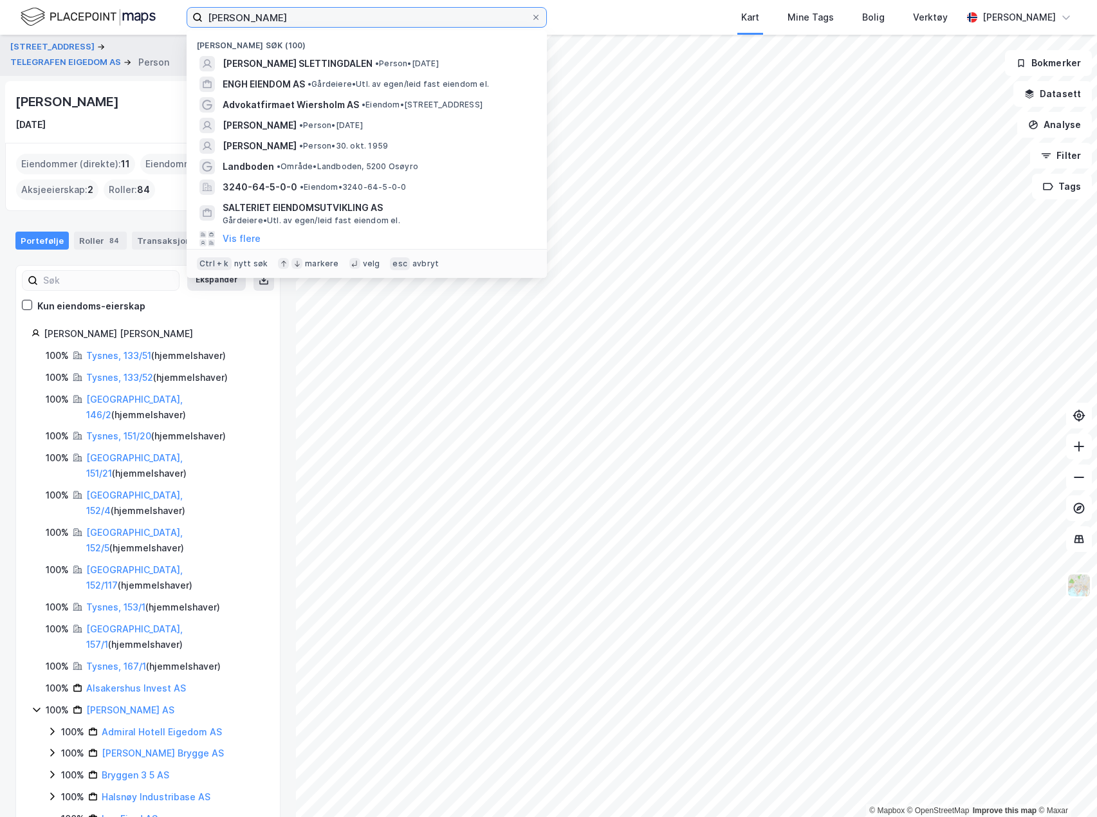
click at [360, 21] on input "[PERSON_NAME]" at bounding box center [367, 17] width 328 height 19
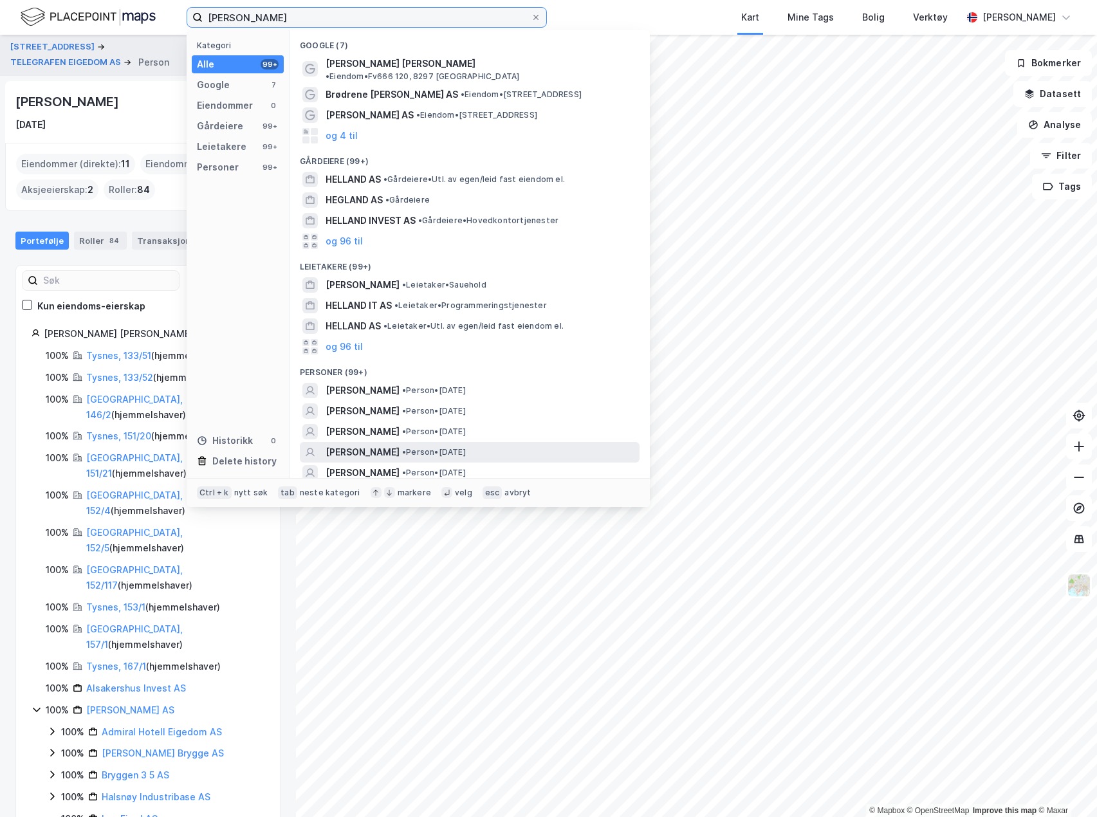
type input "[PERSON_NAME]"
click at [396, 445] on span "[PERSON_NAME]" at bounding box center [363, 452] width 74 height 15
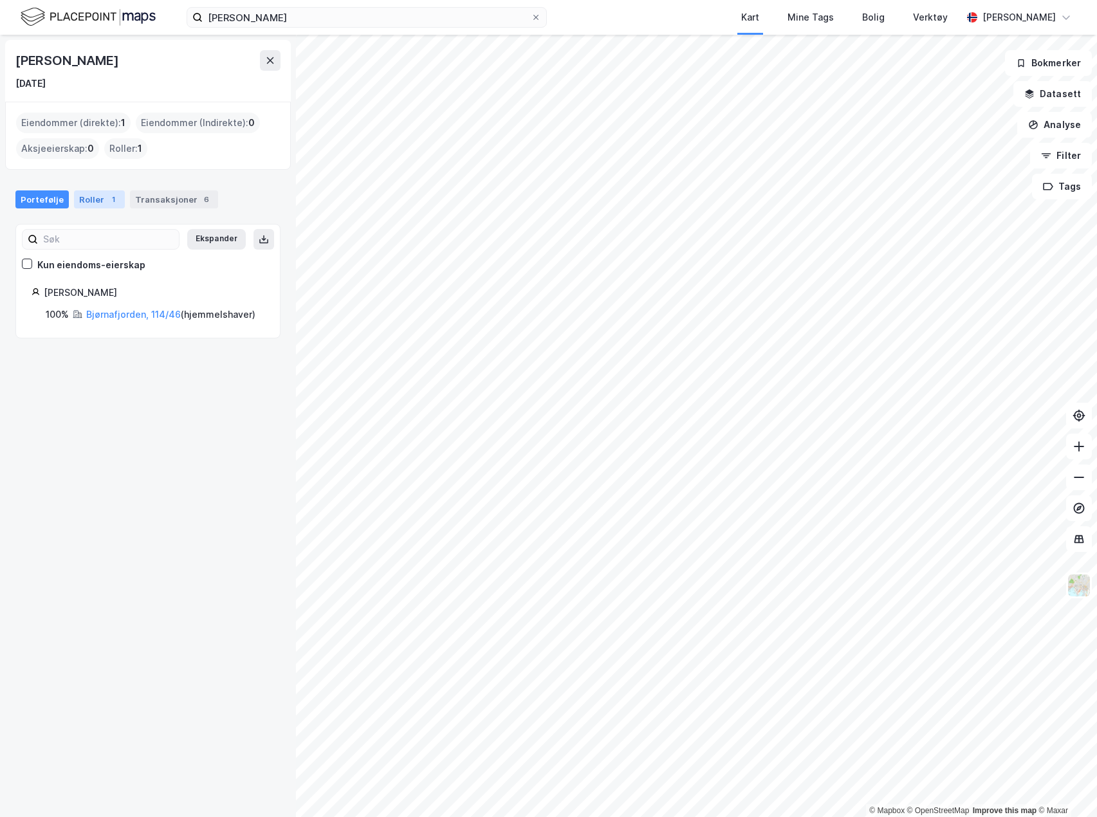
click at [98, 198] on div "Roller 1" at bounding box center [99, 200] width 51 height 18
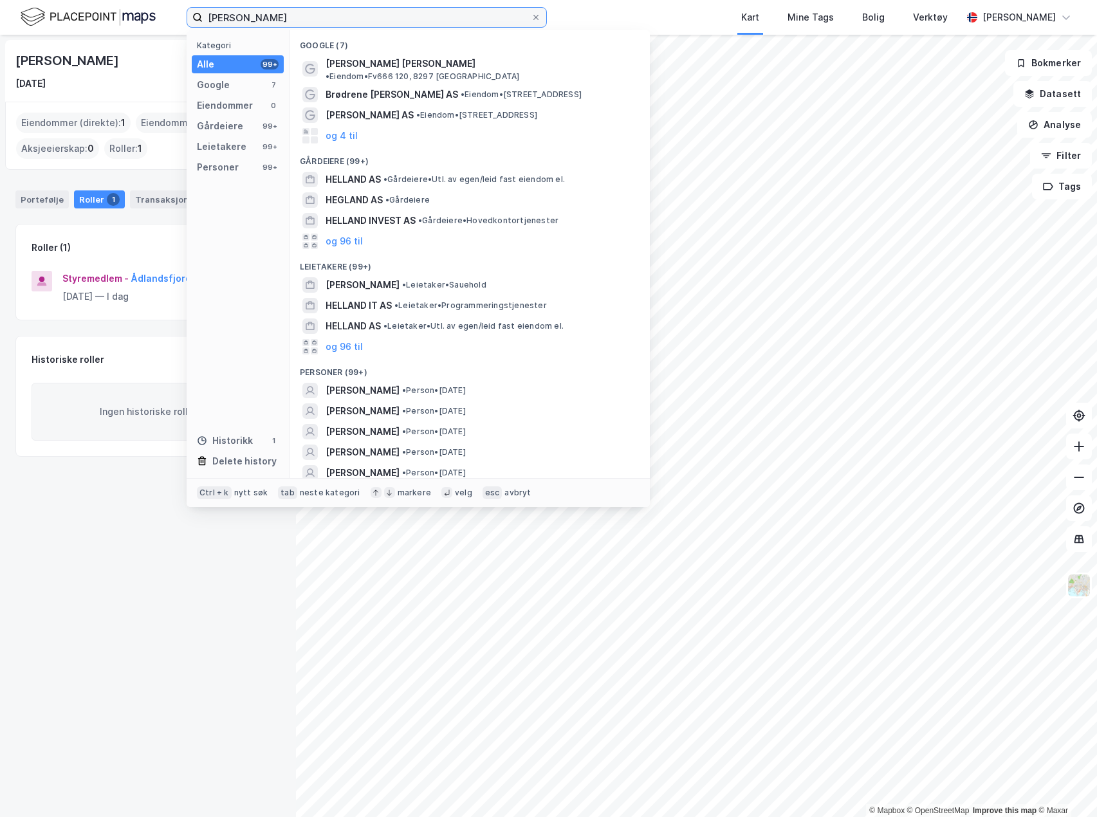
click at [247, 14] on input "[PERSON_NAME]" at bounding box center [367, 17] width 328 height 19
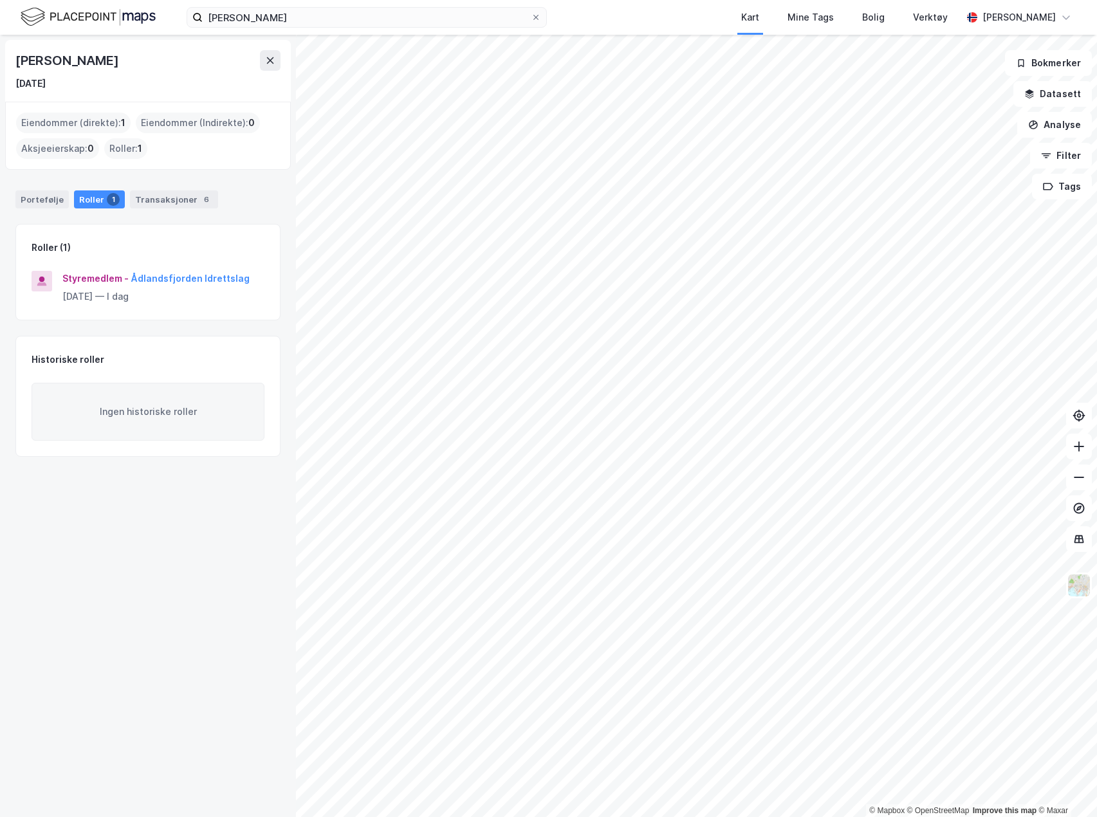
click at [120, 555] on div "[PERSON_NAME] [DATE] Eiendommer (direkte) : 1 Eiendommer (Indirekte) : 0 Aksjee…" at bounding box center [148, 426] width 296 height 783
click at [37, 200] on div "Portefølje" at bounding box center [41, 200] width 53 height 18
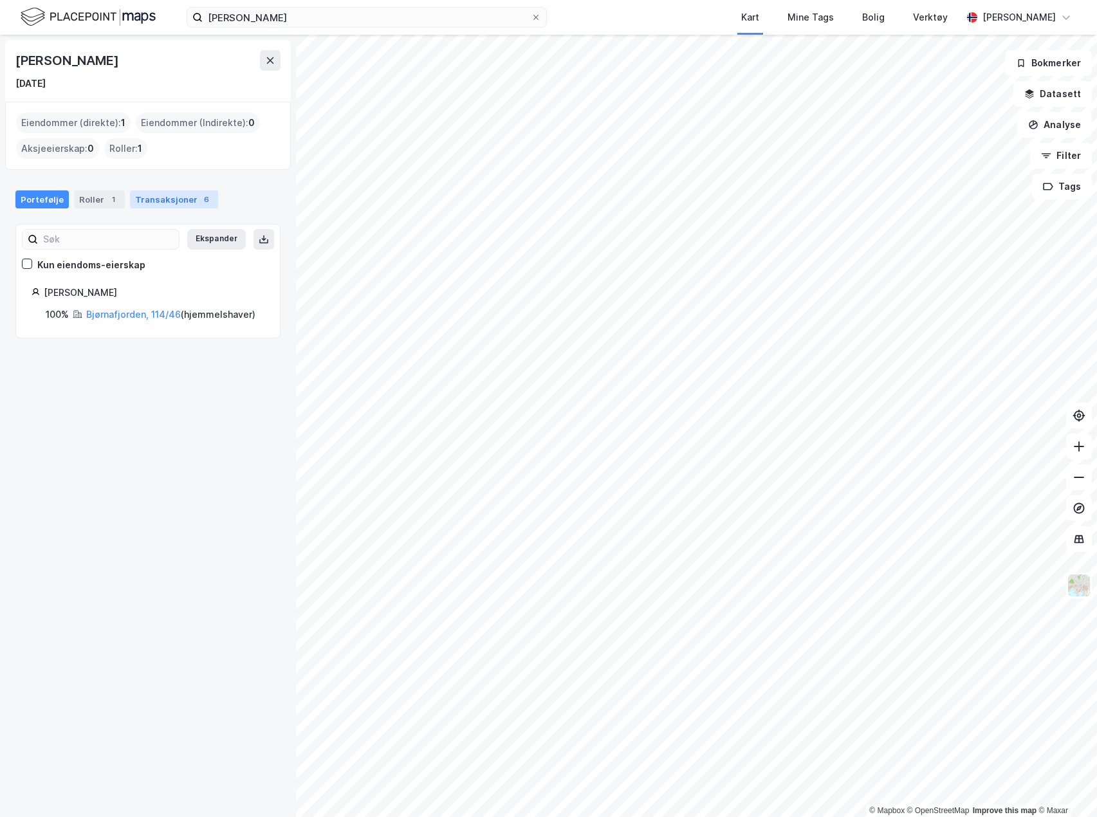
click at [163, 198] on div "Transaksjoner 6" at bounding box center [174, 200] width 88 height 18
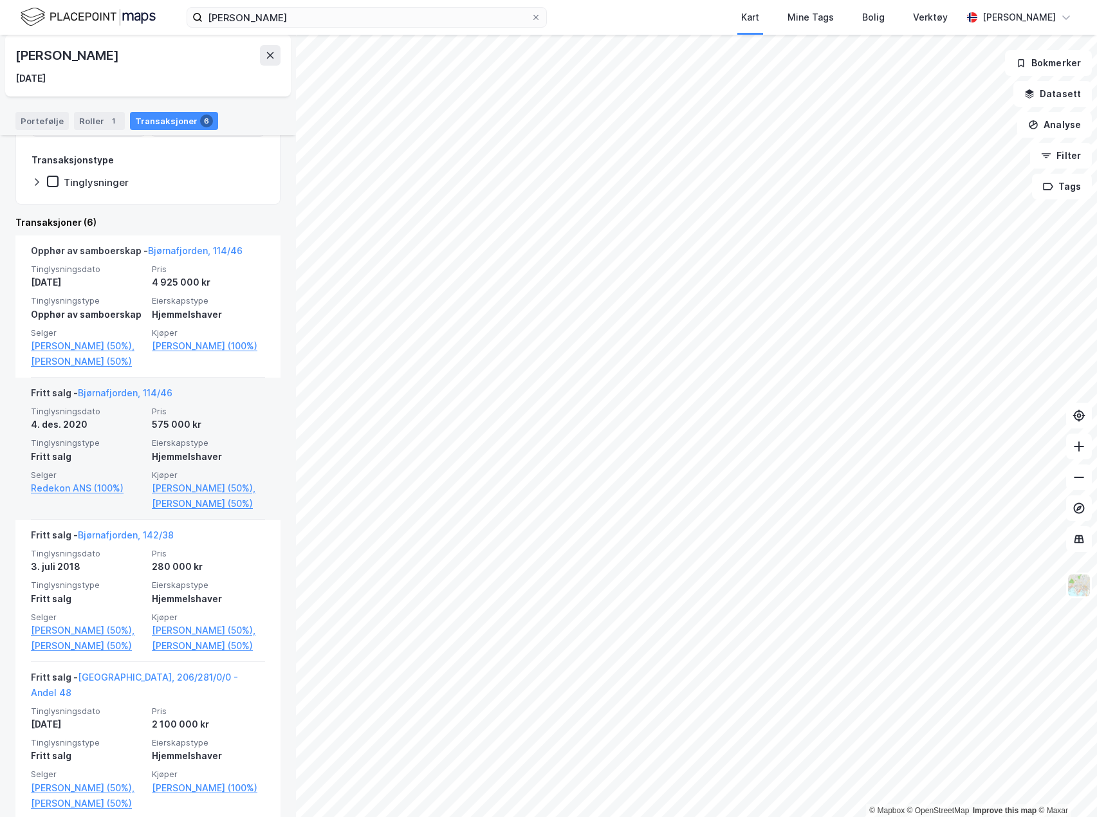
scroll to position [257, 0]
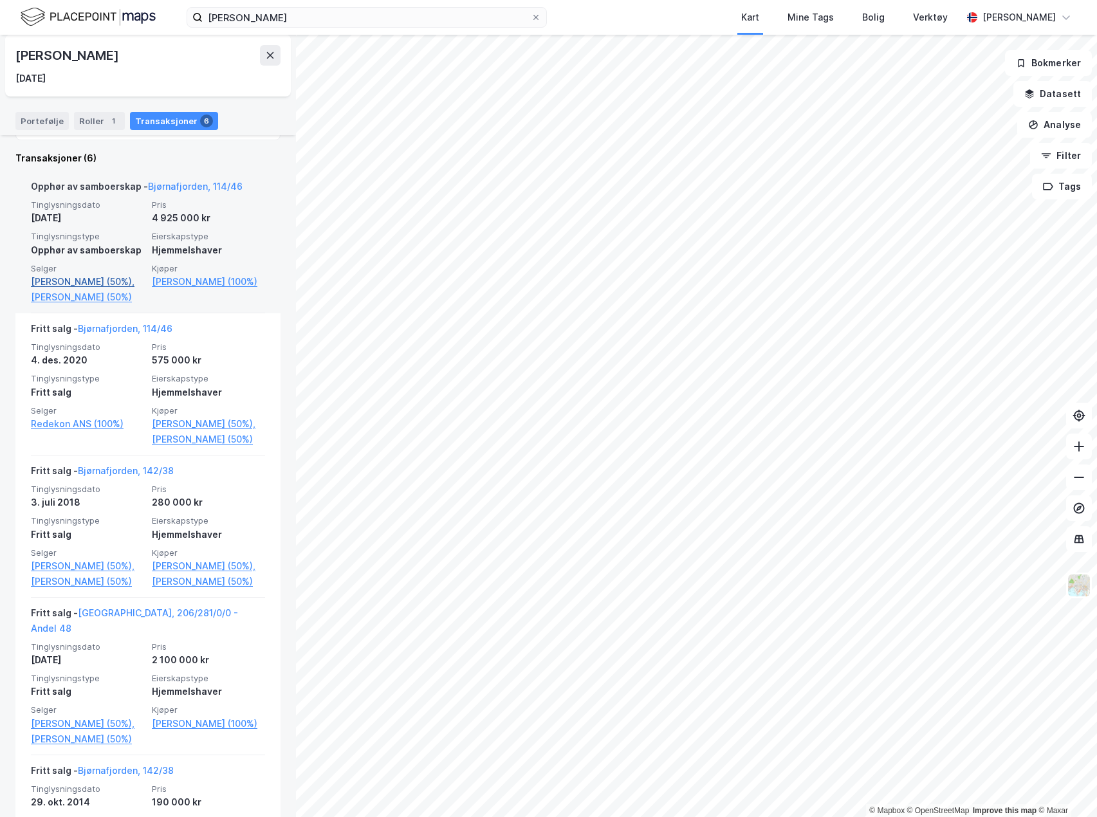
click at [117, 282] on link "[PERSON_NAME] (50%)," at bounding box center [87, 281] width 113 height 15
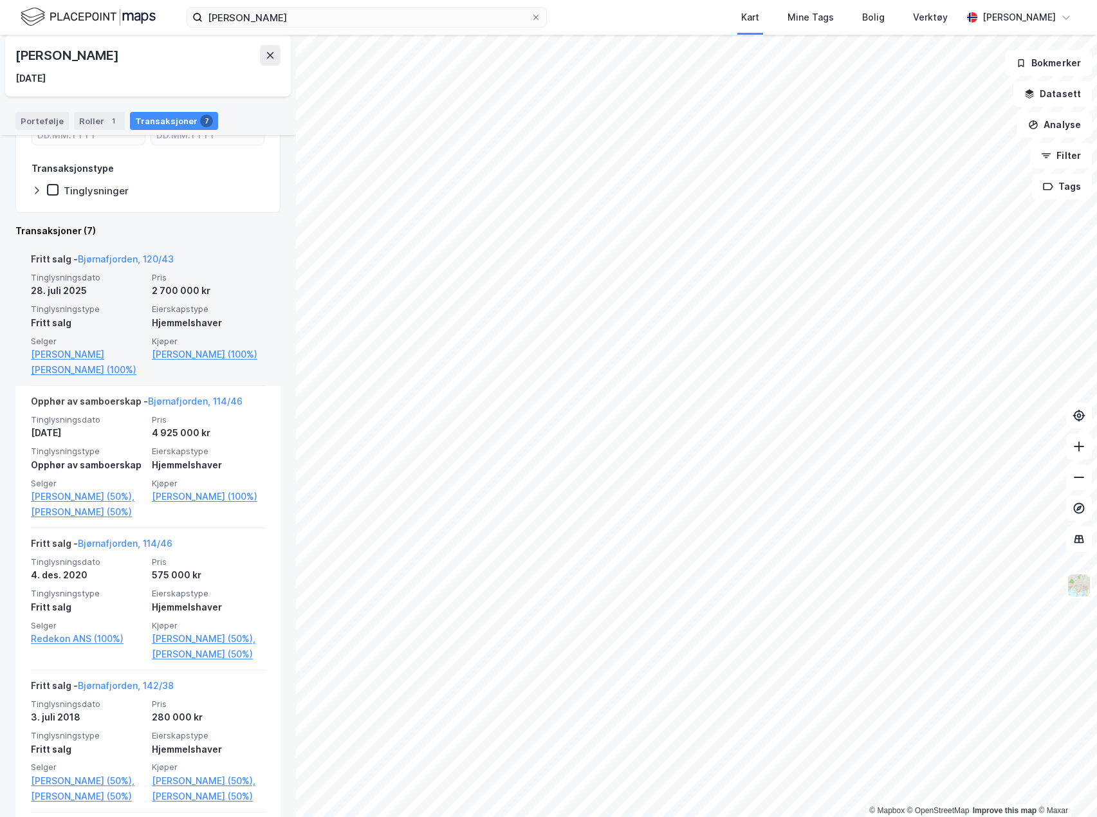
scroll to position [257, 0]
